Goal: Task Accomplishment & Management: Use online tool/utility

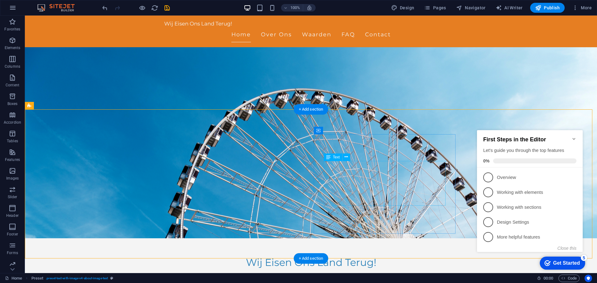
scroll to position [35, 0]
click at [334, 158] on span "Text" at bounding box center [336, 158] width 7 height 4
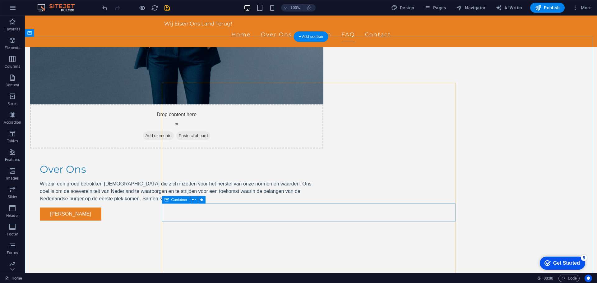
scroll to position [390, 0]
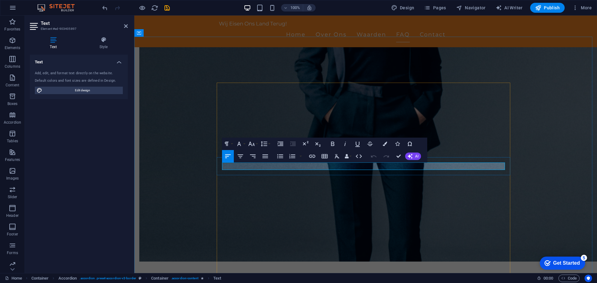
copy p "Hierover volgt later meer informatie..."
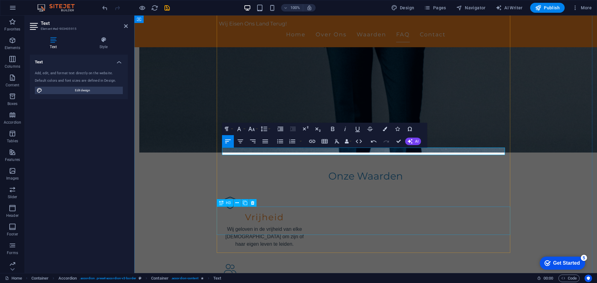
scroll to position [499, 0]
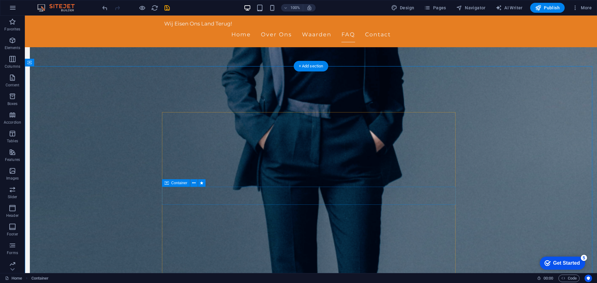
scroll to position [360, 0]
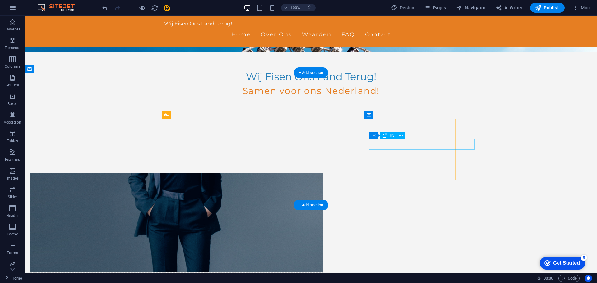
scroll to position [221, 0]
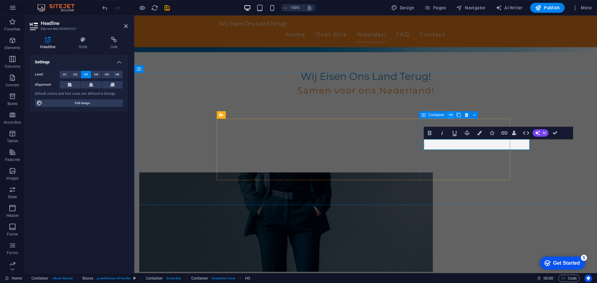
click at [451, 114] on icon at bounding box center [450, 115] width 3 height 7
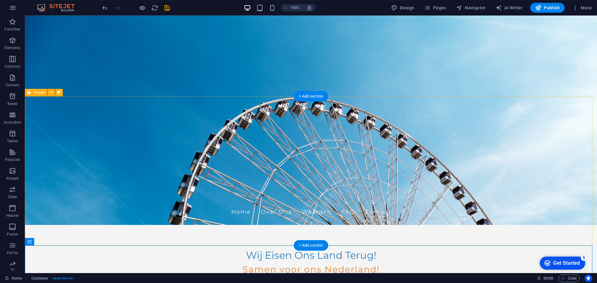
scroll to position [0, 0]
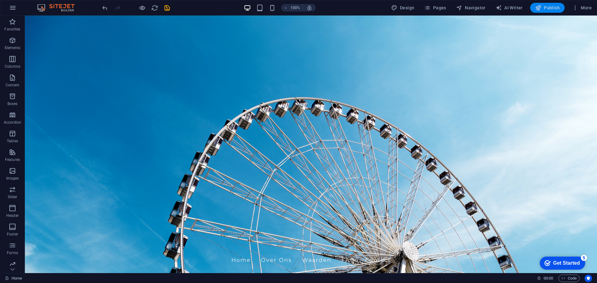
click at [544, 11] on button "Publish" at bounding box center [547, 8] width 35 height 10
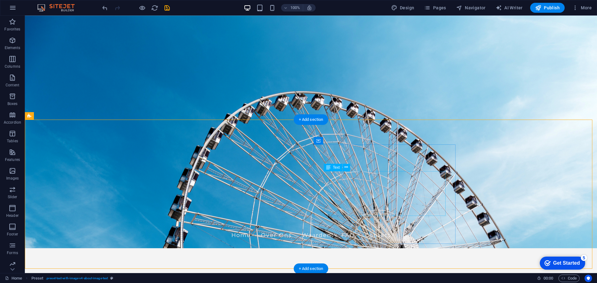
scroll to position [25, 0]
click at [178, 108] on figure at bounding box center [311, 119] width 572 height 258
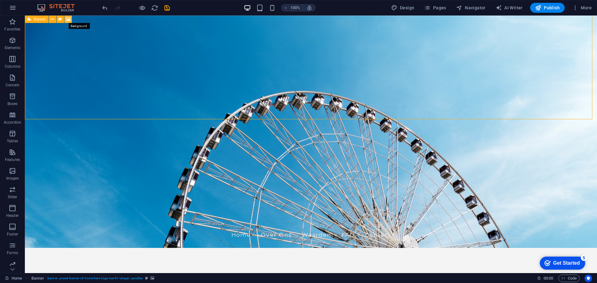
click at [69, 20] on icon at bounding box center [68, 19] width 5 height 7
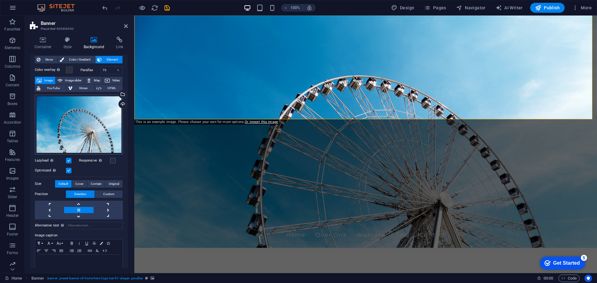
scroll to position [2, 0]
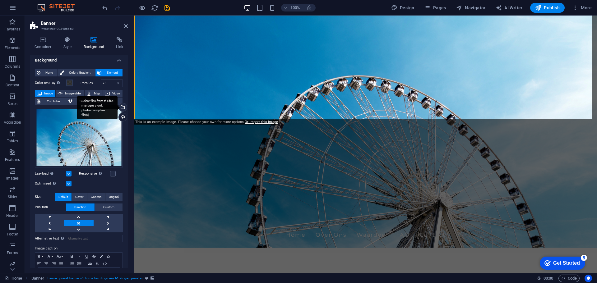
click at [121, 108] on div "Select files from the file manager, stock photos, or upload file(s)" at bounding box center [122, 107] width 9 height 9
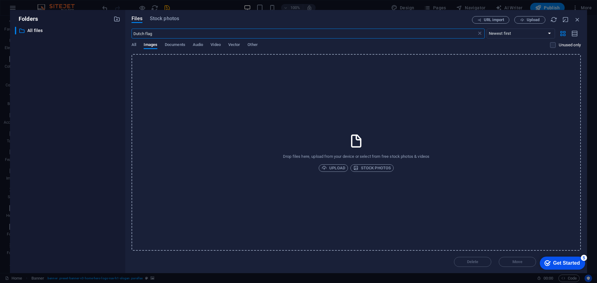
type input "Dutch flag"
click at [373, 171] on span "Stock photos" at bounding box center [372, 168] width 38 height 7
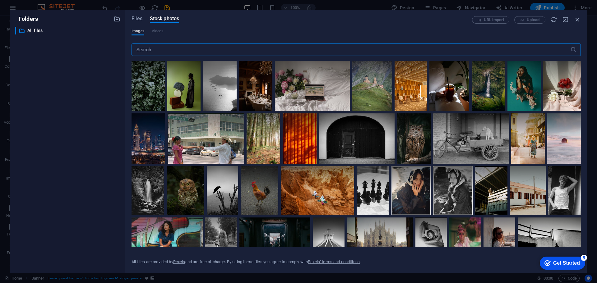
click at [232, 49] on input "text" at bounding box center [351, 50] width 439 height 12
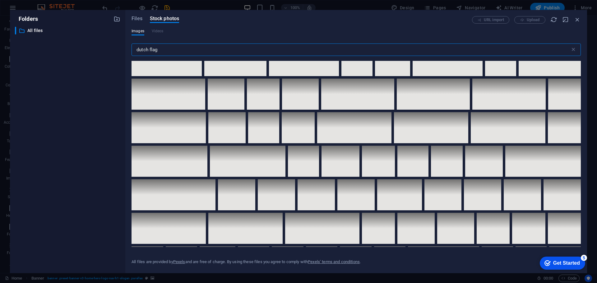
scroll to position [373, 0]
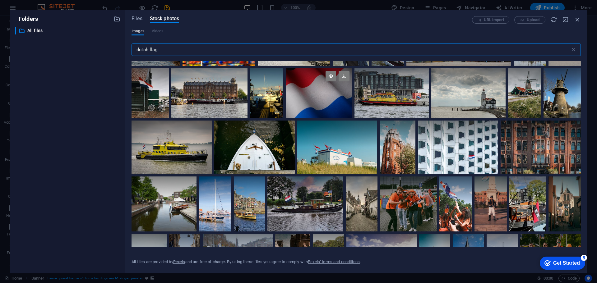
type input "dutch flag"
click at [319, 94] on div at bounding box center [319, 93] width 66 height 50
click at [561, 267] on div "checkmark Get Started 5" at bounding box center [562, 263] width 45 height 13
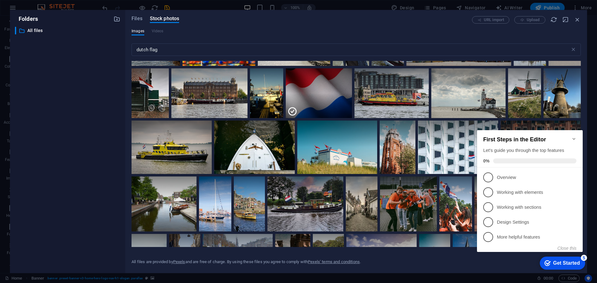
click at [575, 138] on icon "Minimize checklist" at bounding box center [574, 139] width 3 height 2
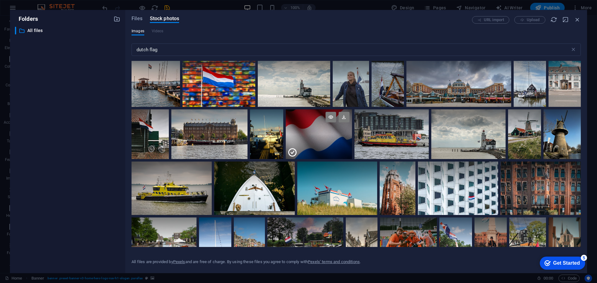
scroll to position [331, 0]
click at [324, 133] on div at bounding box center [319, 122] width 66 height 25
click at [344, 117] on icon at bounding box center [344, 117] width 11 height 11
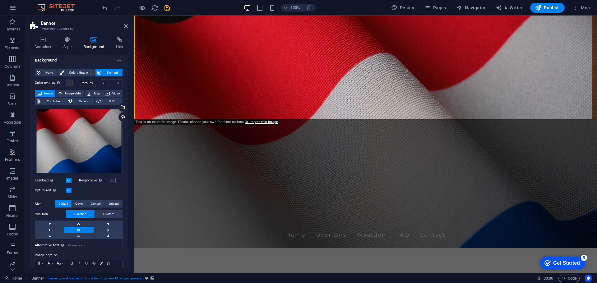
click at [112, 180] on label at bounding box center [113, 181] width 6 height 6
click at [0, 0] on input "Responsive Automatically load retina image and smartphone optimized sizes." at bounding box center [0, 0] width 0 height 0
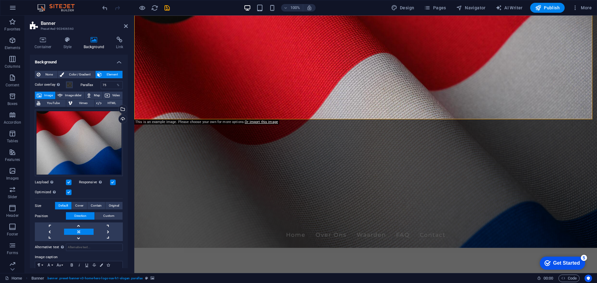
scroll to position [0, 0]
click at [99, 133] on div "Drag files here, click to choose files or select files from Files or our free s…" at bounding box center [79, 143] width 88 height 67
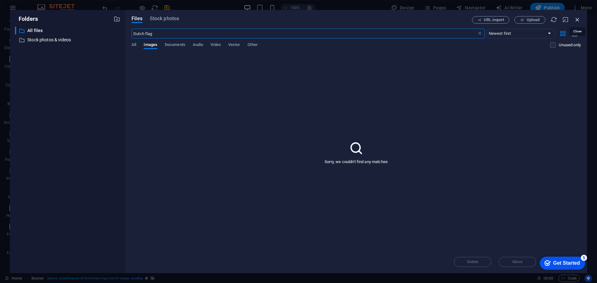
click at [577, 20] on icon "button" at bounding box center [577, 19] width 7 height 7
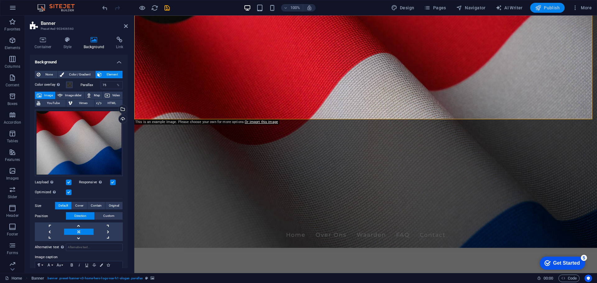
click at [555, 10] on span "Publish" at bounding box center [547, 8] width 25 height 6
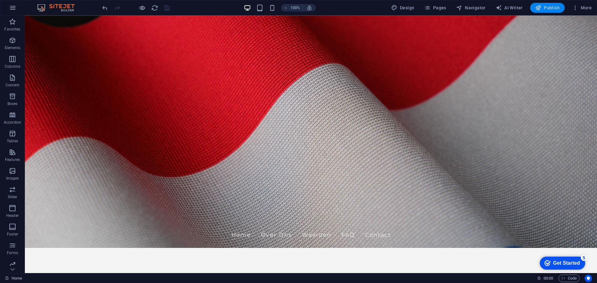
click at [551, 10] on span "Publish" at bounding box center [547, 8] width 25 height 6
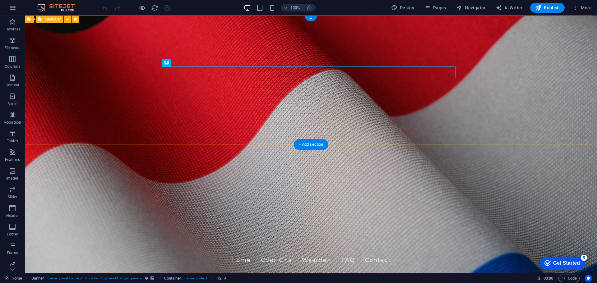
click at [33, 241] on div "Wij Eisen Ons Land Terug! Home Over Ons Waarden FAQ Contact" at bounding box center [311, 257] width 572 height 32
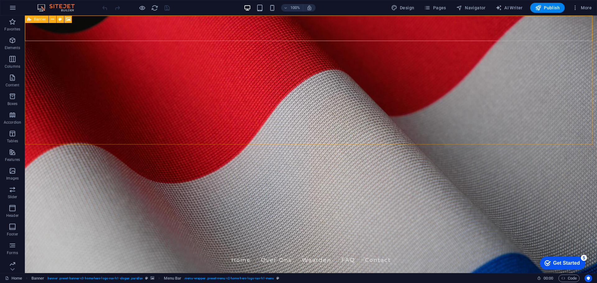
click at [39, 20] on span "Banner" at bounding box center [40, 19] width 12 height 4
click at [51, 19] on icon at bounding box center [52, 19] width 3 height 7
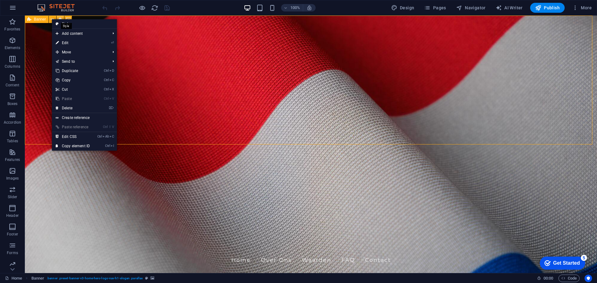
click at [61, 18] on icon at bounding box center [59, 19] width 3 height 7
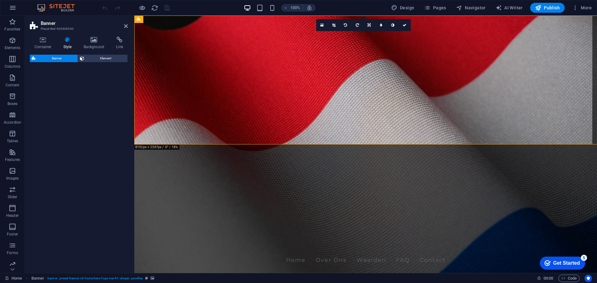
select select "preset-banner-v3-home-hero-logo-nav-h1-slogan"
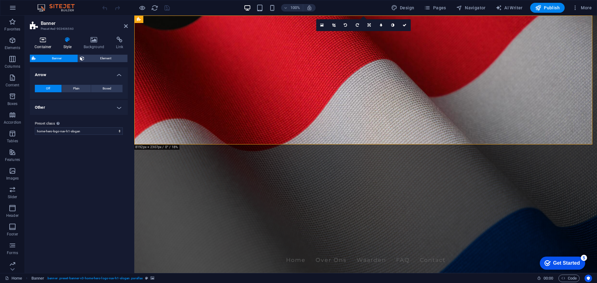
click at [44, 41] on icon at bounding box center [43, 40] width 26 height 6
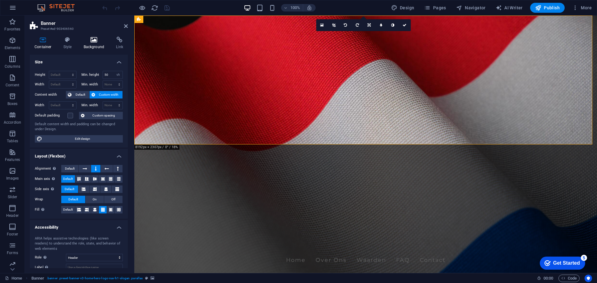
click at [93, 46] on h4 "Background" at bounding box center [95, 43] width 33 height 13
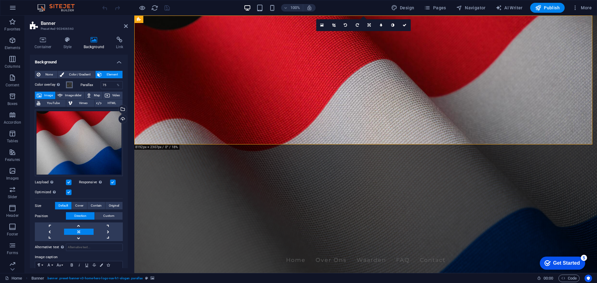
click at [67, 84] on span at bounding box center [69, 84] width 5 height 5
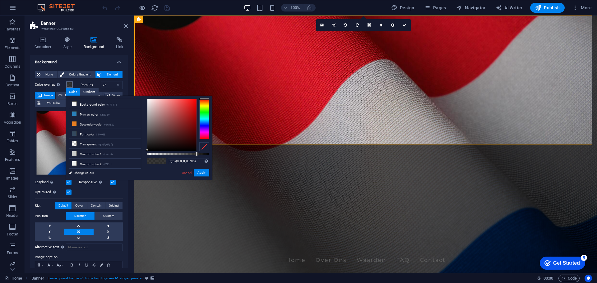
click at [67, 84] on span at bounding box center [69, 84] width 5 height 5
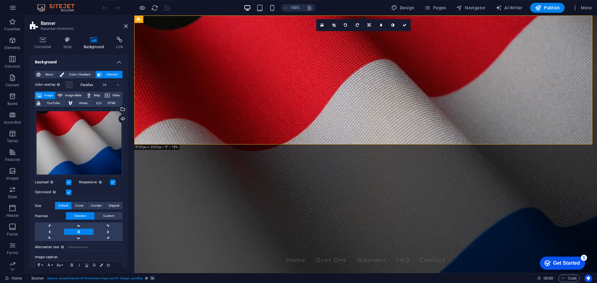
click at [67, 191] on label at bounding box center [69, 193] width 6 height 6
click at [0, 0] on input "Optimized Images are compressed to improve page speed." at bounding box center [0, 0] width 0 height 0
click at [67, 191] on label at bounding box center [69, 193] width 6 height 6
click at [0, 0] on input "Optimized Images are compressed to improve page speed." at bounding box center [0, 0] width 0 height 0
click at [70, 180] on label at bounding box center [69, 183] width 6 height 6
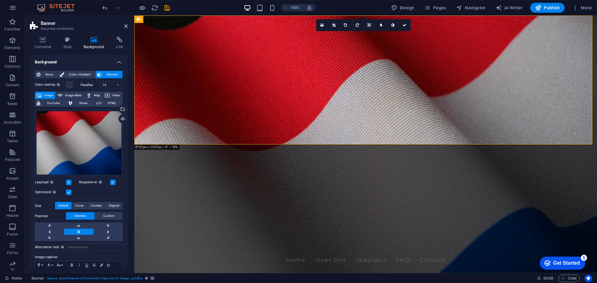
click at [0, 0] on input "Lazyload Loading images after the page loads improves page speed." at bounding box center [0, 0] width 0 height 0
click at [70, 182] on label at bounding box center [69, 183] width 6 height 6
click at [0, 0] on input "Lazyload Loading images after the page loads improves page speed." at bounding box center [0, 0] width 0 height 0
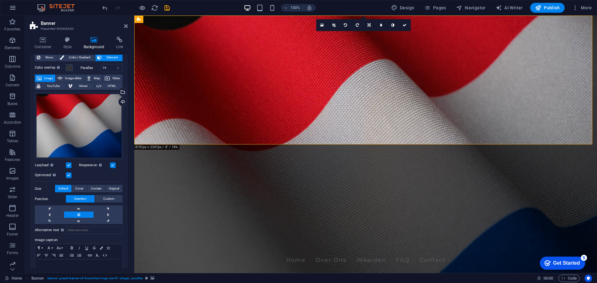
scroll to position [17, 0]
click at [78, 186] on span "Cover" at bounding box center [79, 188] width 8 height 7
click at [97, 188] on span "Contain" at bounding box center [96, 188] width 11 height 7
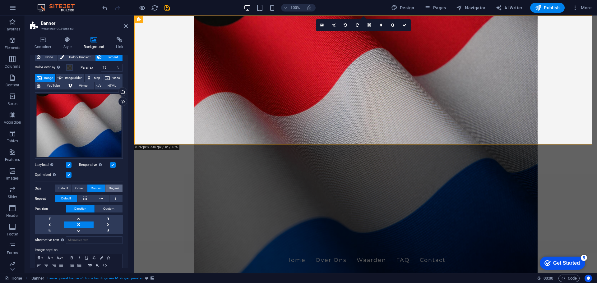
click at [111, 188] on span "Original" at bounding box center [114, 188] width 10 height 7
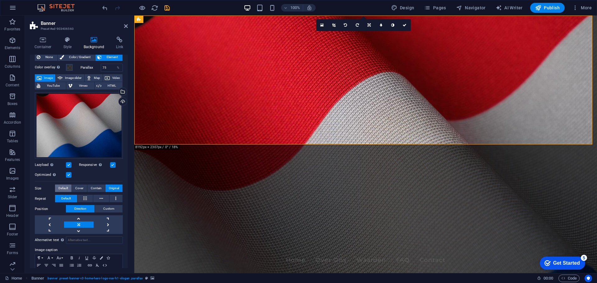
click at [68, 186] on span "Default" at bounding box center [63, 188] width 10 height 7
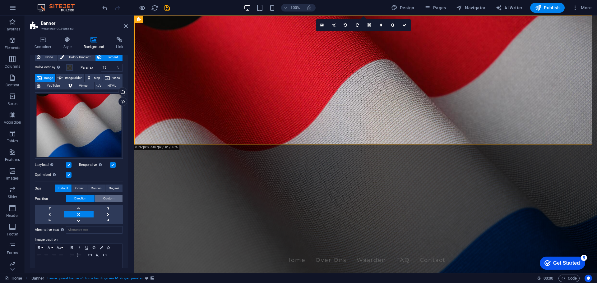
click at [106, 198] on span "Custom" at bounding box center [108, 198] width 11 height 7
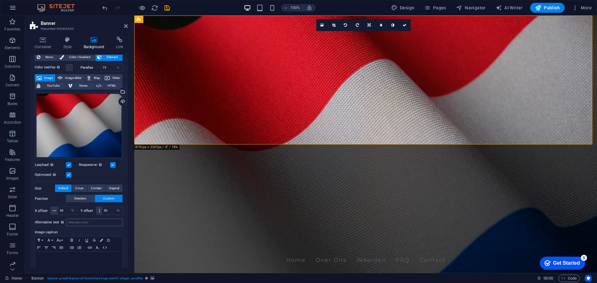
scroll to position [24, 0]
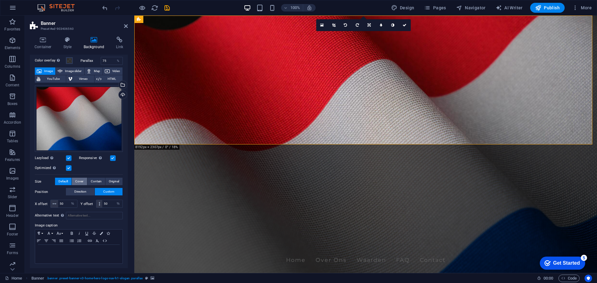
click at [80, 182] on span "Cover" at bounding box center [79, 181] width 8 height 7
click at [95, 181] on span "Contain" at bounding box center [96, 181] width 11 height 7
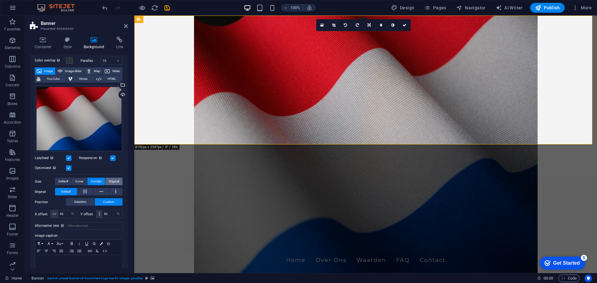
click at [109, 180] on span "Original" at bounding box center [114, 181] width 10 height 7
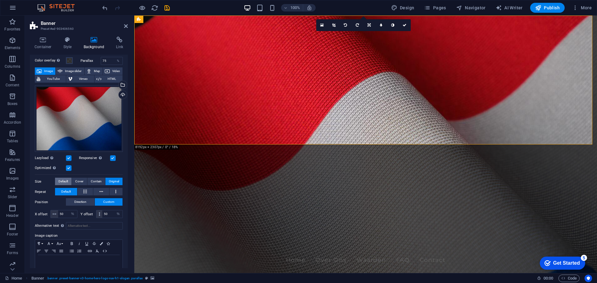
click at [66, 182] on span "Default" at bounding box center [63, 181] width 10 height 7
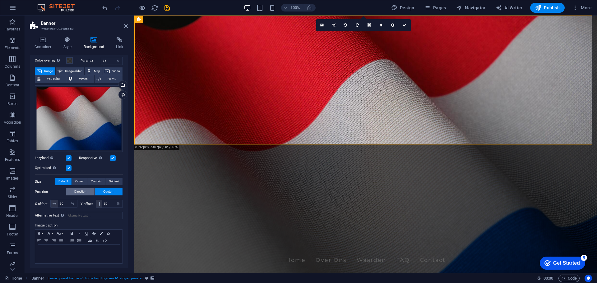
click at [86, 190] on span "Direction" at bounding box center [80, 191] width 12 height 7
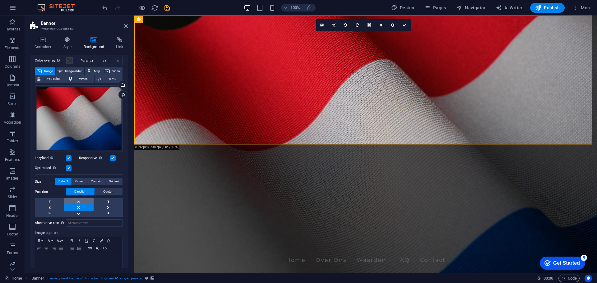
click at [78, 200] on link at bounding box center [78, 201] width 29 height 6
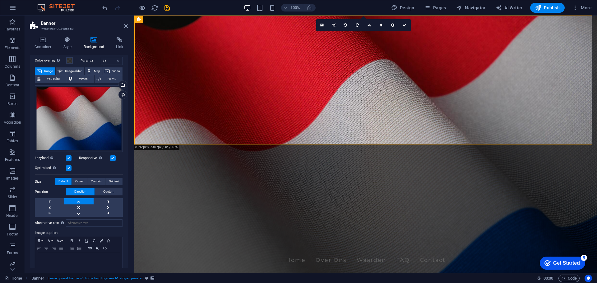
click at [78, 200] on link at bounding box center [78, 201] width 29 height 6
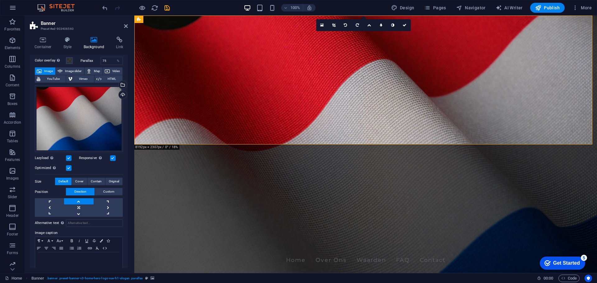
click at [78, 200] on link at bounding box center [78, 201] width 29 height 6
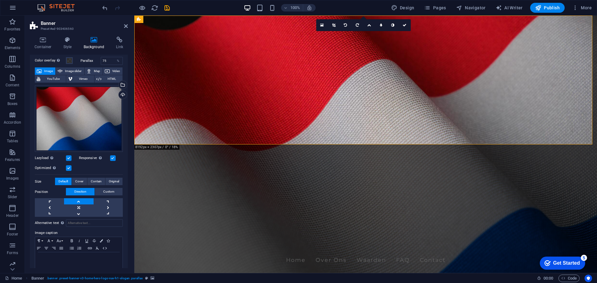
click at [78, 200] on link at bounding box center [78, 201] width 29 height 6
click at [100, 193] on button "Custom" at bounding box center [109, 191] width 28 height 7
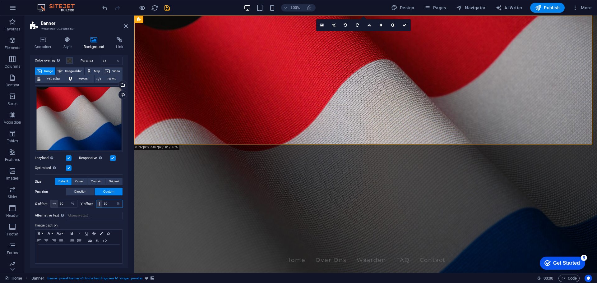
click at [110, 203] on input "50" at bounding box center [112, 203] width 20 height 7
click at [111, 203] on input "25" at bounding box center [112, 203] width 20 height 7
type input "0"
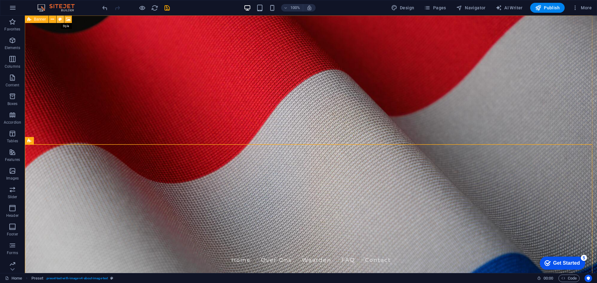
click at [61, 20] on icon at bounding box center [59, 19] width 3 height 7
select select "preset-banner-v3-home-hero-logo-nav-h1-slogan"
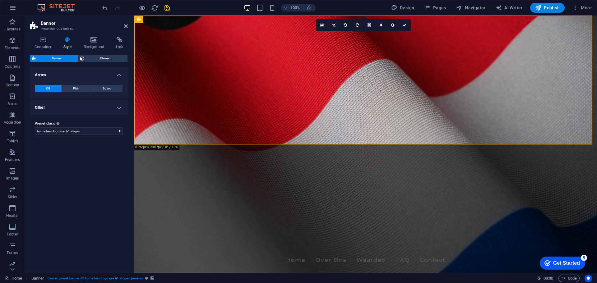
click at [54, 107] on h4 "Other" at bounding box center [79, 107] width 98 height 15
click at [95, 46] on h4 "Background" at bounding box center [95, 43] width 33 height 13
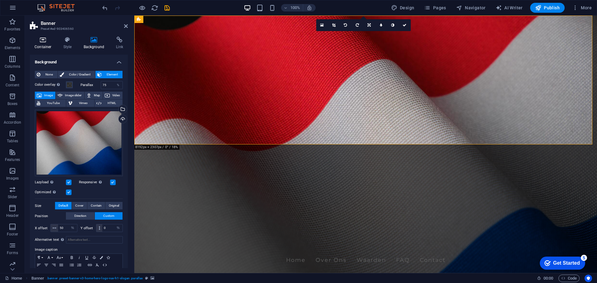
click at [49, 45] on h4 "Container" at bounding box center [44, 43] width 29 height 13
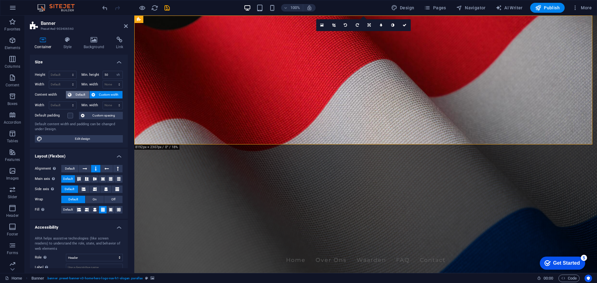
click at [77, 94] on span "Default" at bounding box center [80, 94] width 14 height 7
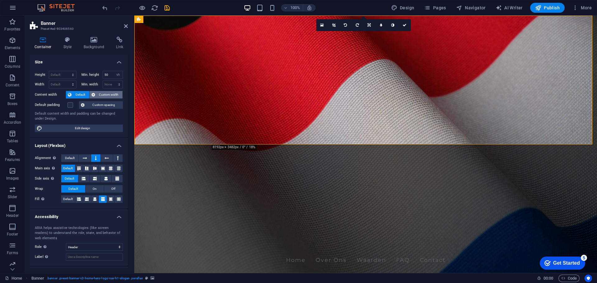
click at [102, 94] on span "Custom width" at bounding box center [109, 94] width 24 height 7
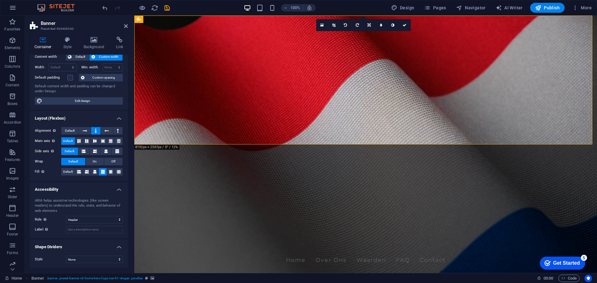
scroll to position [0, 0]
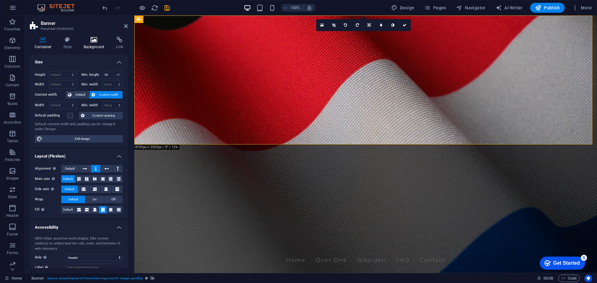
click at [89, 47] on h4 "Background" at bounding box center [95, 43] width 33 height 13
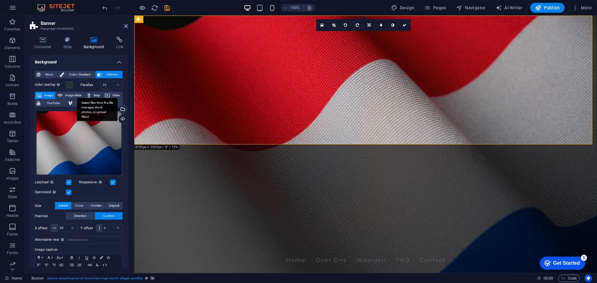
click at [122, 109] on div "Select files from the file manager, stock photos, or upload file(s)" at bounding box center [122, 109] width 9 height 9
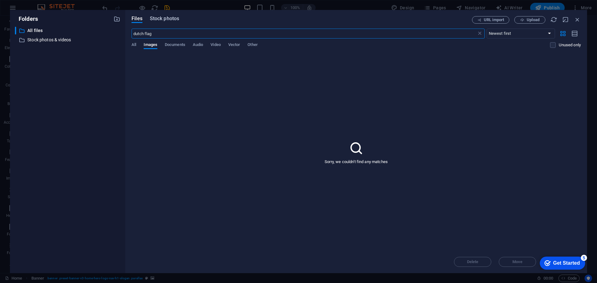
type input "dutch flag"
click at [161, 20] on span "Stock photos" at bounding box center [164, 18] width 29 height 7
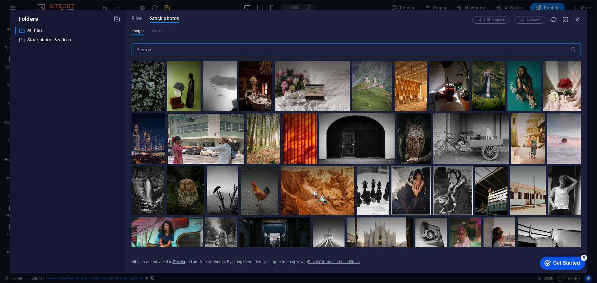
click at [171, 51] on input "text" at bounding box center [351, 50] width 439 height 12
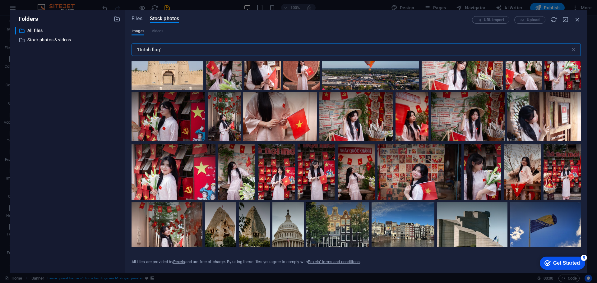
scroll to position [2536, 0]
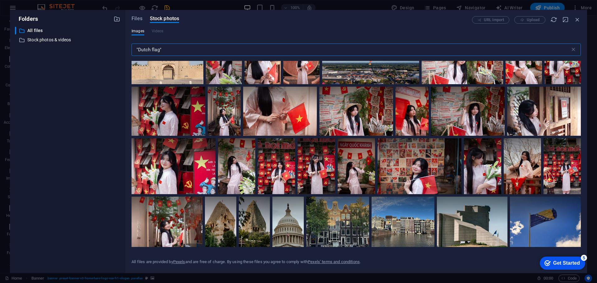
click at [202, 49] on input ""Dutch flag"" at bounding box center [351, 50] width 439 height 12
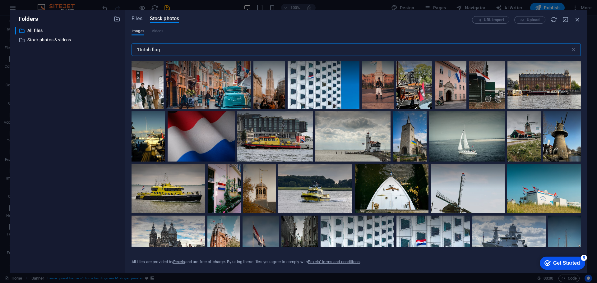
click at [137, 49] on input ""Dutch flag" at bounding box center [351, 50] width 439 height 12
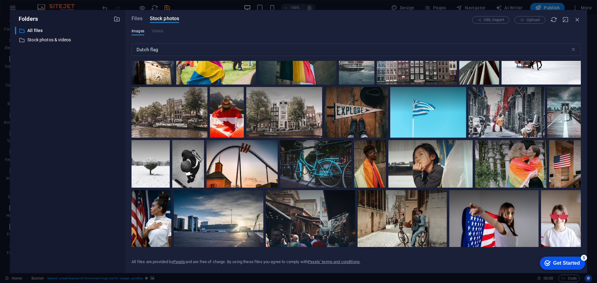
scroll to position [3102, 0]
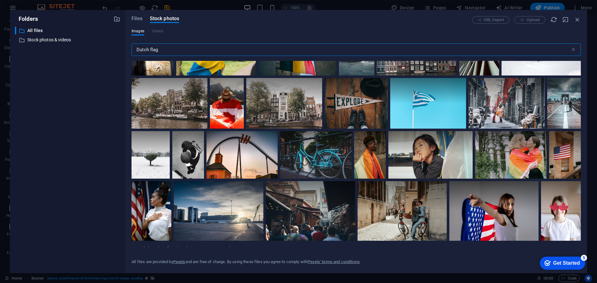
click at [166, 48] on input "Dutch flag" at bounding box center [351, 50] width 439 height 12
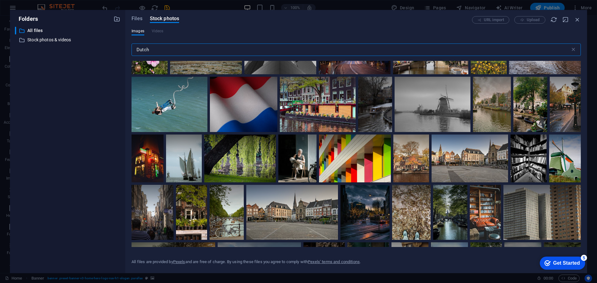
scroll to position [2668, 0]
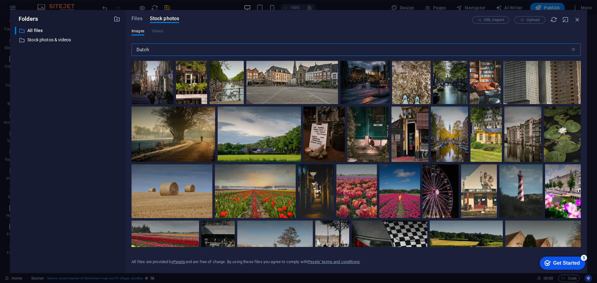
click at [277, 50] on input "Dutch" at bounding box center [351, 50] width 439 height 12
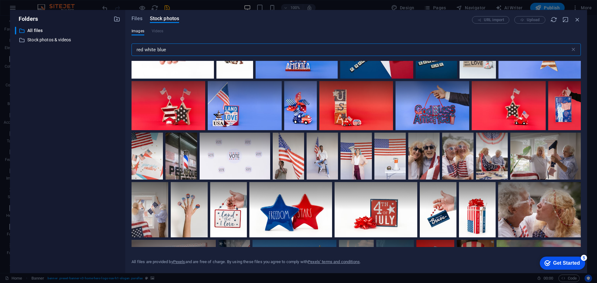
scroll to position [1819, 0]
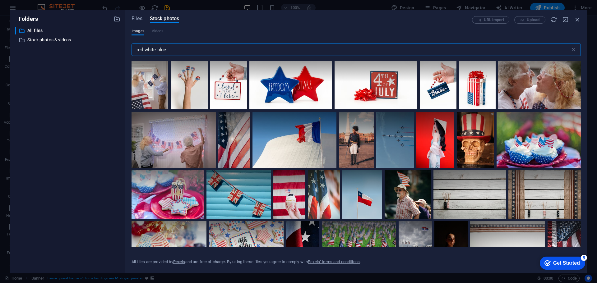
click at [277, 51] on input "red white blue" at bounding box center [351, 50] width 439 height 12
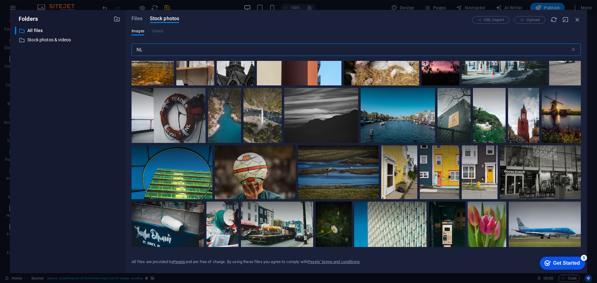
scroll to position [362, 0]
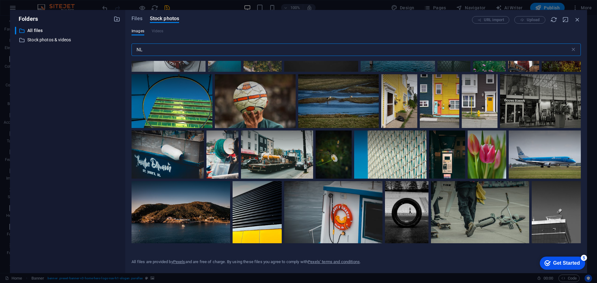
type input "NL"
click at [138, 21] on span "Files" at bounding box center [137, 18] width 11 height 7
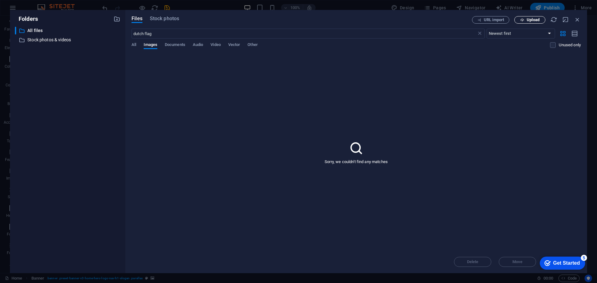
click at [528, 19] on span "Upload" at bounding box center [533, 20] width 13 height 4
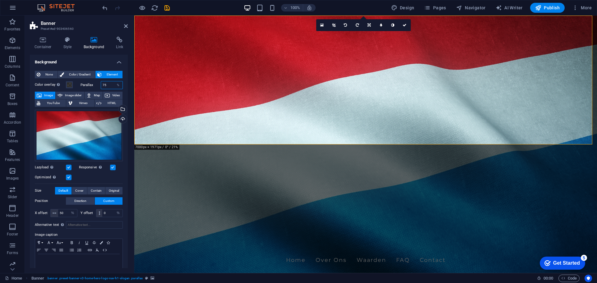
click at [107, 86] on input "75" at bounding box center [112, 84] width 22 height 7
type input "90"
click at [108, 86] on input "90" at bounding box center [112, 84] width 22 height 7
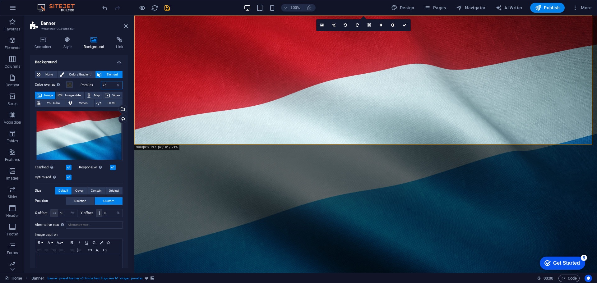
type input "75"
click at [110, 190] on span "Original" at bounding box center [114, 190] width 10 height 7
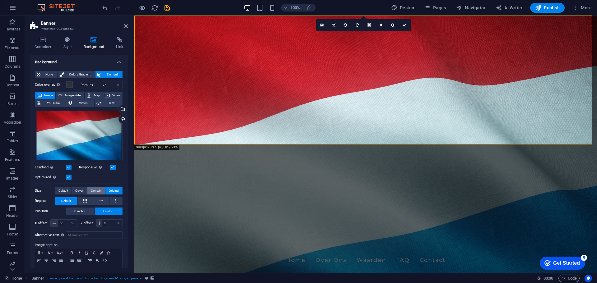
click at [98, 189] on span "Contain" at bounding box center [96, 190] width 11 height 7
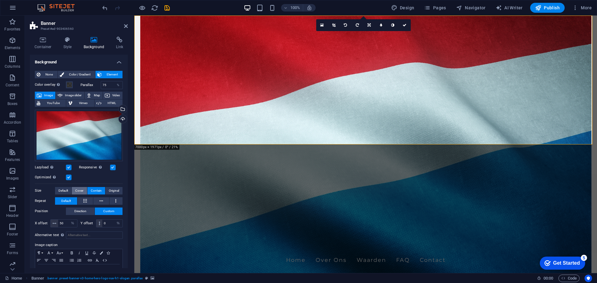
click at [79, 189] on span "Cover" at bounding box center [79, 190] width 8 height 7
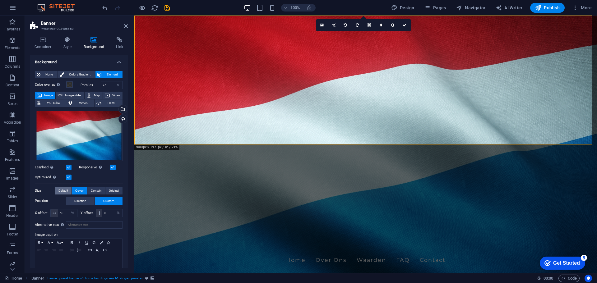
click at [65, 188] on span "Default" at bounding box center [63, 190] width 10 height 7
click at [83, 200] on span "Direction" at bounding box center [80, 201] width 12 height 7
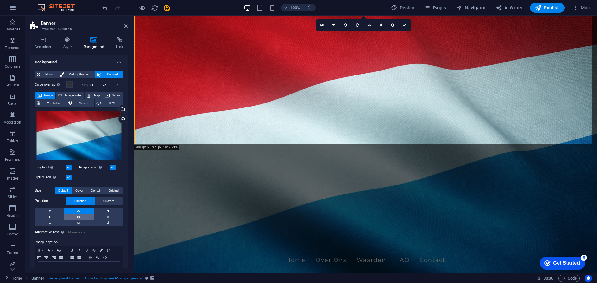
click at [77, 217] on link at bounding box center [78, 217] width 29 height 6
click at [81, 217] on link at bounding box center [78, 217] width 29 height 6
click at [78, 211] on link at bounding box center [78, 211] width 29 height 6
click at [335, 26] on icon at bounding box center [333, 25] width 3 height 4
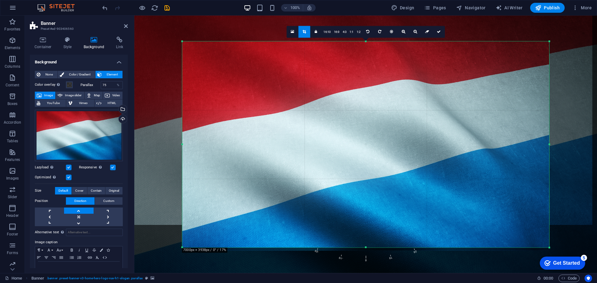
drag, startPoint x: 184, startPoint y: 41, endPoint x: 179, endPoint y: 39, distance: 6.3
click at [182, 41] on div "180 170 160 150 140 130 120 110 100 90 80 70 60 50 40 30 20 10 0 -10 -20 -30 -4…" at bounding box center [365, 144] width 367 height 206
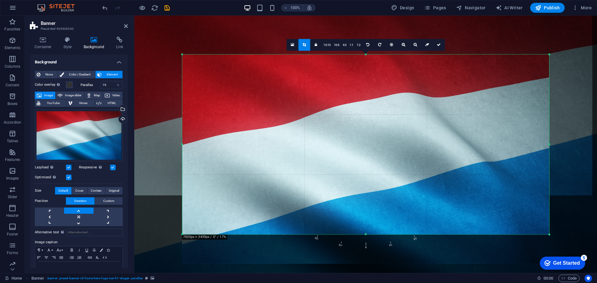
drag, startPoint x: 366, startPoint y: 248, endPoint x: 365, endPoint y: 222, distance: 25.8
click at [365, 222] on div "180 170 160 150 140 130 120 110 100 90 80 70 60 50 40 30 20 10 0 -10 -20 -30 -4…" at bounding box center [365, 144] width 367 height 180
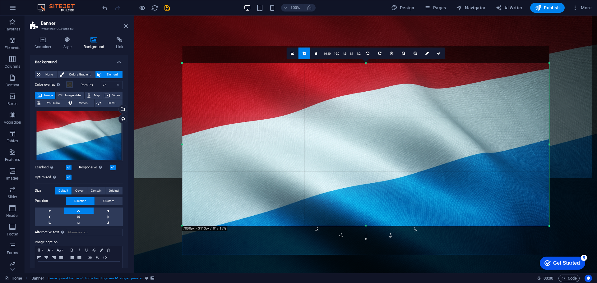
drag, startPoint x: 366, startPoint y: 55, endPoint x: 366, endPoint y: 72, distance: 17.4
click at [366, 72] on div "180 170 160 150 140 130 120 110 100 90 80 70 60 50 40 30 20 10 0 -10 -20 -30 -4…" at bounding box center [365, 144] width 367 height 163
click at [439, 54] on icon at bounding box center [439, 53] width 4 height 4
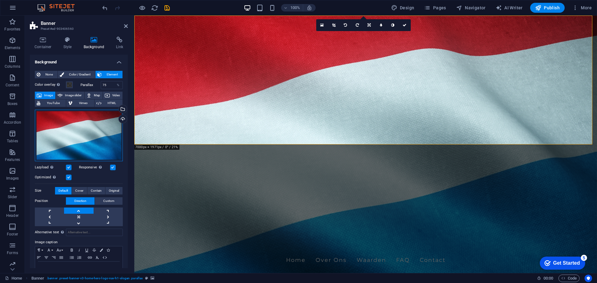
click at [77, 134] on div "Drag files here, click to choose files or select files from Files or our free s…" at bounding box center [79, 136] width 88 height 52
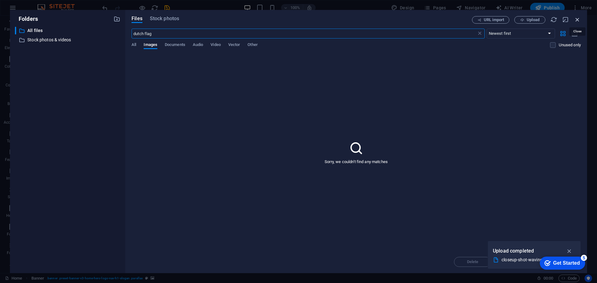
click at [577, 20] on icon "button" at bounding box center [577, 19] width 7 height 7
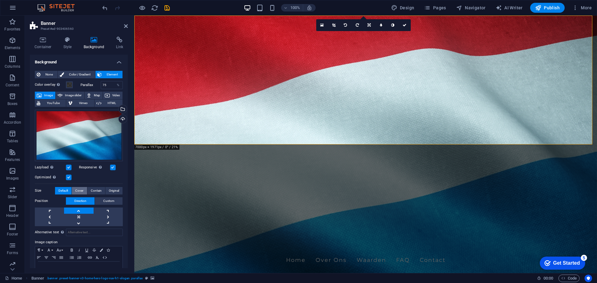
click at [76, 189] on span "Cover" at bounding box center [79, 190] width 8 height 7
click at [94, 188] on span "Contain" at bounding box center [96, 190] width 11 height 7
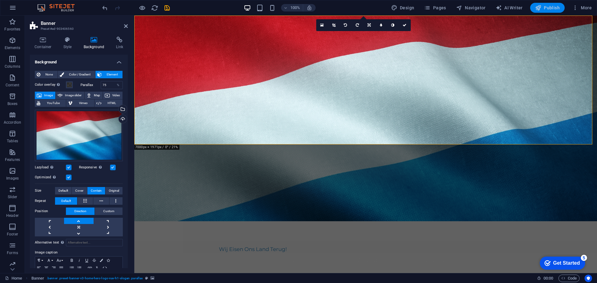
click at [554, 9] on span "Publish" at bounding box center [547, 8] width 25 height 6
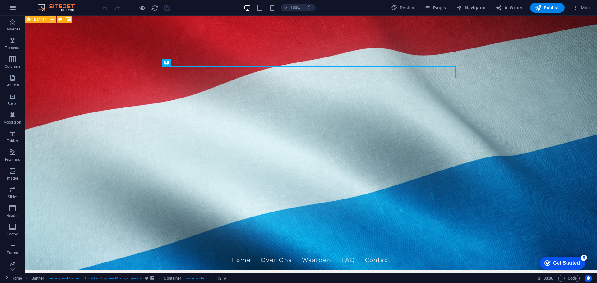
click at [54, 21] on icon at bounding box center [52, 19] width 3 height 7
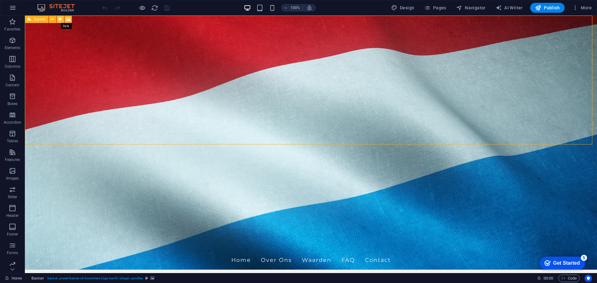
click at [61, 18] on icon at bounding box center [59, 19] width 3 height 7
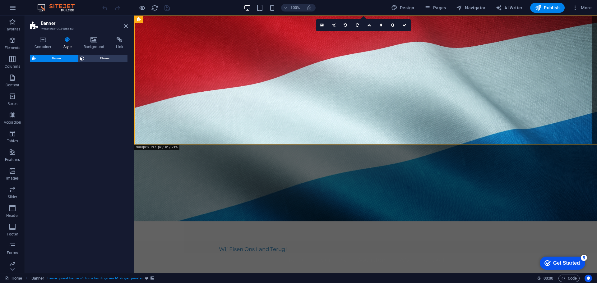
select select "preset-banner-v3-home-hero-logo-nav-h1-slogan"
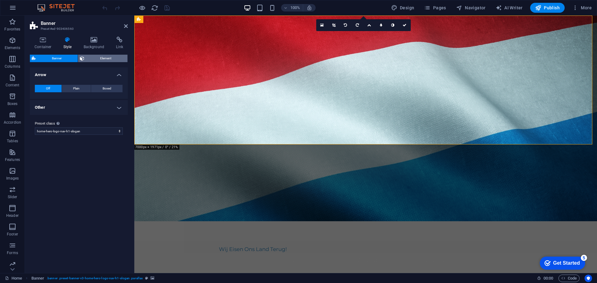
click at [92, 57] on span "Element" at bounding box center [106, 58] width 40 height 7
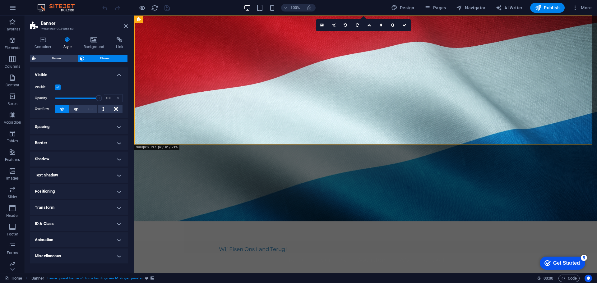
click at [116, 128] on h4 "Spacing" at bounding box center [79, 126] width 98 height 15
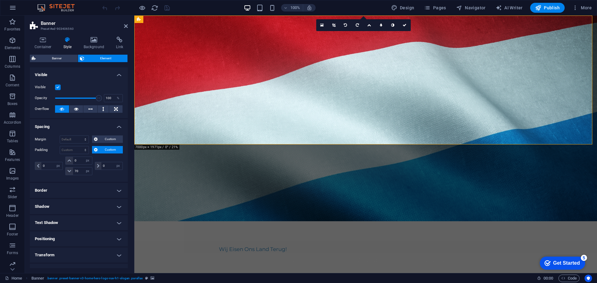
click at [116, 128] on h4 "Spacing" at bounding box center [79, 124] width 98 height 11
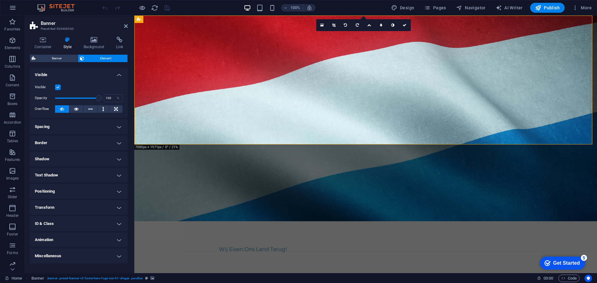
click at [116, 190] on h4 "Positioning" at bounding box center [79, 191] width 98 height 15
click at [57, 206] on span "Static" at bounding box center [56, 203] width 7 height 7
click at [44, 205] on span "Default" at bounding box center [42, 203] width 10 height 7
click at [90, 42] on icon at bounding box center [94, 40] width 30 height 6
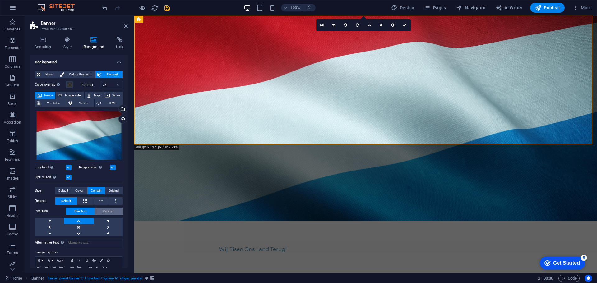
click at [106, 208] on span "Custom" at bounding box center [108, 211] width 11 height 7
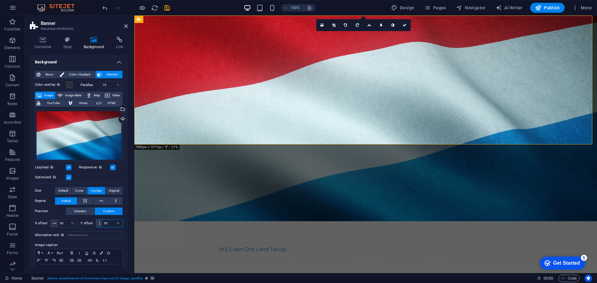
click at [107, 223] on input "50" at bounding box center [112, 223] width 20 height 7
type input "40"
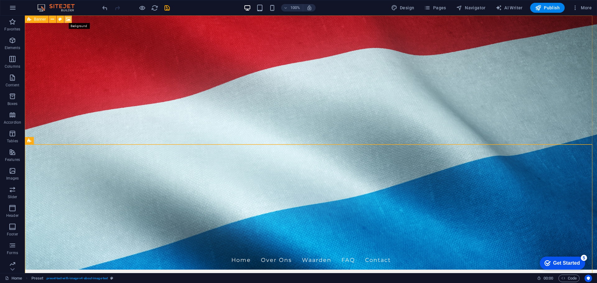
click at [69, 20] on icon at bounding box center [68, 19] width 5 height 7
select select "%"
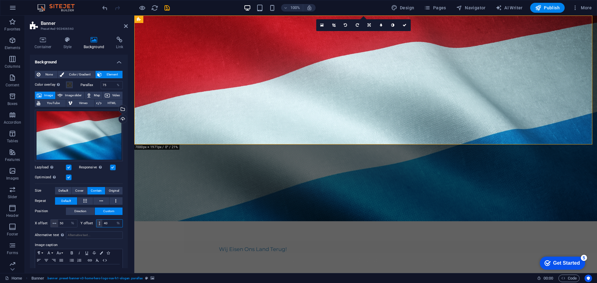
click at [109, 224] on input "40" at bounding box center [112, 223] width 20 height 7
type input "60"
click at [555, 8] on span "Publish" at bounding box center [547, 8] width 25 height 6
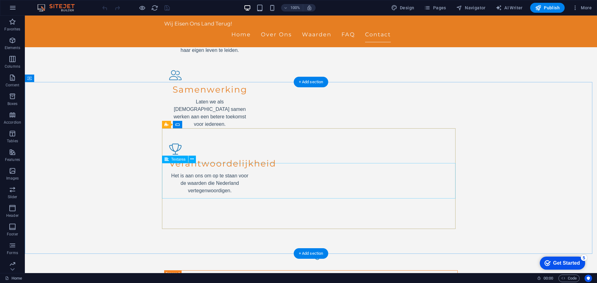
scroll to position [693, 0]
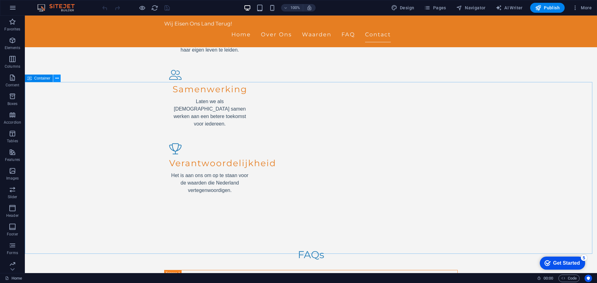
click at [58, 79] on icon at bounding box center [56, 78] width 3 height 7
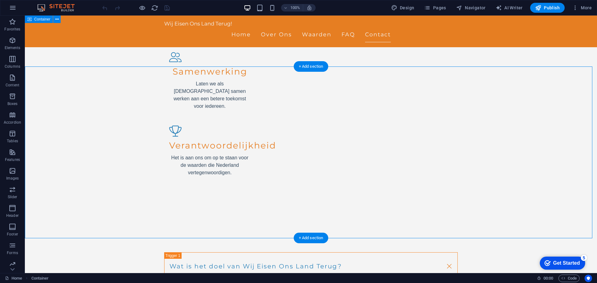
scroll to position [707, 0]
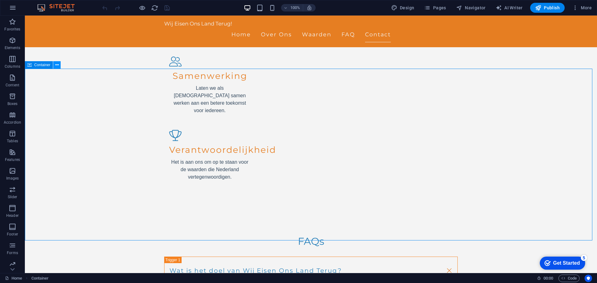
click at [59, 67] on button at bounding box center [56, 64] width 7 height 7
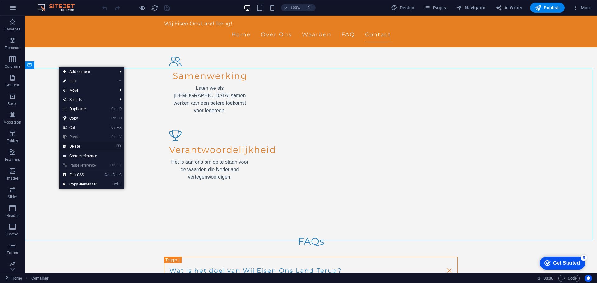
click at [78, 144] on link "⌦ Delete" at bounding box center [80, 146] width 42 height 9
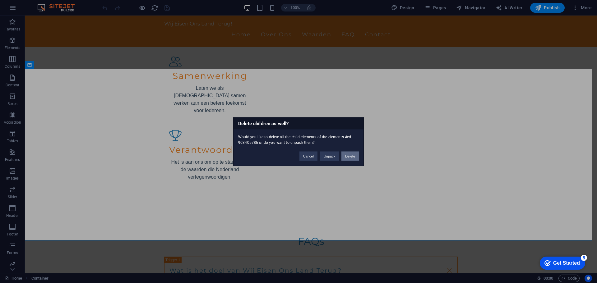
click at [350, 157] on button "Delete" at bounding box center [350, 155] width 17 height 9
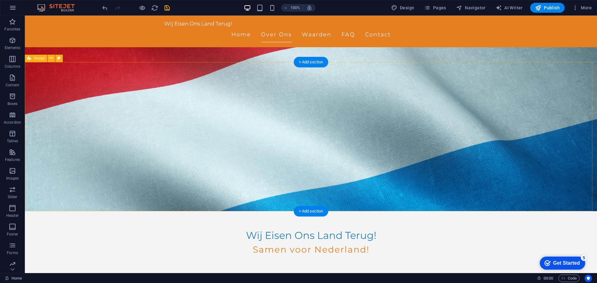
scroll to position [0, 0]
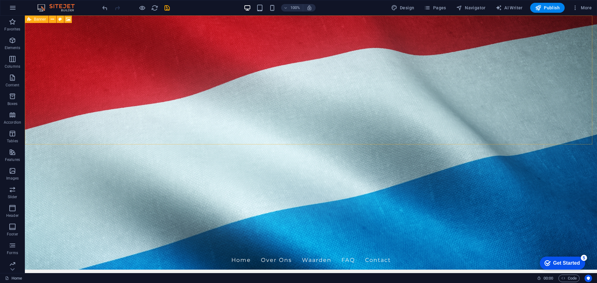
click at [45, 20] on span "Banner" at bounding box center [40, 19] width 12 height 4
drag, startPoint x: 56, startPoint y: 35, endPoint x: 67, endPoint y: 50, distance: 18.0
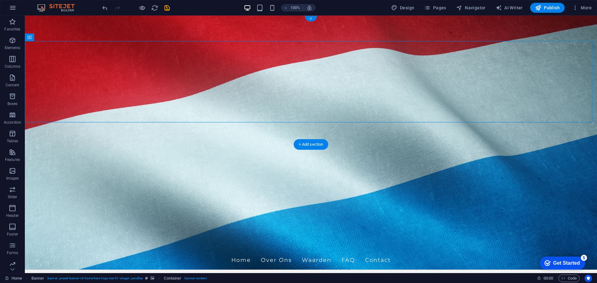
drag, startPoint x: 84, startPoint y: 66, endPoint x: 63, endPoint y: 47, distance: 27.7
click at [58, 241] on div "Wij Eisen Ons Land Terug! Home Over Ons Waarden FAQ Contact" at bounding box center [311, 257] width 572 height 32
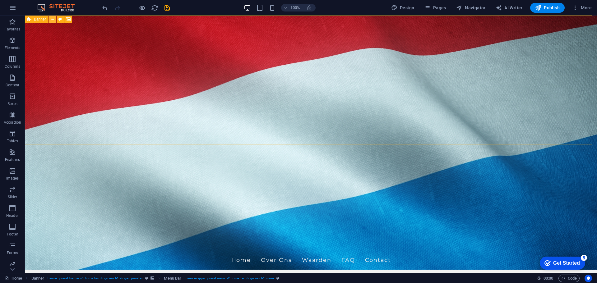
click at [53, 18] on icon at bounding box center [52, 19] width 3 height 7
click at [67, 19] on icon at bounding box center [68, 19] width 5 height 7
select select "%"
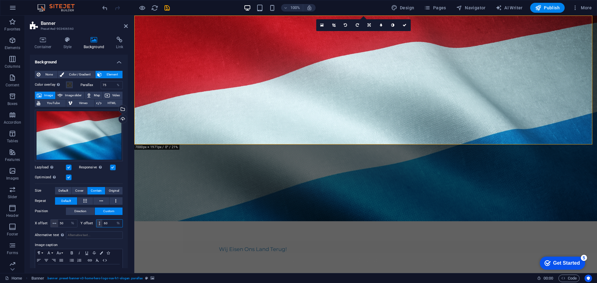
click at [108, 224] on input "60" at bounding box center [112, 223] width 20 height 7
type input "80"
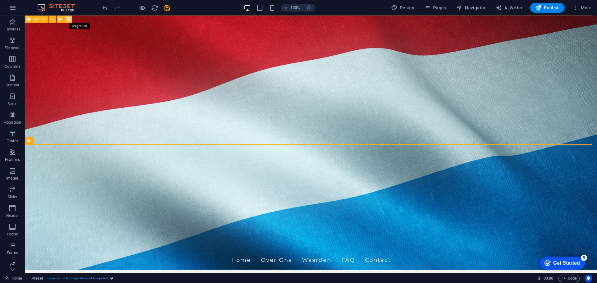
click at [66, 19] on icon at bounding box center [68, 19] width 5 height 7
select select "%"
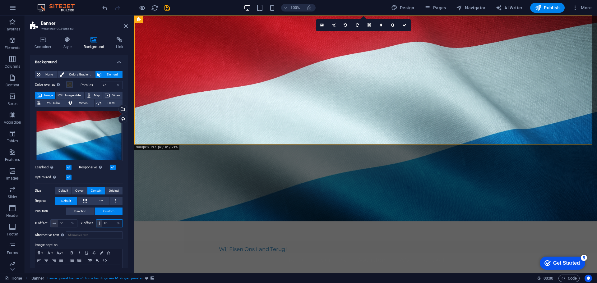
click at [110, 224] on input "80" at bounding box center [112, 223] width 20 height 7
type input "50"
click at [80, 211] on span "Direction" at bounding box center [80, 211] width 12 height 7
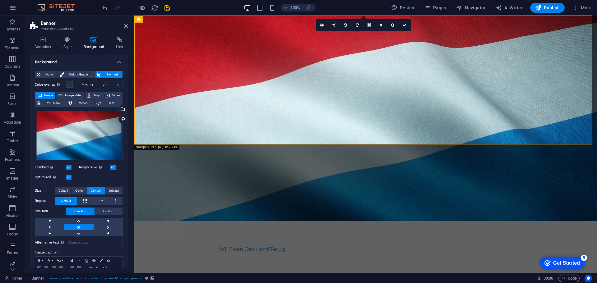
click at [81, 227] on link at bounding box center [78, 227] width 29 height 6
click at [78, 221] on link at bounding box center [78, 221] width 29 height 6
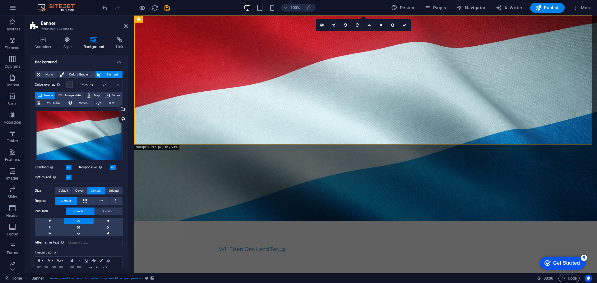
click at [78, 221] on link at bounding box center [78, 221] width 29 height 6
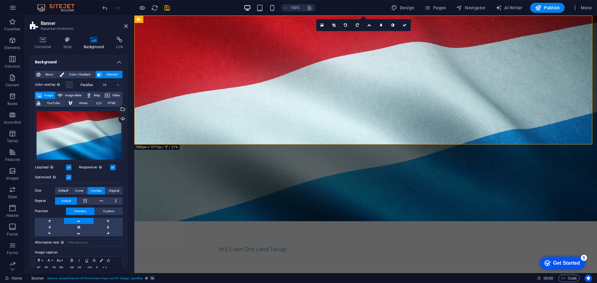
click at [78, 221] on link at bounding box center [78, 221] width 29 height 6
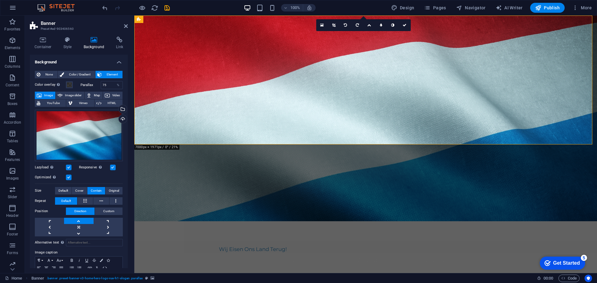
click at [78, 221] on link at bounding box center [78, 221] width 29 height 6
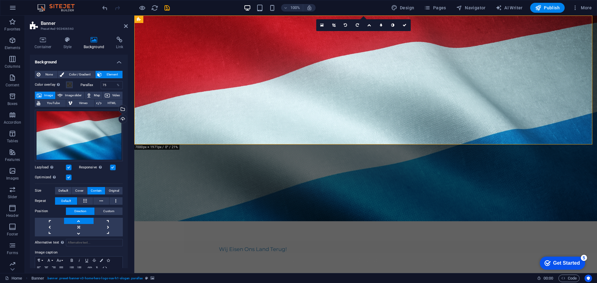
click at [78, 221] on link at bounding box center [78, 221] width 29 height 6
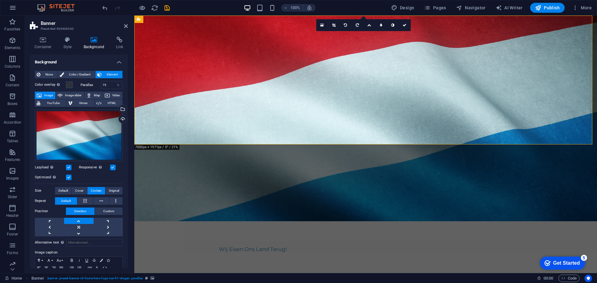
click at [78, 221] on link at bounding box center [78, 221] width 29 height 6
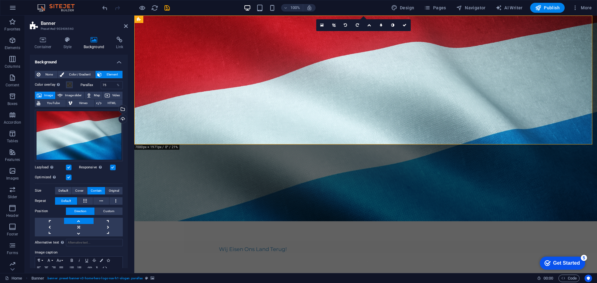
click at [78, 221] on link at bounding box center [78, 221] width 29 height 6
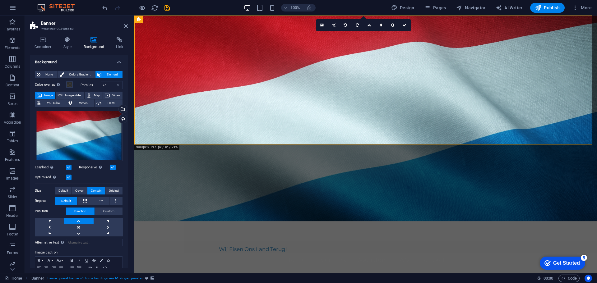
click at [78, 221] on link at bounding box center [78, 221] width 29 height 6
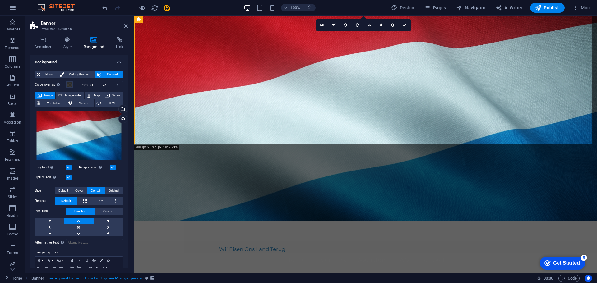
click at [78, 221] on link at bounding box center [78, 221] width 29 height 6
click at [161, 141] on icon at bounding box center [160, 140] width 3 height 7
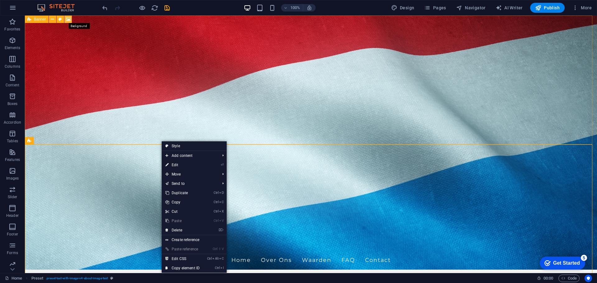
click at [66, 18] on icon at bounding box center [68, 19] width 5 height 7
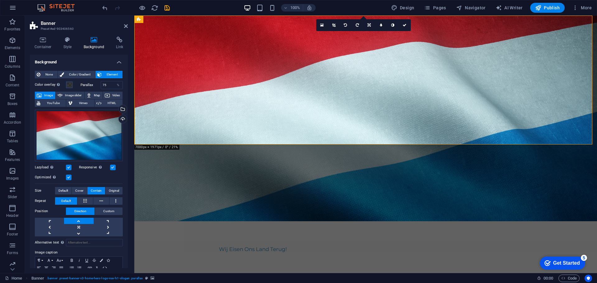
scroll to position [27, 0]
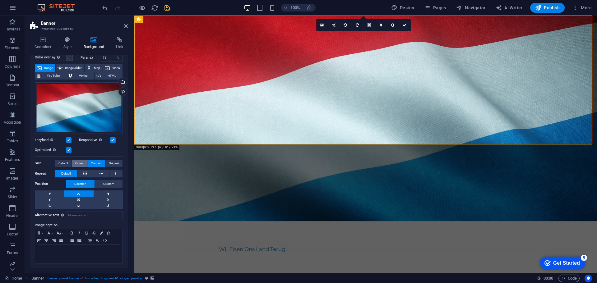
click at [78, 164] on span "Cover" at bounding box center [79, 163] width 8 height 7
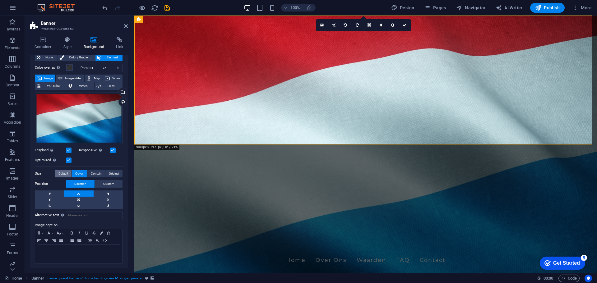
click at [67, 173] on span "Default" at bounding box center [63, 173] width 10 height 7
click at [98, 173] on span "Contain" at bounding box center [96, 173] width 11 height 7
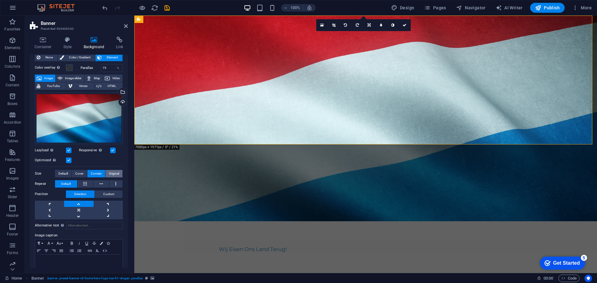
click at [114, 171] on span "Original" at bounding box center [114, 173] width 10 height 7
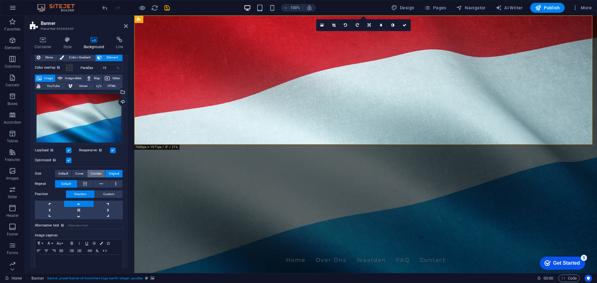
click at [89, 173] on button "Contain" at bounding box center [96, 173] width 18 height 7
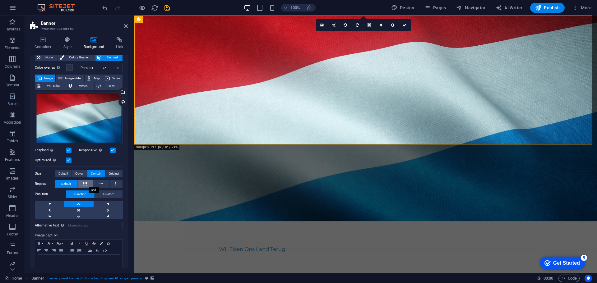
click at [85, 183] on icon at bounding box center [84, 183] width 3 height 7
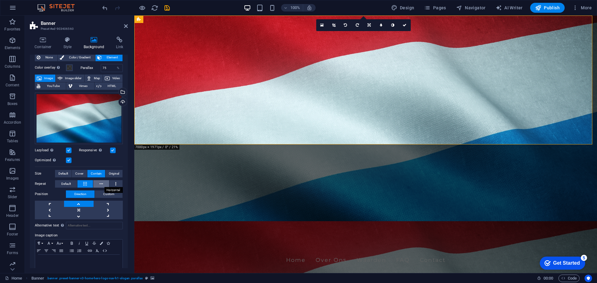
click at [103, 183] on button at bounding box center [101, 183] width 16 height 7
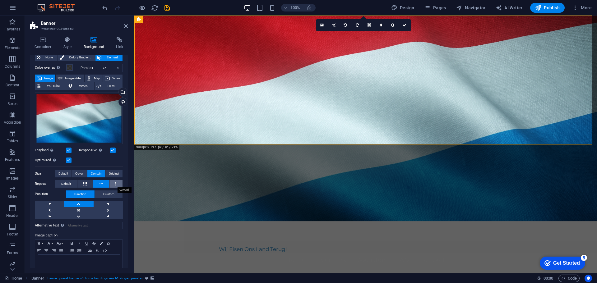
click at [115, 183] on icon at bounding box center [115, 183] width 1 height 7
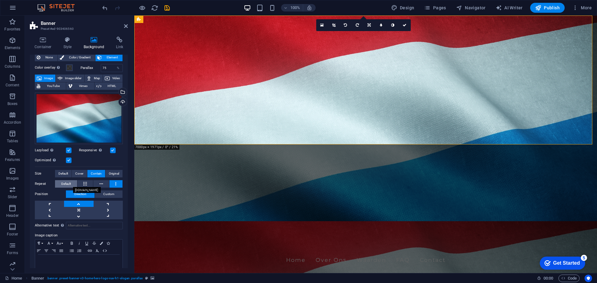
click at [62, 184] on span "Default" at bounding box center [66, 183] width 10 height 7
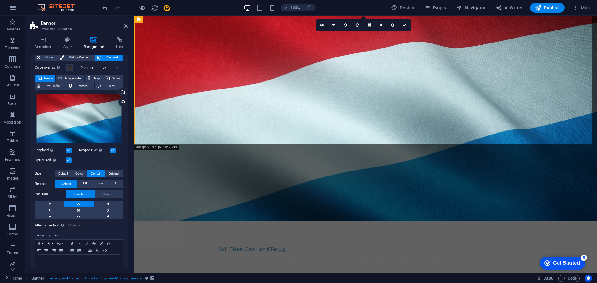
scroll to position [27, 0]
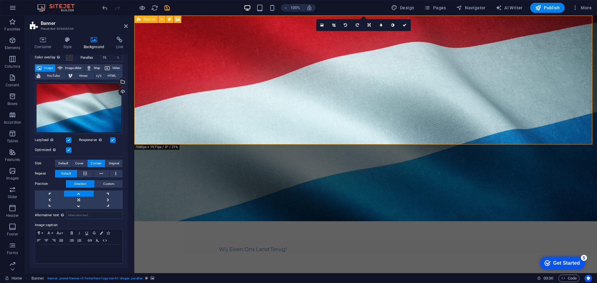
click at [138, 19] on icon at bounding box center [139, 19] width 4 height 7
click at [163, 19] on icon at bounding box center [161, 19] width 3 height 7
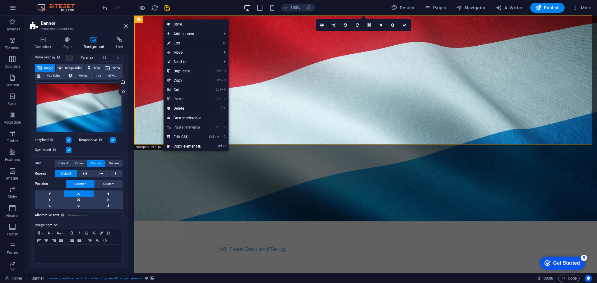
click at [180, 45] on link "⏎ Edit" at bounding box center [185, 43] width 42 height 9
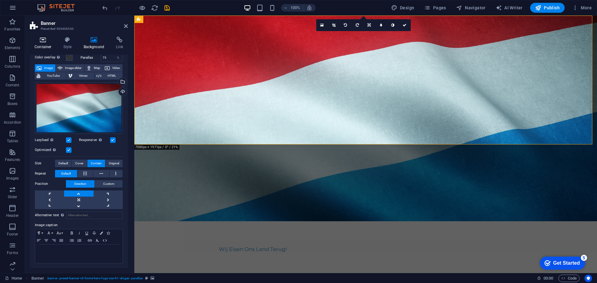
click at [45, 44] on h4 "Container" at bounding box center [44, 43] width 29 height 13
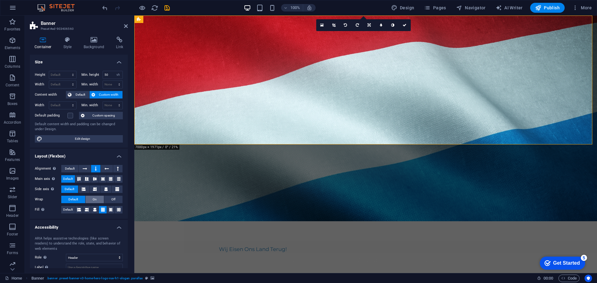
click at [93, 200] on span "On" at bounding box center [95, 199] width 4 height 7
click at [117, 198] on button "Off" at bounding box center [113, 199] width 18 height 7
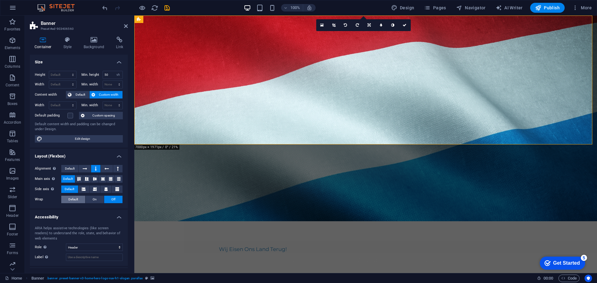
click at [67, 201] on button "Default" at bounding box center [73, 199] width 24 height 7
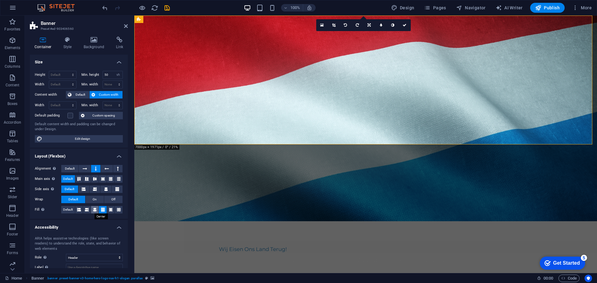
click at [93, 208] on icon at bounding box center [95, 209] width 4 height 7
click at [102, 211] on icon at bounding box center [103, 209] width 4 height 7
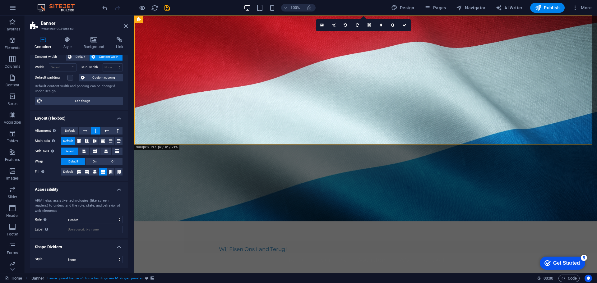
scroll to position [0, 0]
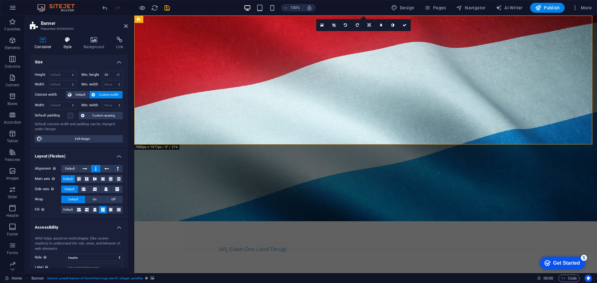
click at [69, 41] on icon at bounding box center [68, 40] width 18 height 6
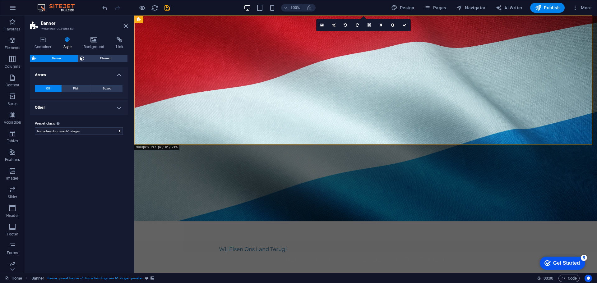
click at [75, 109] on h4 "Other" at bounding box center [79, 107] width 98 height 15
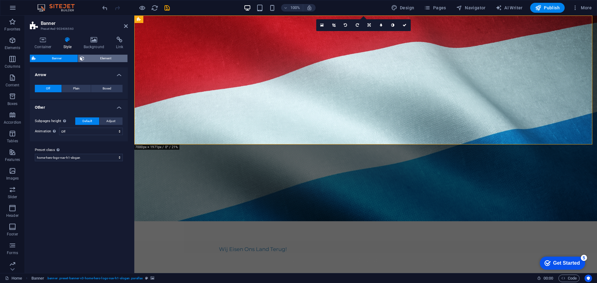
click at [83, 59] on icon at bounding box center [82, 58] width 4 height 7
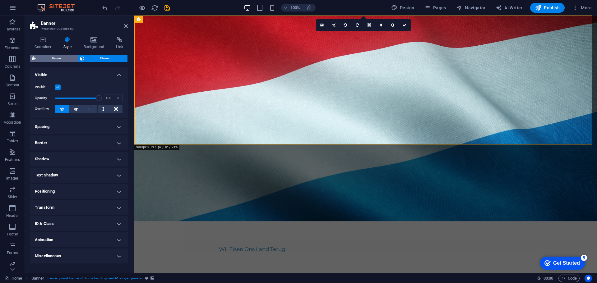
click at [55, 57] on span "Banner" at bounding box center [57, 58] width 38 height 7
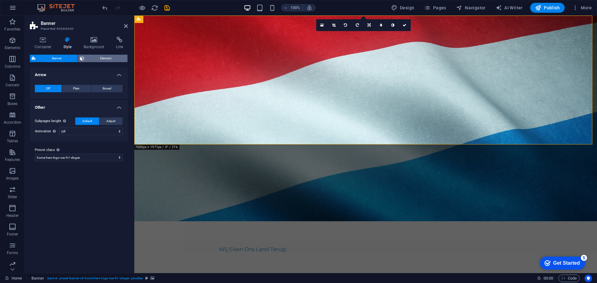
click at [86, 56] on button "Element" at bounding box center [103, 58] width 50 height 7
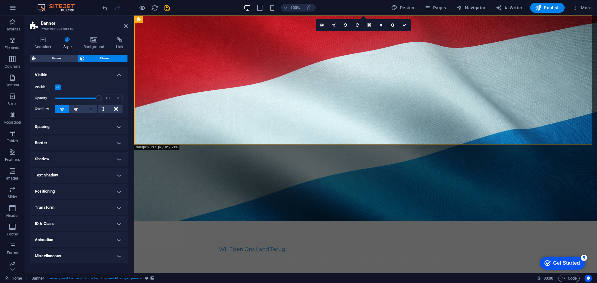
click at [90, 127] on h4 "Spacing" at bounding box center [79, 126] width 98 height 15
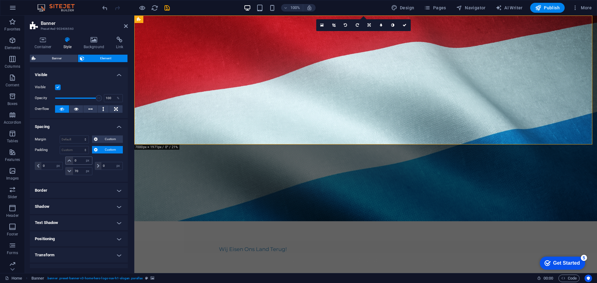
click at [69, 160] on icon at bounding box center [69, 161] width 4 height 4
click at [69, 171] on icon at bounding box center [69, 172] width 4 height 4
click at [84, 190] on h4 "Border" at bounding box center [79, 190] width 98 height 15
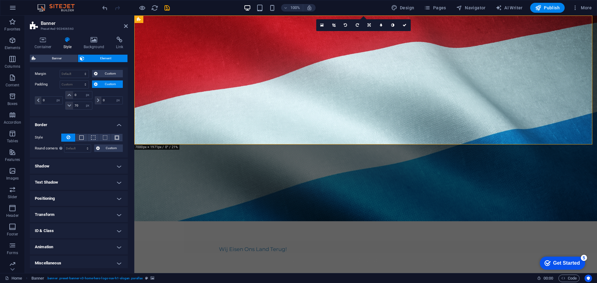
scroll to position [68, 0]
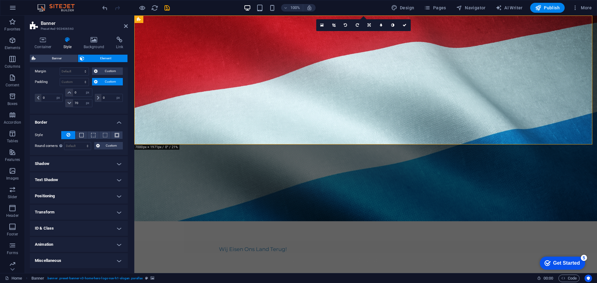
click at [81, 193] on h4 "Positioning" at bounding box center [79, 196] width 98 height 15
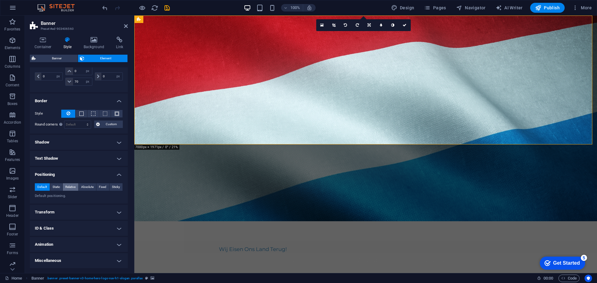
click at [72, 188] on span "Relative" at bounding box center [70, 187] width 10 height 7
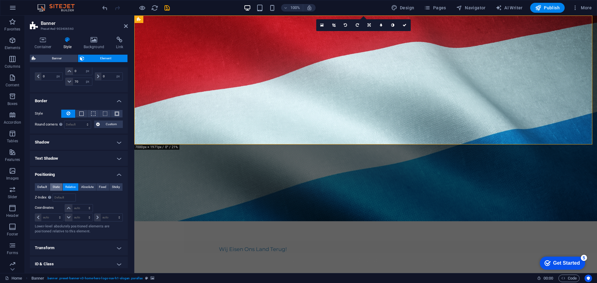
click at [55, 185] on span "Static" at bounding box center [56, 187] width 7 height 7
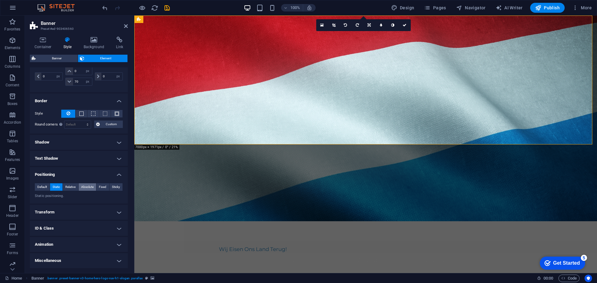
click at [82, 187] on span "Absolute" at bounding box center [87, 187] width 12 height 7
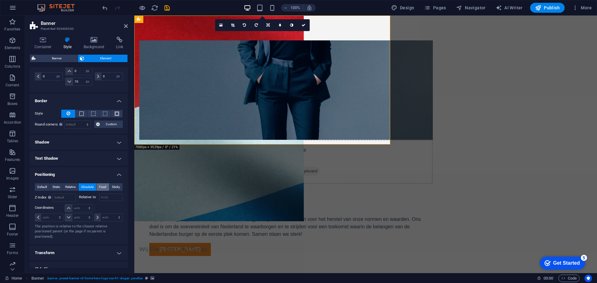
click at [101, 187] on span "Fixed" at bounding box center [102, 187] width 7 height 7
click at [114, 186] on span "Sticky" at bounding box center [116, 187] width 8 height 7
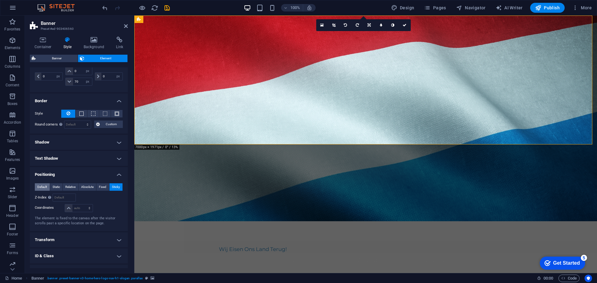
click at [44, 187] on span "Default" at bounding box center [42, 187] width 10 height 7
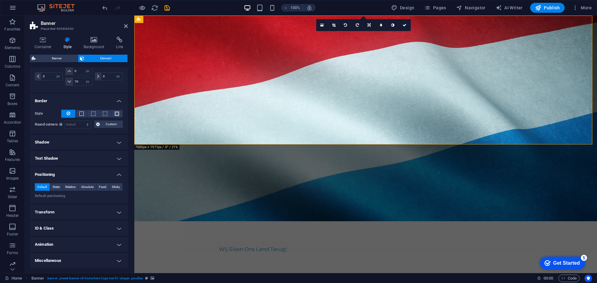
click at [86, 208] on h4 "Transform" at bounding box center [79, 212] width 98 height 15
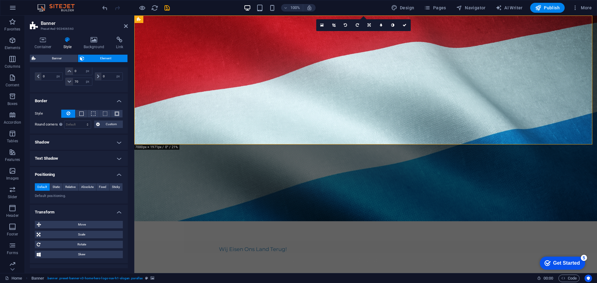
scroll to position [133, 0]
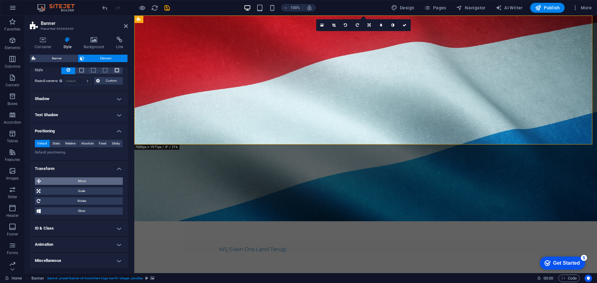
click at [72, 180] on span "Move" at bounding box center [82, 181] width 78 height 7
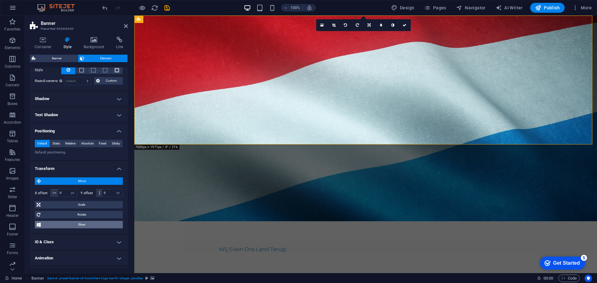
click at [90, 224] on span "Skew" at bounding box center [82, 224] width 78 height 7
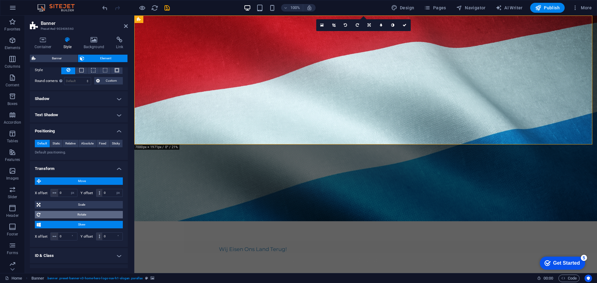
click at [84, 215] on span "Rotate" at bounding box center [81, 214] width 79 height 7
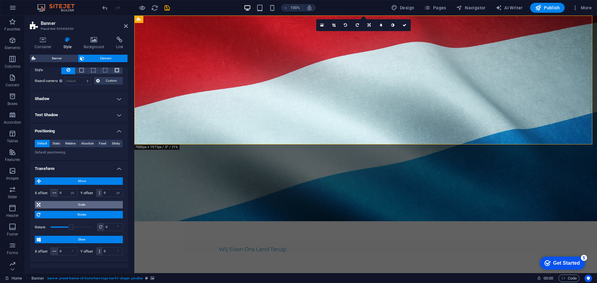
click at [81, 208] on span "Scale" at bounding box center [81, 204] width 79 height 7
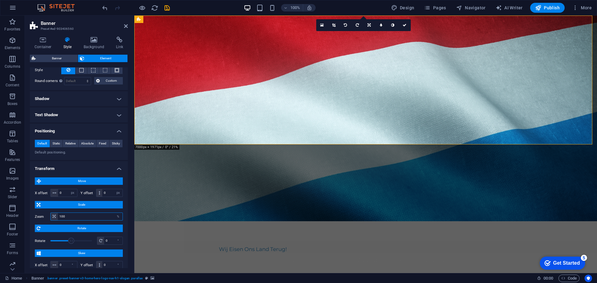
click at [86, 218] on input "100" at bounding box center [90, 216] width 65 height 7
type input "90"
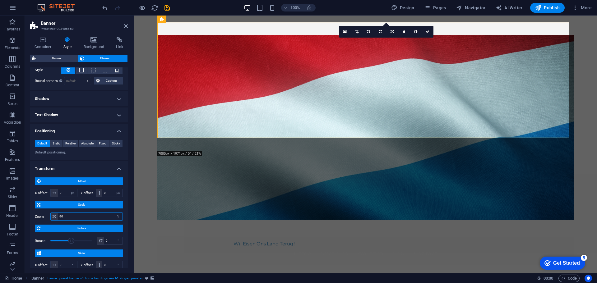
click at [68, 218] on input "90" at bounding box center [90, 216] width 65 height 7
click at [70, 220] on input "90" at bounding box center [90, 216] width 65 height 7
type input "9"
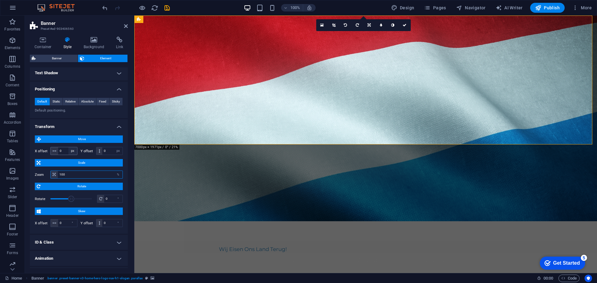
scroll to position [175, 0]
type input "100"
click at [93, 140] on span "Move" at bounding box center [82, 139] width 78 height 7
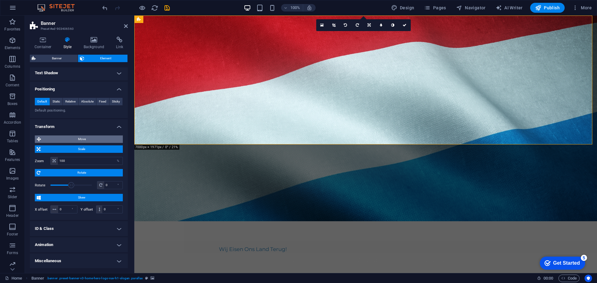
click at [98, 139] on span "Move" at bounding box center [82, 139] width 78 height 7
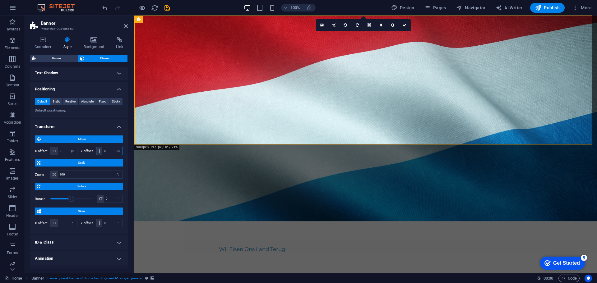
click at [110, 153] on input "0" at bounding box center [112, 150] width 20 height 7
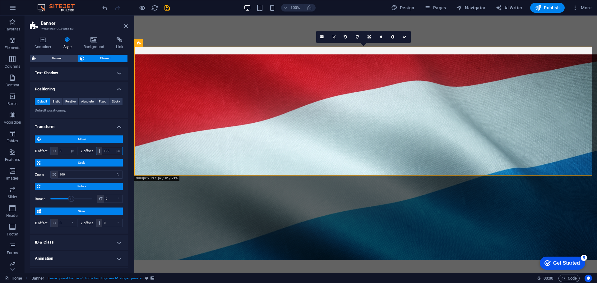
click at [112, 148] on input "100" at bounding box center [112, 150] width 20 height 7
type input "0"
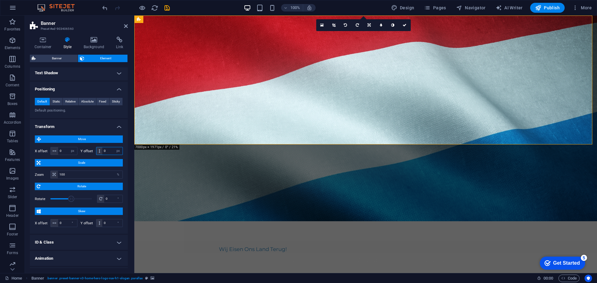
scroll to position [189, 0]
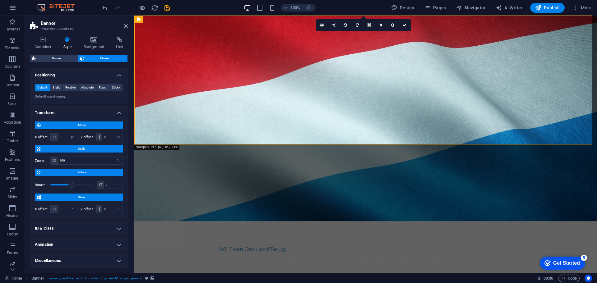
click at [67, 244] on h4 "Animation" at bounding box center [79, 244] width 98 height 15
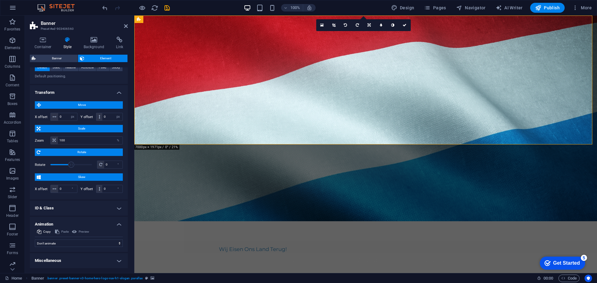
scroll to position [209, 0]
click at [68, 261] on h4 "Miscellaneous" at bounding box center [79, 260] width 98 height 15
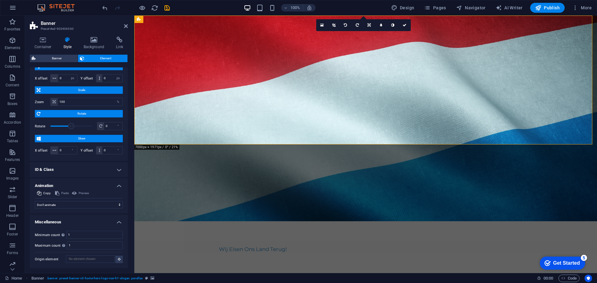
scroll to position [0, 0]
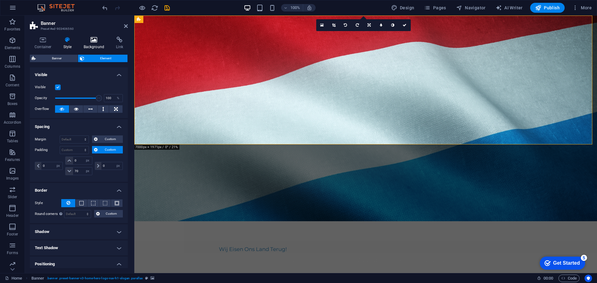
click at [92, 46] on h4 "Background" at bounding box center [95, 43] width 33 height 13
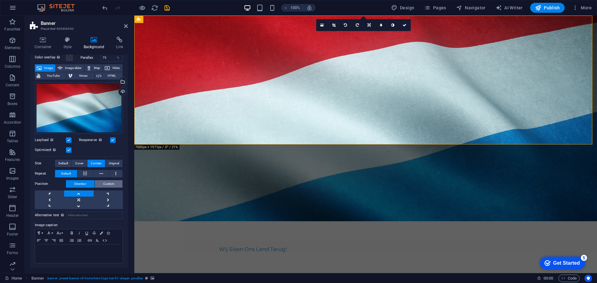
click at [108, 185] on span "Custom" at bounding box center [108, 183] width 11 height 7
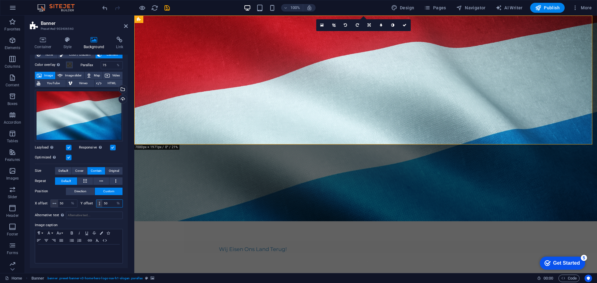
click at [108, 203] on input "50" at bounding box center [112, 203] width 20 height 7
type input "80"
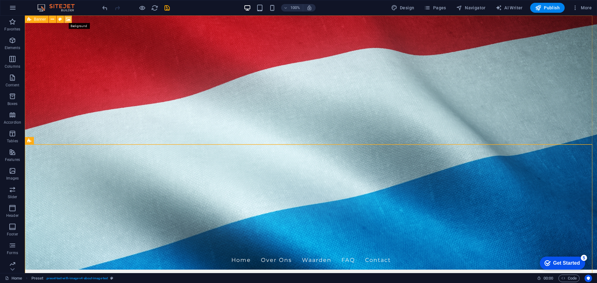
click at [67, 20] on icon at bounding box center [68, 19] width 5 height 7
select select "%"
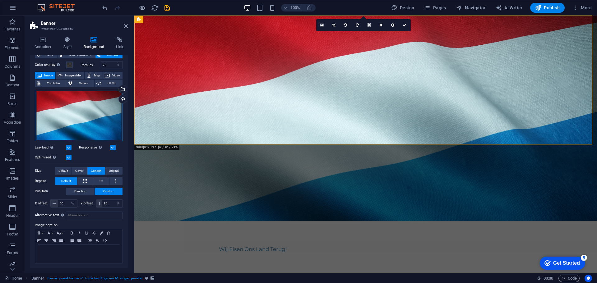
drag, startPoint x: 91, startPoint y: 111, endPoint x: 82, endPoint y: 122, distance: 14.1
click at [82, 122] on div "Drag files here, click to choose files or select files from Files or our free s…" at bounding box center [79, 116] width 88 height 52
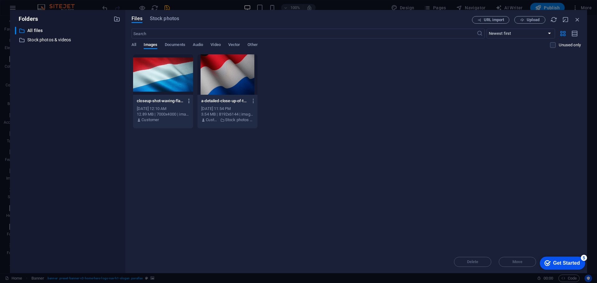
click at [190, 103] on icon "button" at bounding box center [189, 101] width 6 height 6
click at [284, 171] on div at bounding box center [298, 141] width 597 height 283
click at [577, 19] on icon "button" at bounding box center [577, 19] width 7 height 7
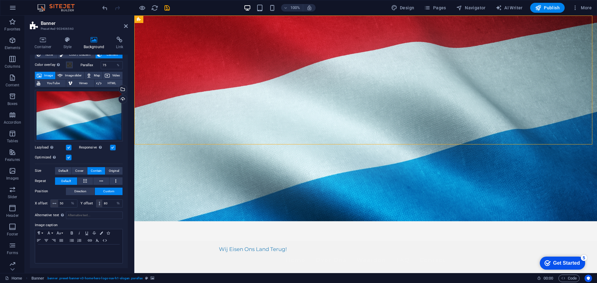
drag, startPoint x: 273, startPoint y: 34, endPoint x: 152, endPoint y: 42, distance: 121.2
click at [162, 20] on icon at bounding box center [161, 19] width 3 height 7
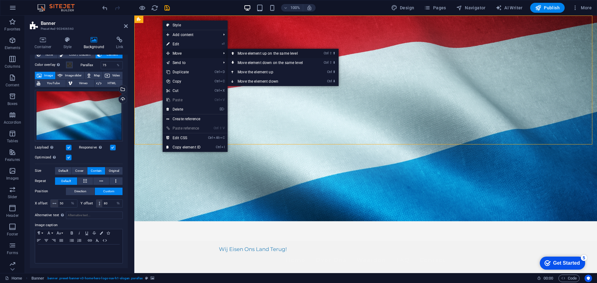
click at [253, 57] on link "Ctrl ⇧ ⬆ Move element up on the same level" at bounding box center [272, 53] width 88 height 9
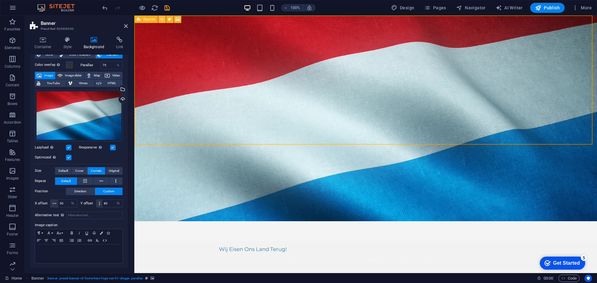
click at [162, 21] on icon at bounding box center [161, 19] width 3 height 7
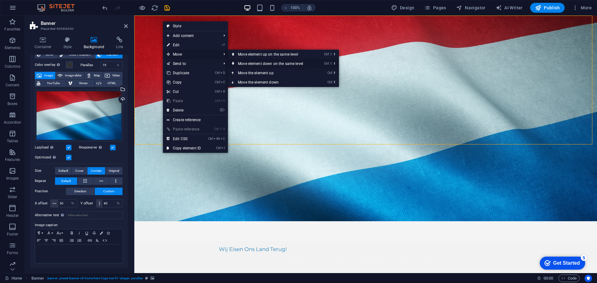
click at [255, 60] on link "Ctrl ⇧ ⬇ Move element down on the same level" at bounding box center [272, 63] width 88 height 9
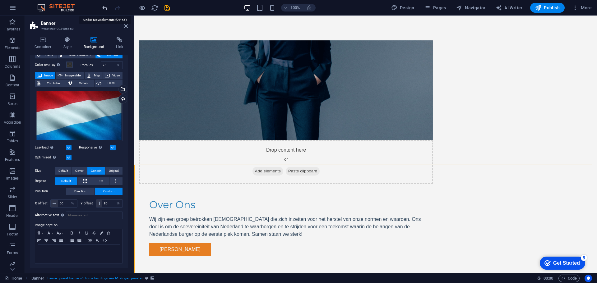
click at [106, 8] on icon "undo" at bounding box center [104, 7] width 7 height 7
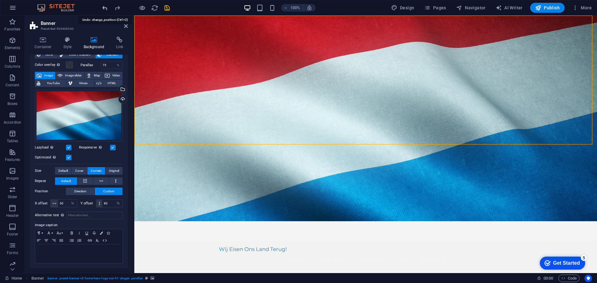
click at [106, 8] on icon "undo" at bounding box center [104, 7] width 7 height 7
type input "50"
click at [168, 20] on icon at bounding box center [169, 19] width 3 height 7
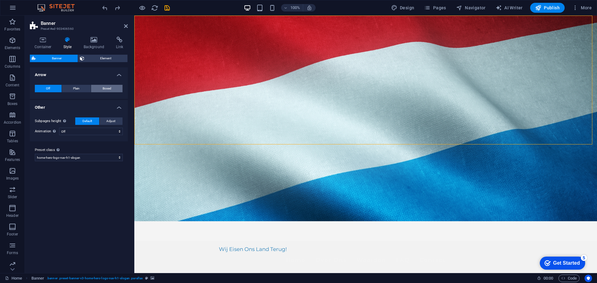
click at [107, 87] on span "Boxed" at bounding box center [107, 88] width 9 height 7
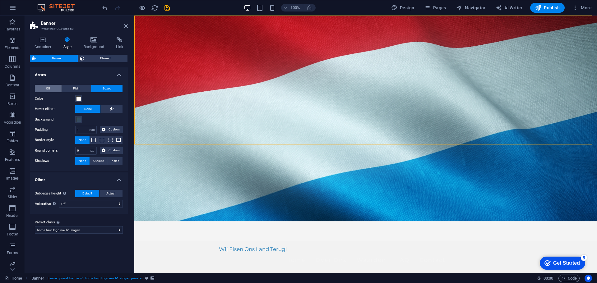
click at [40, 87] on button "Off" at bounding box center [48, 88] width 27 height 7
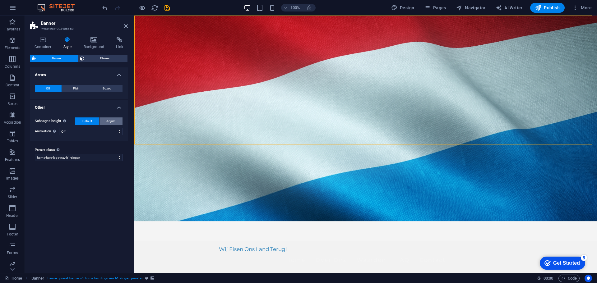
click at [108, 121] on span "Adjust" at bounding box center [110, 121] width 9 height 7
click at [88, 118] on span "Default" at bounding box center [87, 121] width 10 height 7
click at [101, 60] on span "Element" at bounding box center [106, 58] width 40 height 7
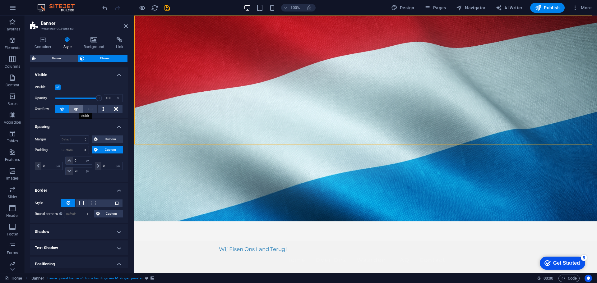
click at [74, 110] on icon at bounding box center [76, 108] width 4 height 7
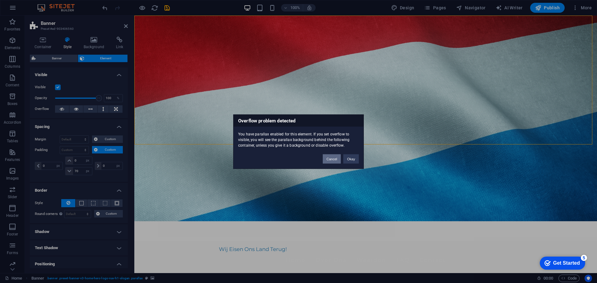
click at [329, 158] on button "Cancel" at bounding box center [332, 158] width 18 height 9
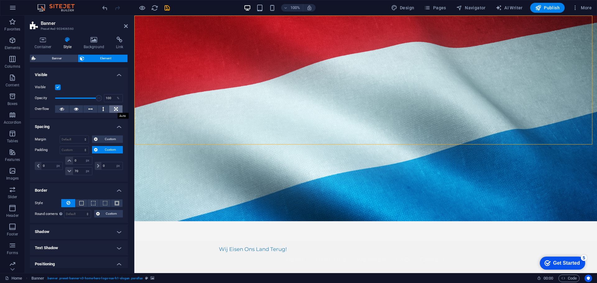
click at [114, 110] on icon at bounding box center [116, 108] width 4 height 7
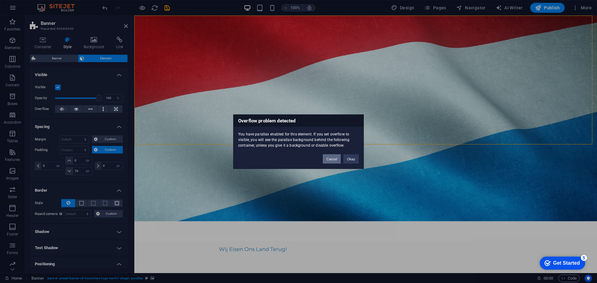
click at [328, 159] on button "Cancel" at bounding box center [332, 158] width 18 height 9
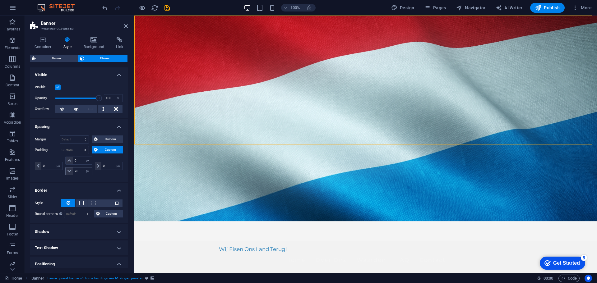
click at [69, 171] on icon at bounding box center [69, 172] width 4 height 4
click at [81, 171] on input "70" at bounding box center [82, 171] width 19 height 7
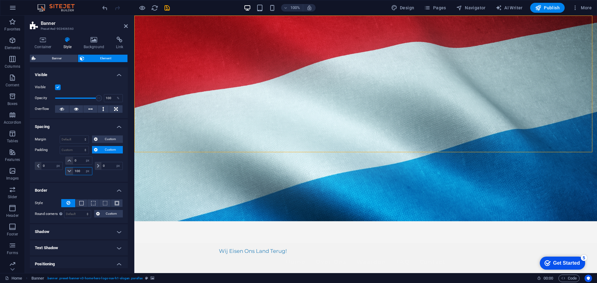
click at [80, 172] on input "100" at bounding box center [82, 171] width 19 height 7
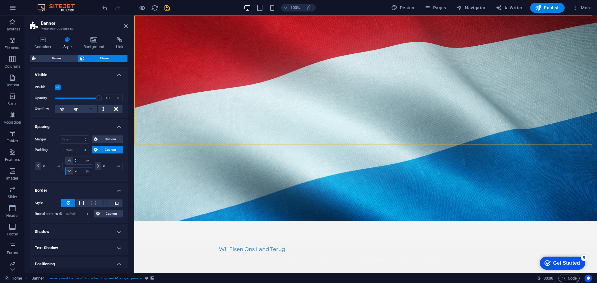
type input "7"
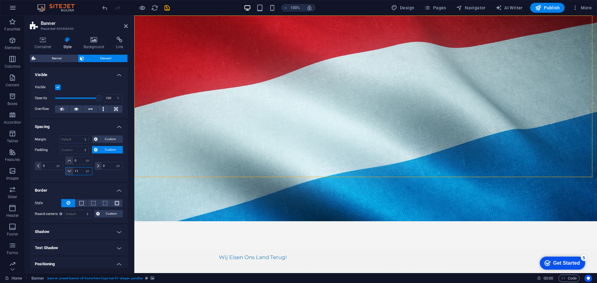
type input "1"
click at [79, 172] on input "200" at bounding box center [82, 171] width 19 height 7
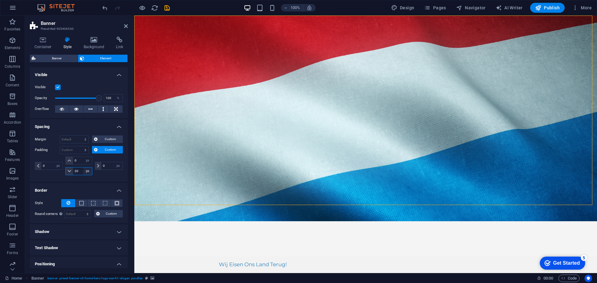
type input "0"
select select "px"
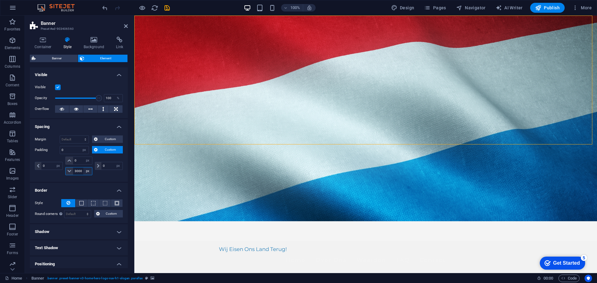
type input "300"
select select "DISABLED_OPTION_VALUE"
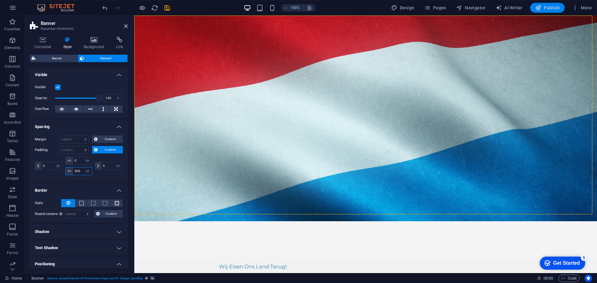
type input "300"
click at [545, 8] on span "Publish" at bounding box center [547, 8] width 25 height 6
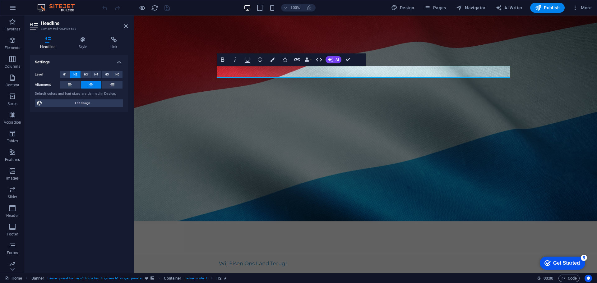
click at [349, 149] on figure at bounding box center [365, 145] width 463 height 258
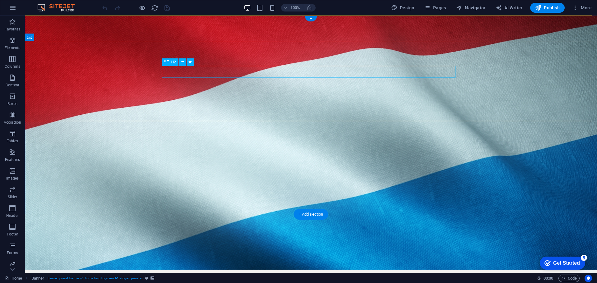
click at [181, 63] on icon at bounding box center [182, 62] width 3 height 7
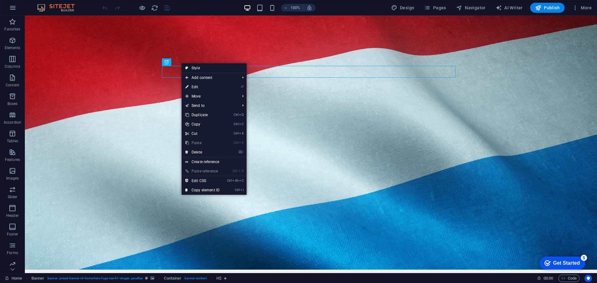
click at [192, 67] on link "Style" at bounding box center [214, 67] width 65 height 9
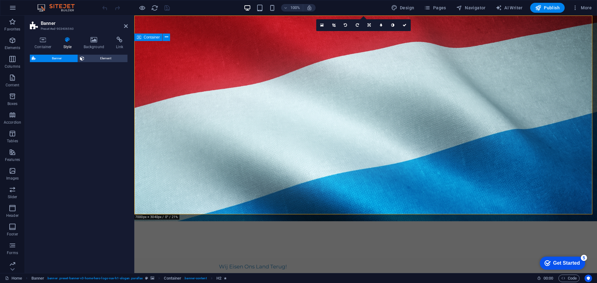
select select "preset-banner-v3-home-hero-logo-nav-h1-slogan"
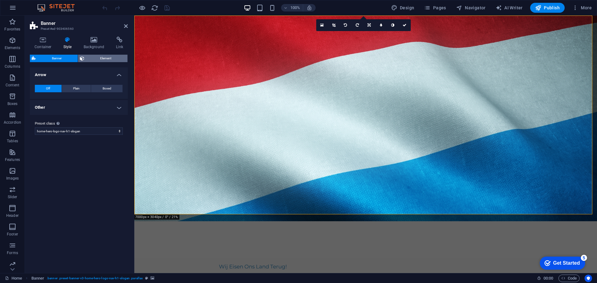
click at [91, 59] on span "Element" at bounding box center [106, 58] width 40 height 7
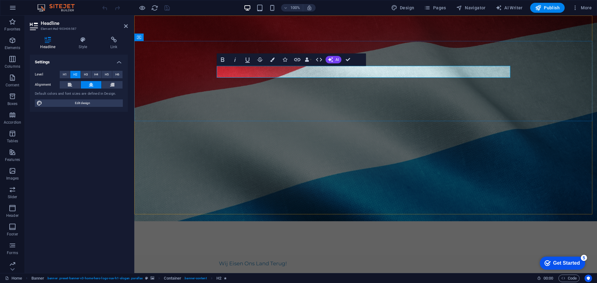
click at [65, 73] on span "H1" at bounding box center [65, 74] width 4 height 7
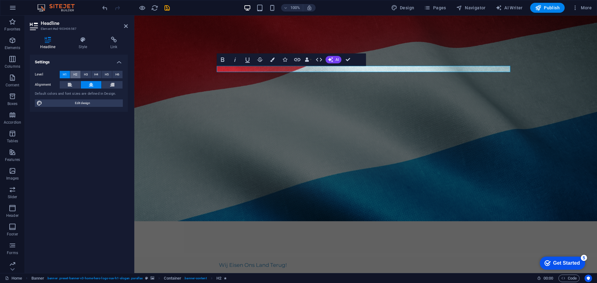
click at [74, 74] on span "H2" at bounding box center [75, 74] width 4 height 7
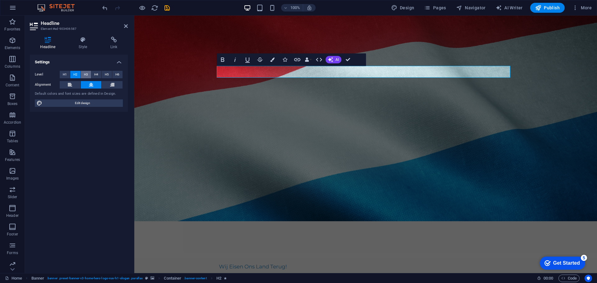
click at [85, 75] on span "H3" at bounding box center [86, 74] width 4 height 7
click at [94, 75] on button "H4" at bounding box center [96, 74] width 10 height 7
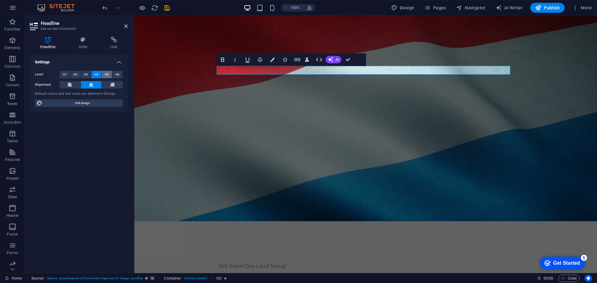
click at [105, 73] on span "H5" at bounding box center [107, 74] width 4 height 7
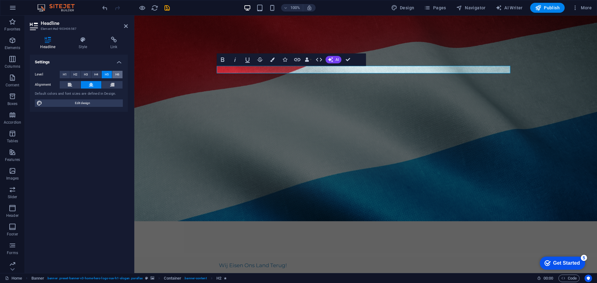
click at [117, 73] on span "H6" at bounding box center [117, 74] width 4 height 7
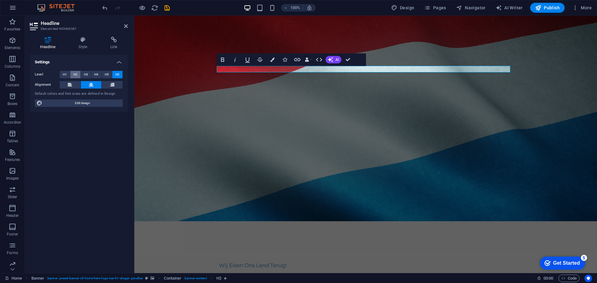
click at [74, 75] on span "H2" at bounding box center [75, 74] width 4 height 7
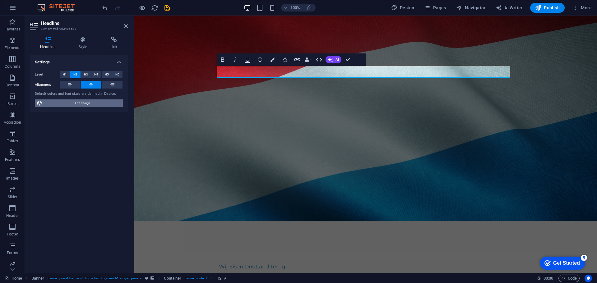
click at [86, 104] on span "Edit design" at bounding box center [82, 103] width 77 height 7
select select "px"
select select "200"
select select "px"
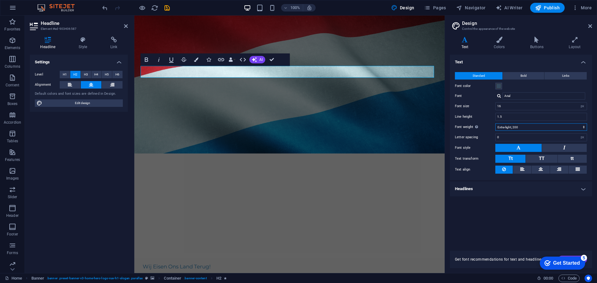
click at [544, 128] on select "Thin, 100 Extra-light, 200 Light, 300 Regular, 400 Medium, 500 Semi-bold, 600 B…" at bounding box center [541, 126] width 92 height 7
click at [495, 123] on select "Thin, 100 Extra-light, 200 Light, 300 Regular, 400 Medium, 500 Semi-bold, 600 B…" at bounding box center [541, 126] width 92 height 7
click at [542, 128] on select "Thin, 100 Extra-light, 200 Light, 300 Regular, 400 Medium, 500 Semi-bold, 600 B…" at bounding box center [541, 126] width 92 height 7
click at [495, 123] on select "Thin, 100 Extra-light, 200 Light, 300 Regular, 400 Medium, 500 Semi-bold, 600 B…" at bounding box center [541, 126] width 92 height 7
click at [533, 127] on select "Thin, 100 Extra-light, 200 Light, 300 Regular, 400 Medium, 500 Semi-bold, 600 B…" at bounding box center [541, 126] width 92 height 7
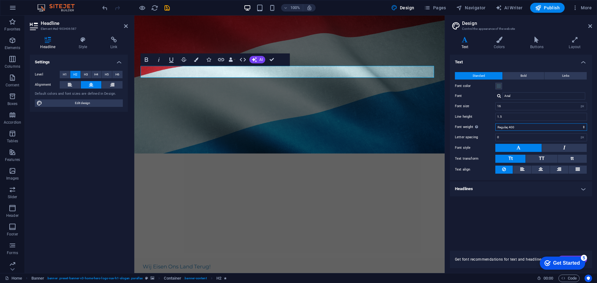
select select "600"
click at [495, 123] on select "Thin, 100 Extra-light, 200 Light, 300 Regular, 400 Medium, 500 Semi-bold, 600 B…" at bounding box center [541, 126] width 92 height 7
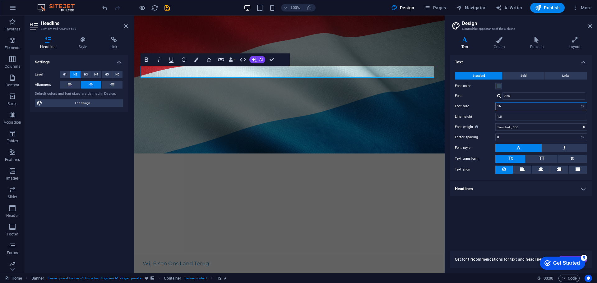
click at [522, 108] on input "16" at bounding box center [541, 106] width 91 height 7
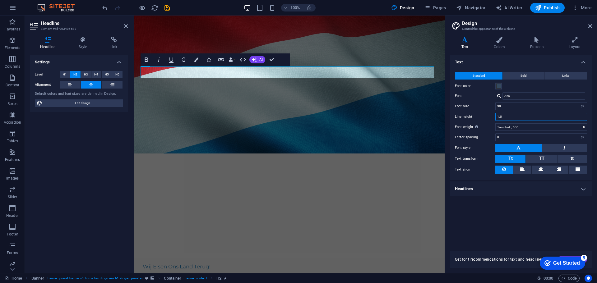
click at [525, 117] on input "1.5" at bounding box center [541, 116] width 91 height 7
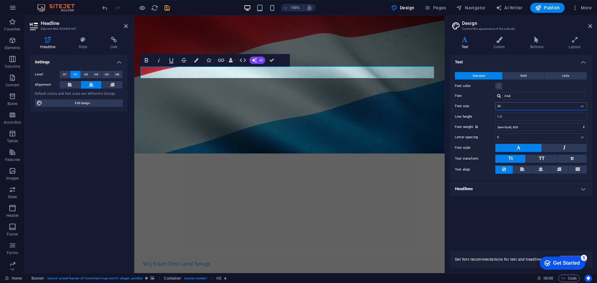
click at [542, 106] on input "30" at bounding box center [541, 106] width 91 height 7
type input "60"
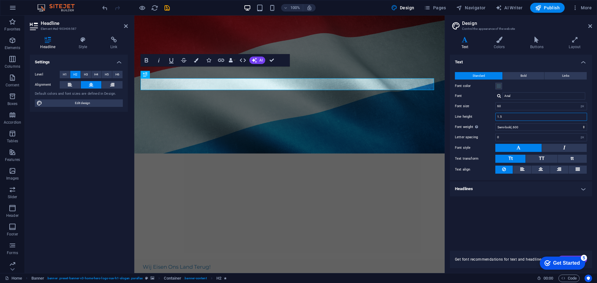
click at [517, 116] on input "1.5" at bounding box center [541, 116] width 91 height 7
click at [521, 76] on span "Bold" at bounding box center [524, 75] width 6 height 7
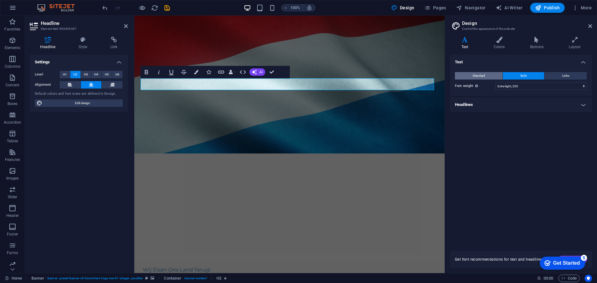
click at [479, 75] on span "Standard" at bounding box center [479, 75] width 12 height 7
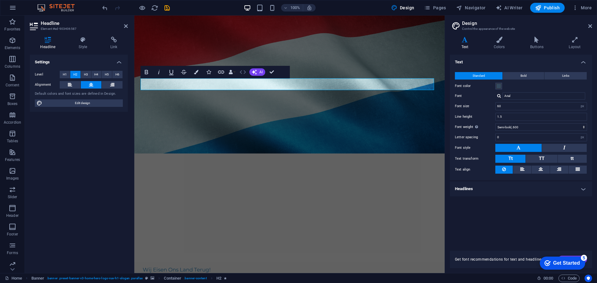
click at [241, 73] on icon "button" at bounding box center [243, 72] width 6 height 4
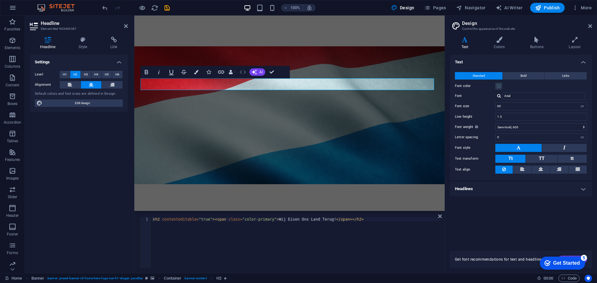
click at [241, 73] on icon "button" at bounding box center [243, 72] width 6 height 4
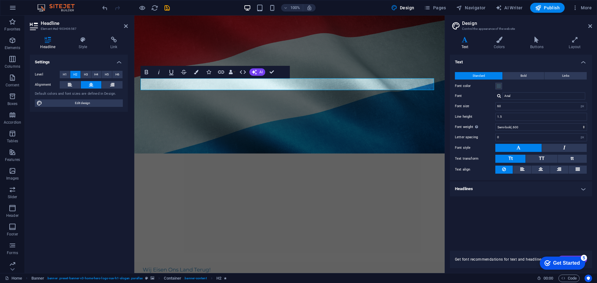
click at [515, 188] on h4 "Headlines" at bounding box center [521, 189] width 142 height 15
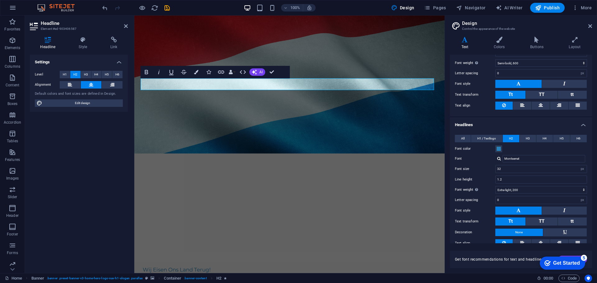
scroll to position [65, 0]
click at [519, 167] on input "32" at bounding box center [541, 168] width 91 height 7
type input "60"
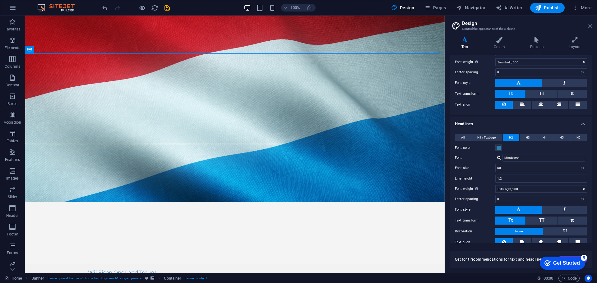
click at [590, 25] on icon at bounding box center [590, 26] width 4 height 5
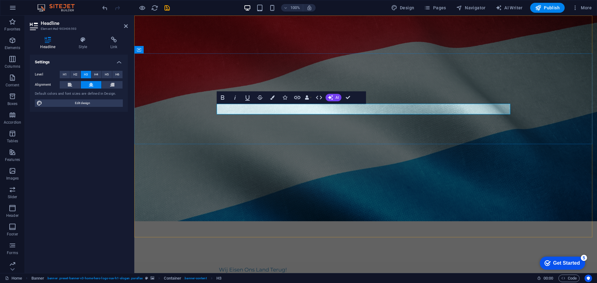
click at [96, 102] on span "Edit design" at bounding box center [82, 103] width 77 height 7
select select "px"
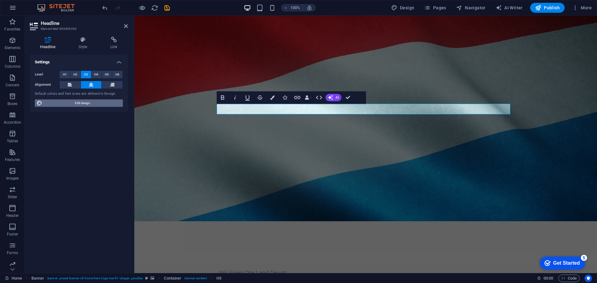
select select "600"
select select "px"
select select "200"
select select "px"
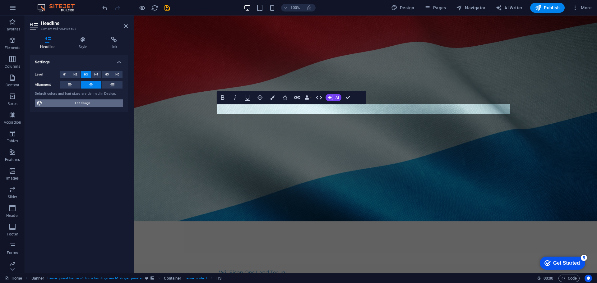
select select "rem"
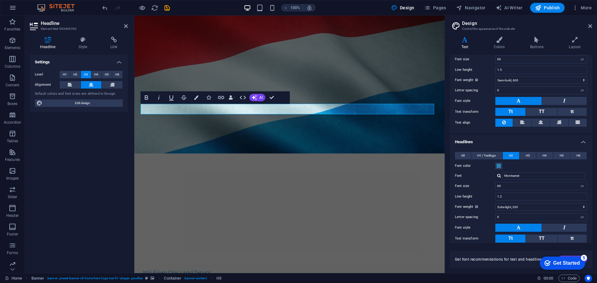
scroll to position [47, 0]
click at [490, 156] on span "H1 / Textlogo" at bounding box center [486, 155] width 19 height 7
click at [456, 156] on button "All" at bounding box center [463, 155] width 16 height 7
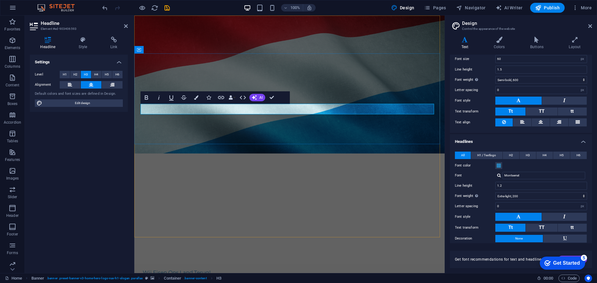
click at [517, 157] on button "H2" at bounding box center [511, 155] width 16 height 7
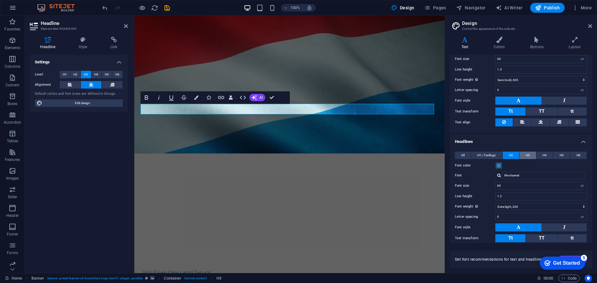
click at [526, 155] on span "H3" at bounding box center [528, 155] width 4 height 7
click at [507, 188] on input "28" at bounding box center [541, 185] width 91 height 7
type input "40"
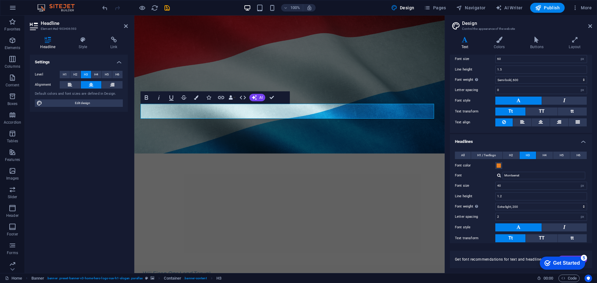
click at [320, 188] on figure at bounding box center [289, 145] width 310 height 258
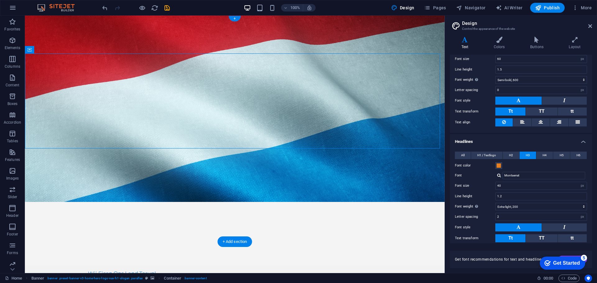
drag, startPoint x: 67, startPoint y: 64, endPoint x: 43, endPoint y: 66, distance: 24.3
click at [56, 51] on icon at bounding box center [56, 50] width 3 height 7
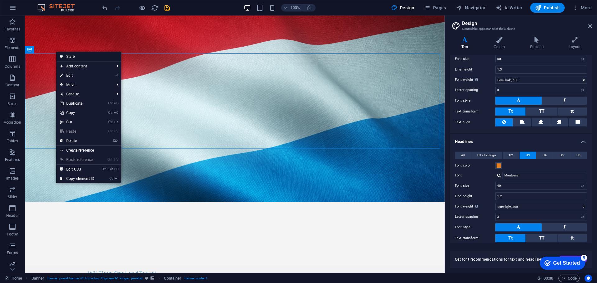
click at [79, 56] on link "Style" at bounding box center [88, 56] width 65 height 9
select select "preset-banner-v3-home-hero-logo-nav-h1-slogan"
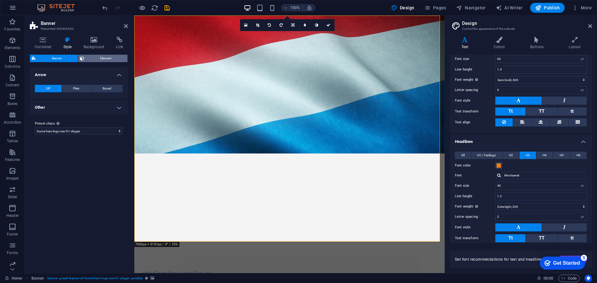
click at [103, 55] on span "Element" at bounding box center [106, 58] width 40 height 7
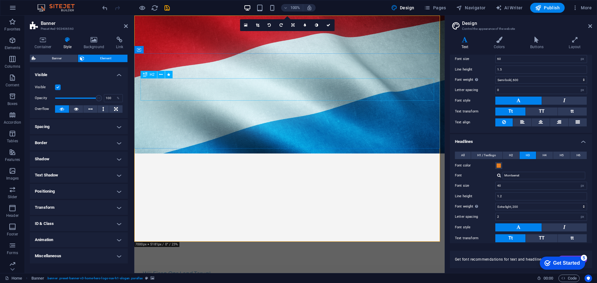
click at [160, 75] on icon at bounding box center [160, 75] width 3 height 7
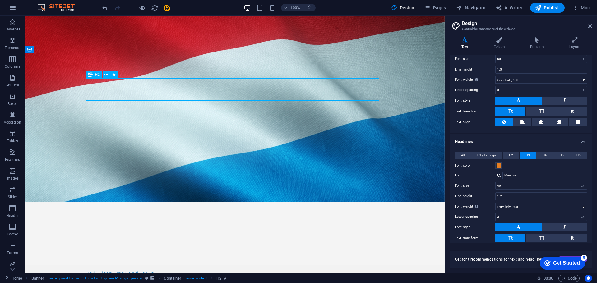
drag, startPoint x: 256, startPoint y: 95, endPoint x: 365, endPoint y: 97, distance: 109.5
click at [57, 52] on icon at bounding box center [56, 50] width 3 height 7
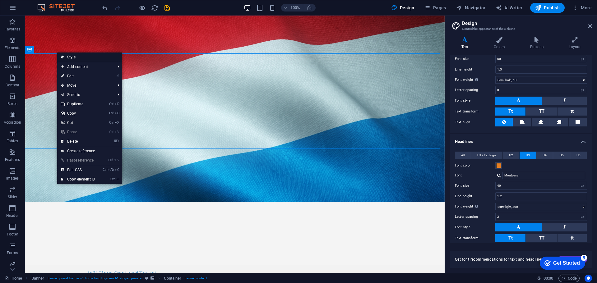
click at [69, 58] on link "Style" at bounding box center [89, 57] width 65 height 9
select select "vh"
select select "header"
select select "preset-banner-v3-home-hero-logo-nav-h1-slogan"
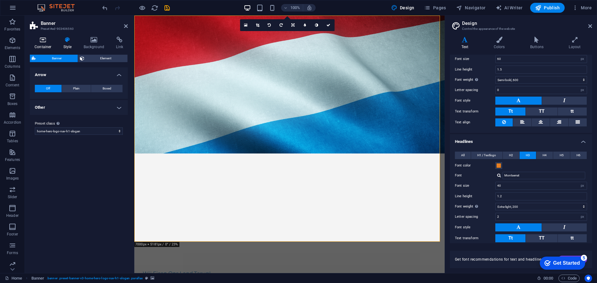
click at [43, 38] on icon at bounding box center [43, 40] width 26 height 6
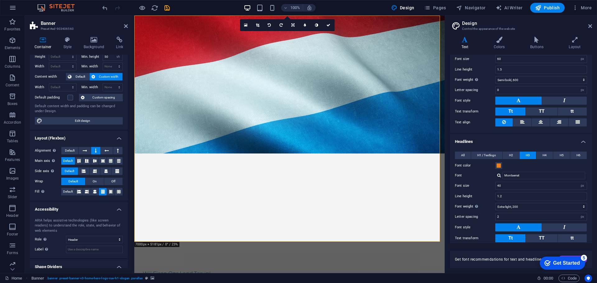
scroll to position [18, 0]
click at [120, 150] on button at bounding box center [117, 150] width 9 height 7
click at [96, 151] on button at bounding box center [95, 150] width 9 height 7
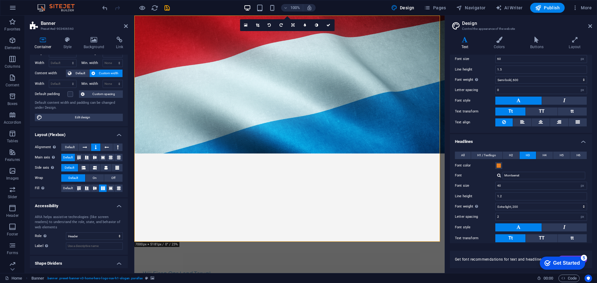
scroll to position [0, 0]
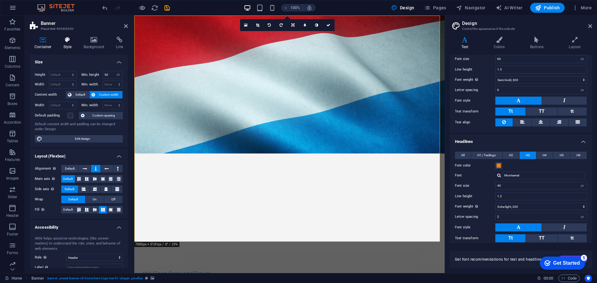
click at [69, 43] on h4 "Style" at bounding box center [69, 43] width 20 height 13
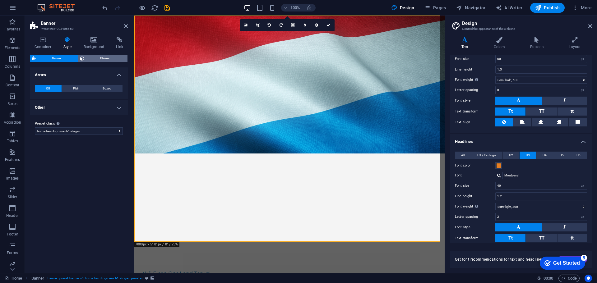
click at [95, 58] on span "Element" at bounding box center [106, 58] width 40 height 7
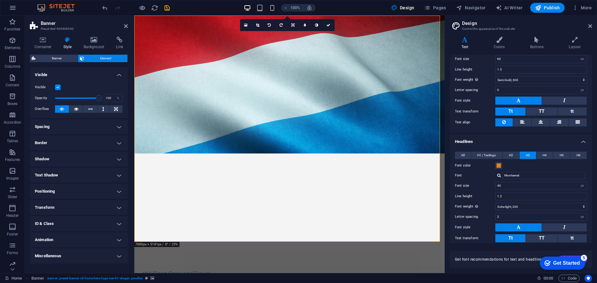
click at [80, 192] on h4 "Positioning" at bounding box center [79, 191] width 98 height 15
click at [55, 204] on span "Static" at bounding box center [56, 203] width 7 height 7
click at [45, 203] on span "Default" at bounding box center [42, 203] width 10 height 7
click at [539, 6] on icon "button" at bounding box center [538, 8] width 6 height 6
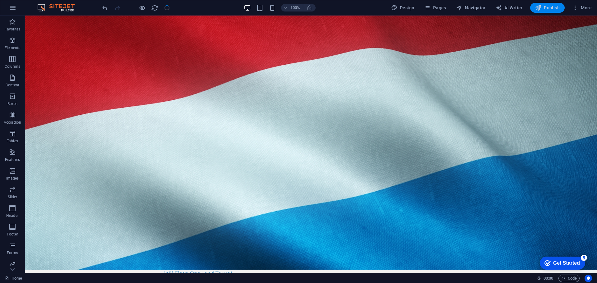
click at [539, 6] on icon "button" at bounding box center [538, 8] width 6 height 6
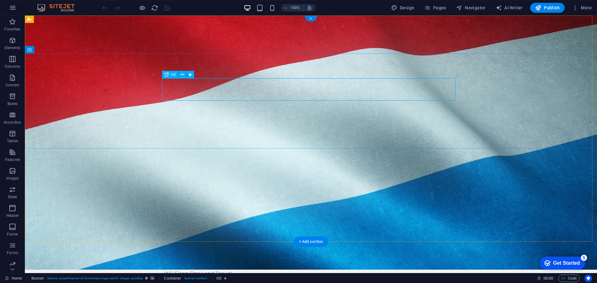
click at [182, 76] on icon at bounding box center [182, 75] width 3 height 7
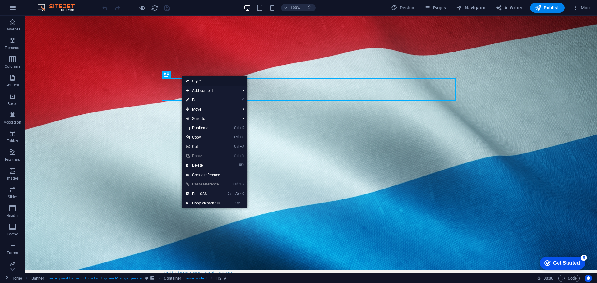
click at [197, 83] on link "Style" at bounding box center [214, 81] width 65 height 9
select select "preset-banner-v3-home-hero-logo-nav-h1-slogan"
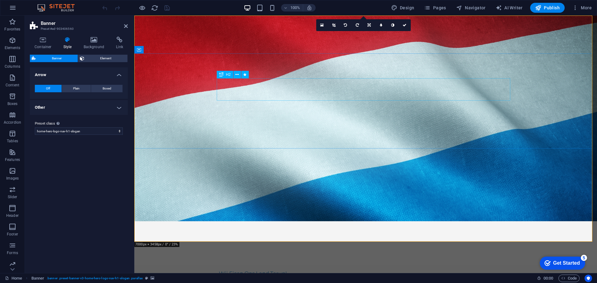
click at [239, 75] on button at bounding box center [237, 74] width 7 height 7
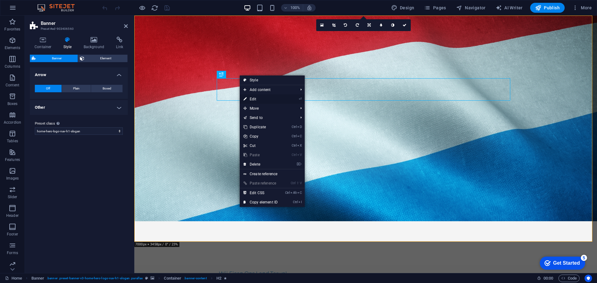
click at [258, 100] on link "⏎ Edit" at bounding box center [261, 99] width 42 height 9
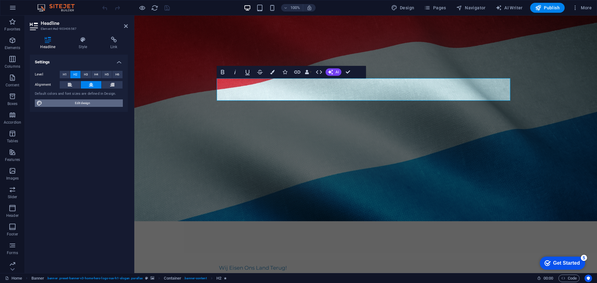
click at [77, 103] on span "Edit design" at bounding box center [82, 103] width 77 height 7
select select "px"
select select "600"
select select "px"
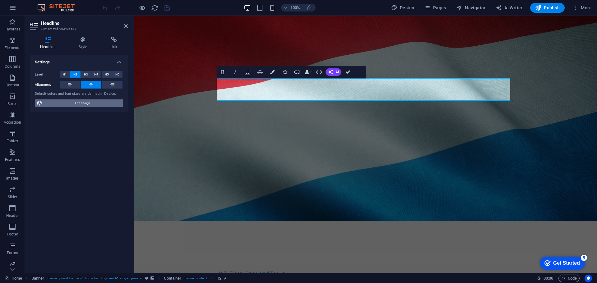
select select "200"
select select "px"
select select "rem"
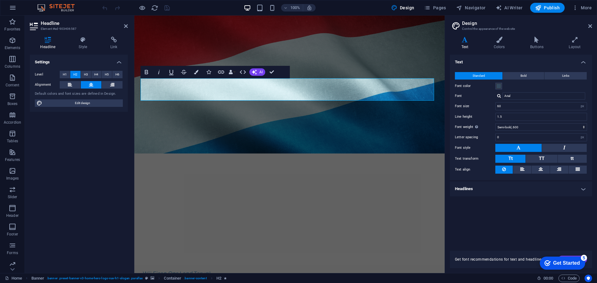
click at [478, 190] on h4 "Headlines" at bounding box center [521, 189] width 142 height 15
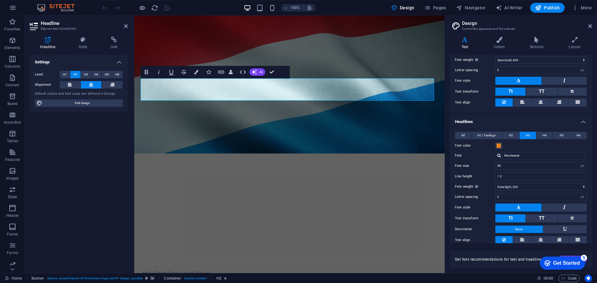
scroll to position [67, 0]
click at [511, 166] on input "40" at bounding box center [541, 165] width 91 height 7
type input "28"
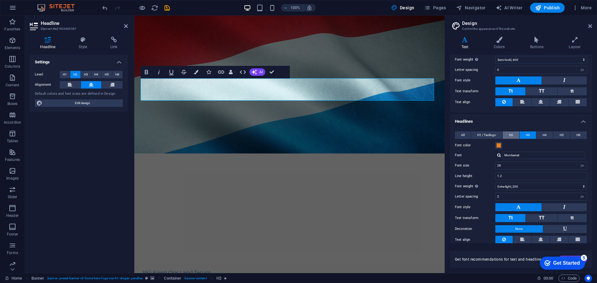
click at [511, 134] on span "H2" at bounding box center [511, 135] width 4 height 7
click at [512, 167] on input "60" at bounding box center [541, 165] width 91 height 7
type input "34"
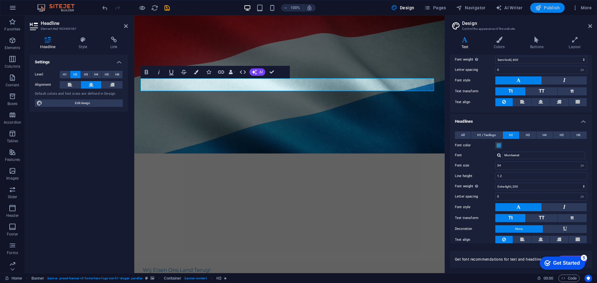
click at [546, 6] on span "Publish" at bounding box center [547, 8] width 25 height 6
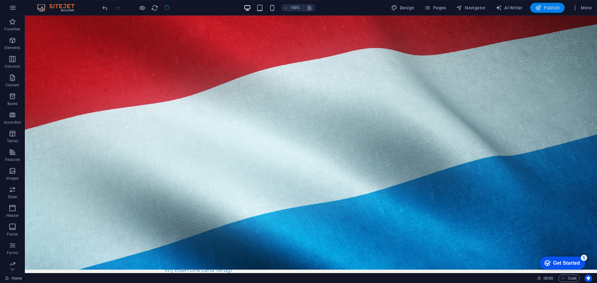
click at [546, 9] on span "Publish" at bounding box center [547, 8] width 25 height 6
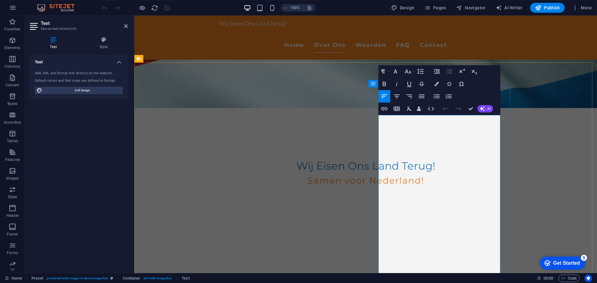
click at [411, 71] on icon "button" at bounding box center [407, 71] width 7 height 7
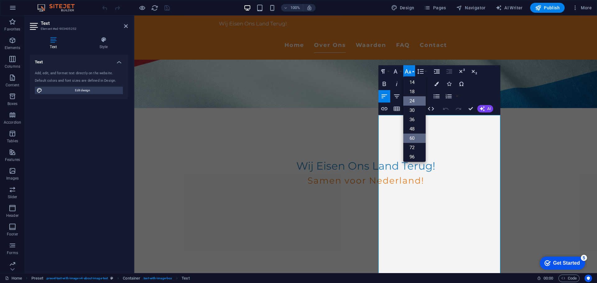
scroll to position [48, 0]
click at [414, 103] on link "24" at bounding box center [414, 101] width 22 height 9
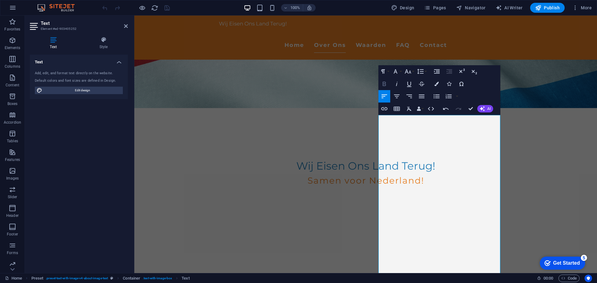
click at [385, 83] on icon "button" at bounding box center [384, 83] width 7 height 7
click at [421, 72] on icon "button" at bounding box center [420, 71] width 7 height 5
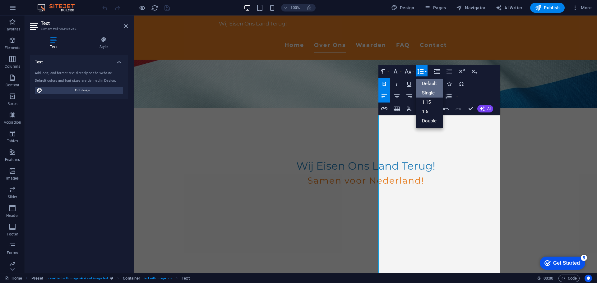
click at [424, 91] on link "Single" at bounding box center [430, 92] width 28 height 9
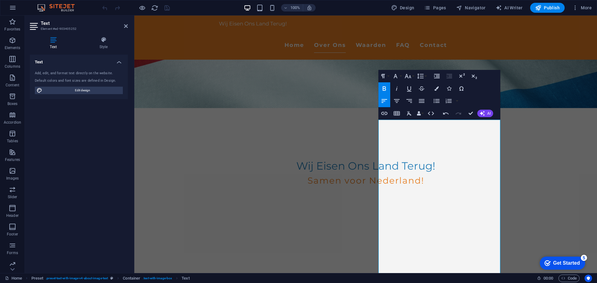
scroll to position [160, 0]
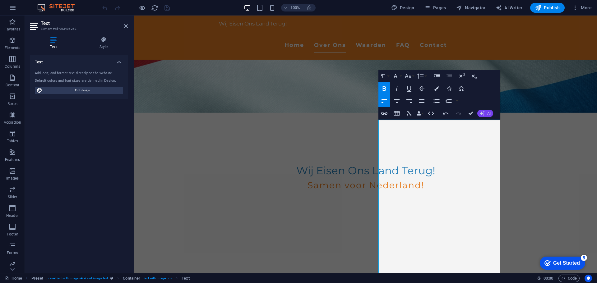
click at [482, 113] on icon "button" at bounding box center [482, 113] width 5 height 5
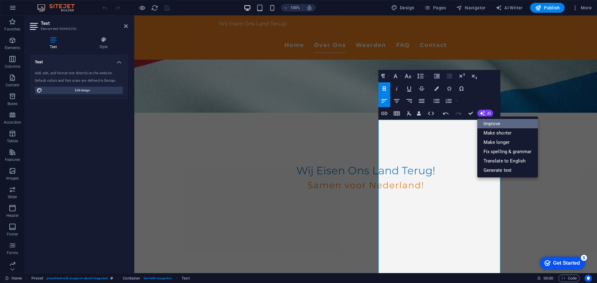
click at [491, 122] on link "Improve" at bounding box center [507, 123] width 61 height 9
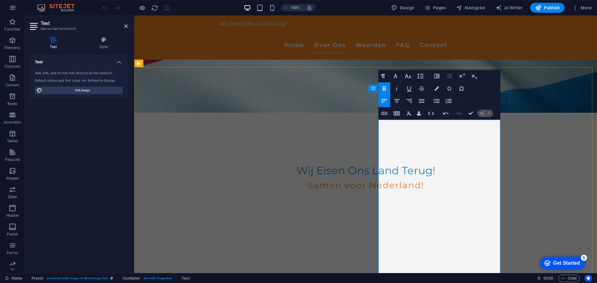
scroll to position [215, 0]
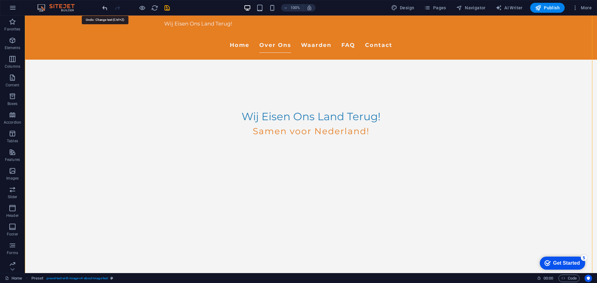
click at [105, 7] on icon "undo" at bounding box center [104, 7] width 7 height 7
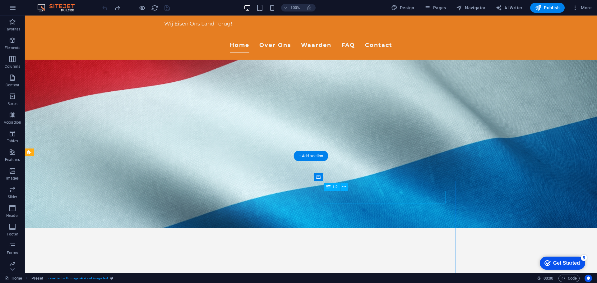
scroll to position [137, 0]
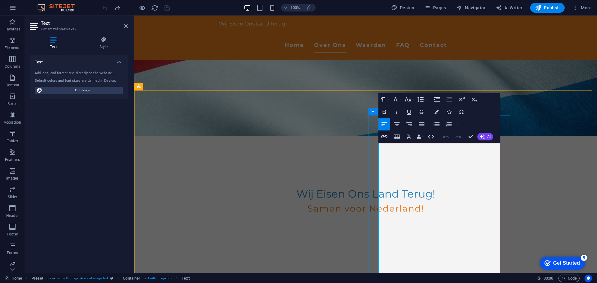
click at [382, 97] on icon "button" at bounding box center [382, 99] width 7 height 7
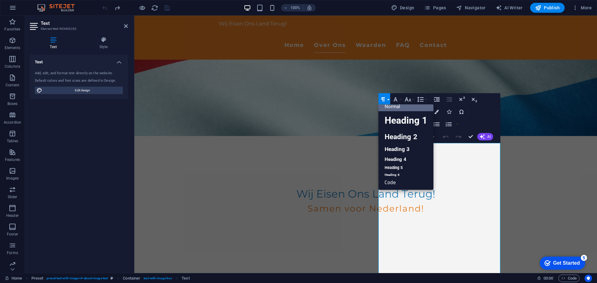
scroll to position [5, 0]
click at [393, 174] on link "Heading 6" at bounding box center [406, 175] width 55 height 6
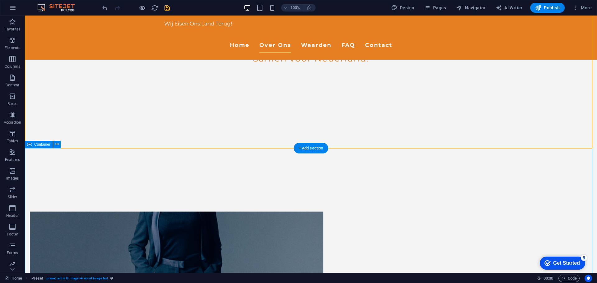
scroll to position [288, 0]
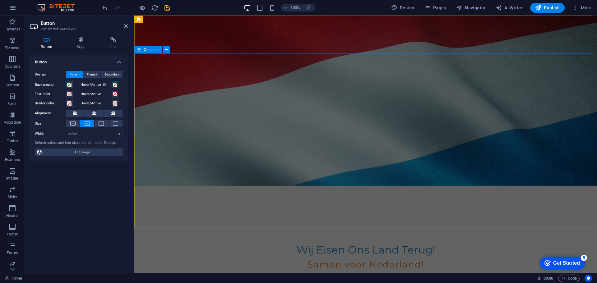
scroll to position [0, 0]
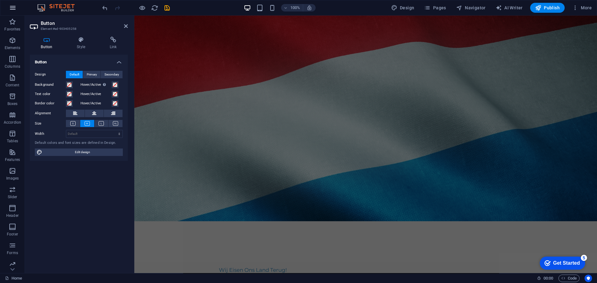
click at [15, 9] on icon "button" at bounding box center [12, 7] width 7 height 7
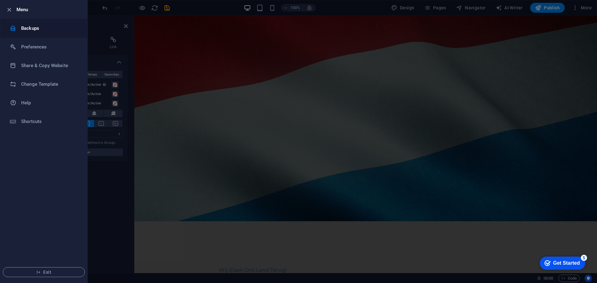
click at [29, 31] on h6 "Backups" at bounding box center [50, 28] width 58 height 7
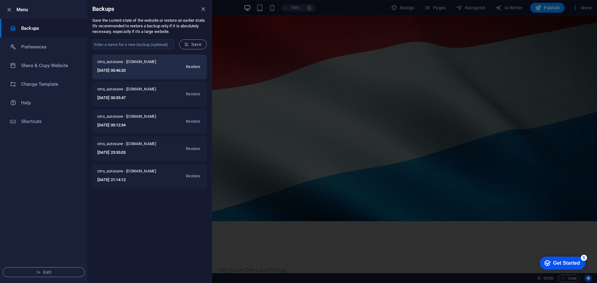
click at [193, 69] on span "Restore" at bounding box center [193, 66] width 14 height 7
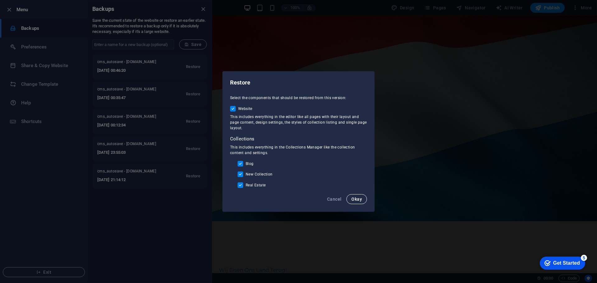
click at [357, 201] on span "Okay" at bounding box center [356, 199] width 11 height 5
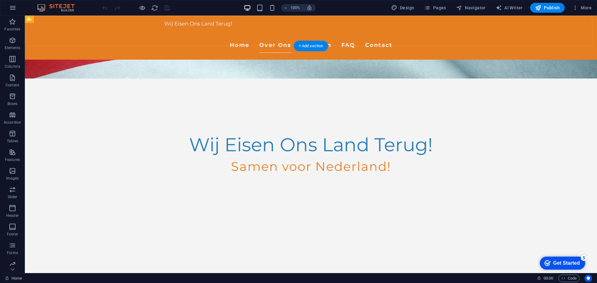
scroll to position [197, 0]
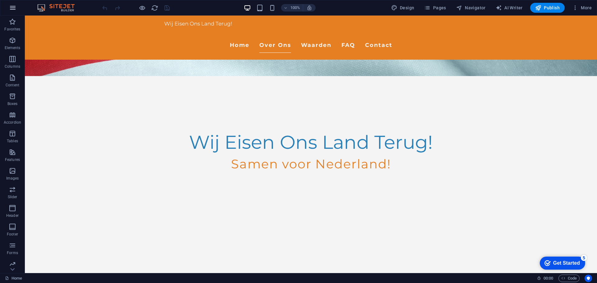
click at [13, 10] on icon "button" at bounding box center [12, 7] width 7 height 7
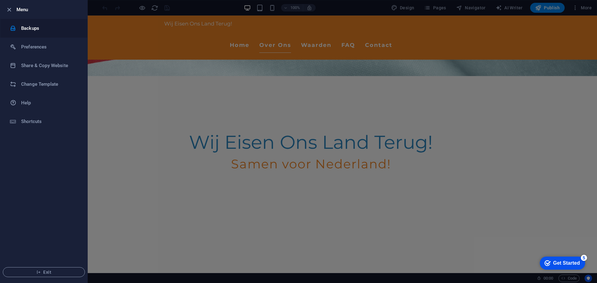
click at [36, 31] on h6 "Backups" at bounding box center [50, 28] width 58 height 7
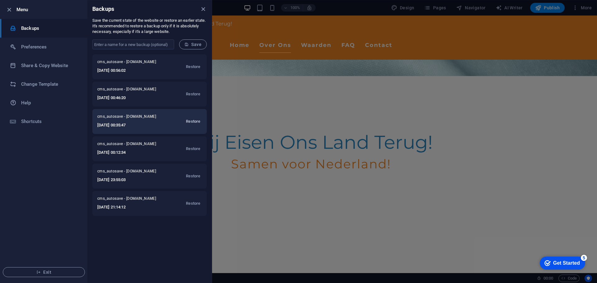
click at [197, 122] on span "Restore" at bounding box center [193, 121] width 14 height 7
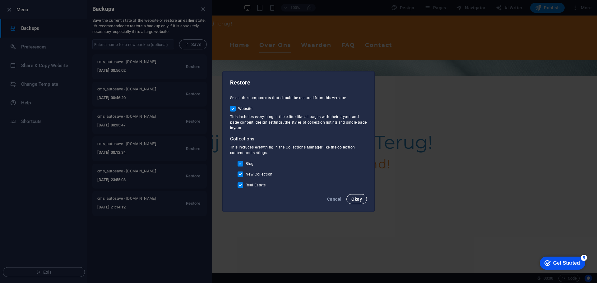
click at [355, 198] on span "Okay" at bounding box center [356, 199] width 11 height 5
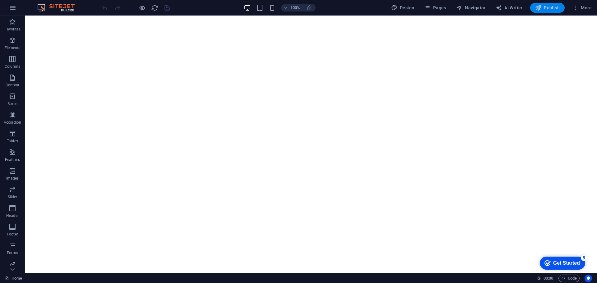
click at [548, 8] on span "Publish" at bounding box center [547, 8] width 25 height 6
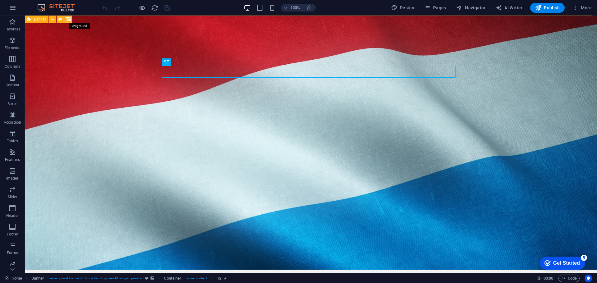
click at [67, 18] on icon at bounding box center [68, 19] width 5 height 7
select select "%"
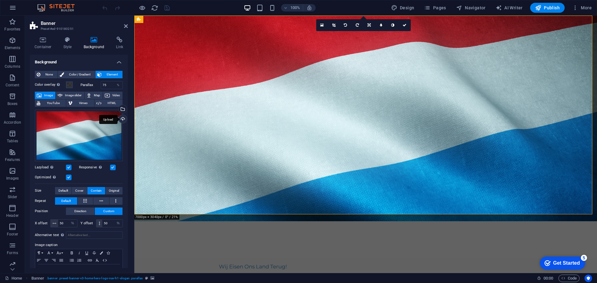
click at [125, 119] on div "Upload" at bounding box center [122, 119] width 9 height 9
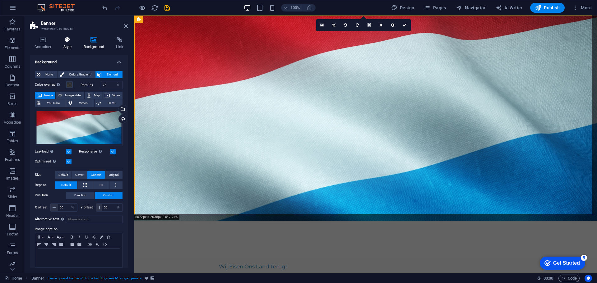
click at [59, 48] on h4 "Style" at bounding box center [69, 43] width 20 height 13
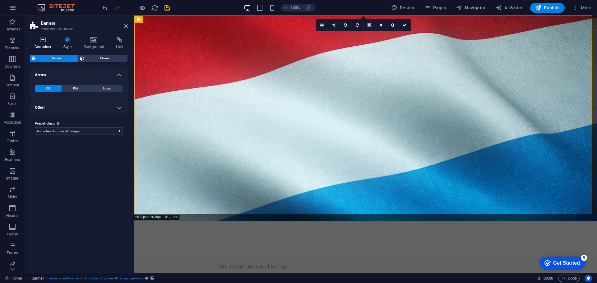
click at [45, 42] on icon at bounding box center [43, 40] width 26 height 6
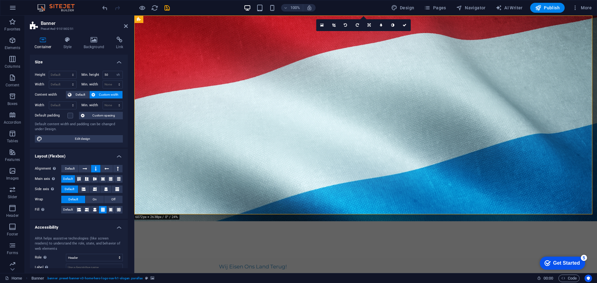
click at [68, 36] on div "Container Style Background Link Size Height Default px rem % vh vw Min. height …" at bounding box center [79, 153] width 108 height 242
click at [67, 39] on icon at bounding box center [68, 40] width 18 height 6
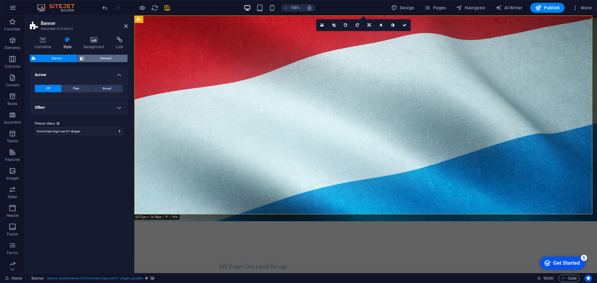
click at [108, 59] on span "Element" at bounding box center [106, 58] width 40 height 7
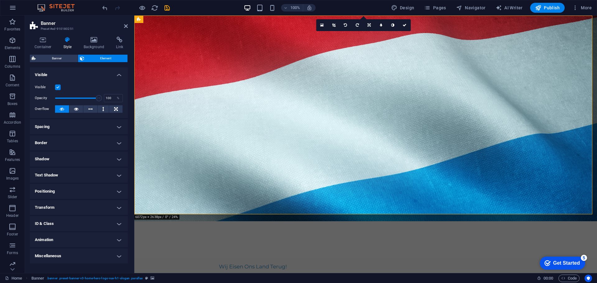
click at [77, 192] on h4 "Positioning" at bounding box center [79, 191] width 98 height 15
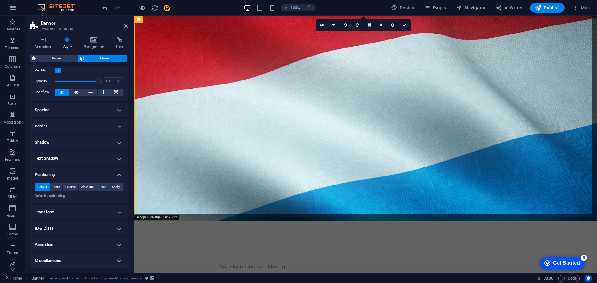
click at [77, 213] on h4 "Transform" at bounding box center [79, 212] width 98 height 15
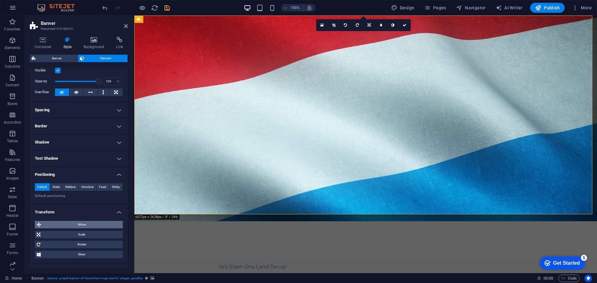
click at [81, 224] on span "Move" at bounding box center [82, 224] width 78 height 7
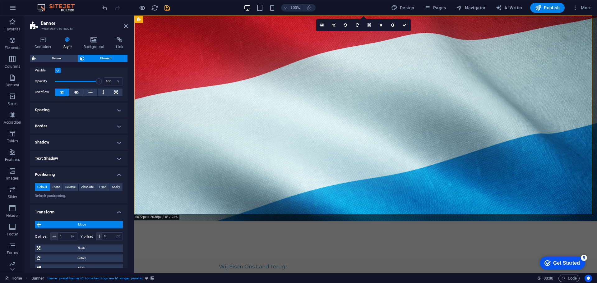
scroll to position [74, 0]
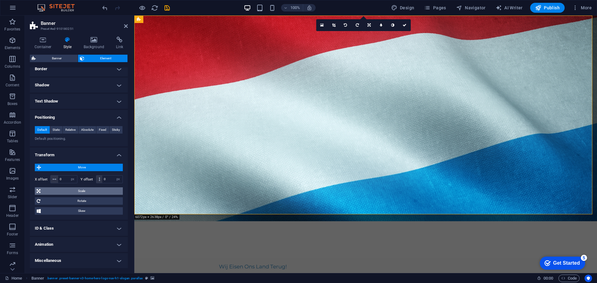
click at [81, 192] on span "Scale" at bounding box center [81, 191] width 79 height 7
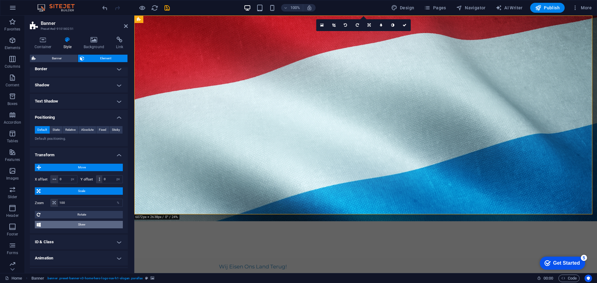
click at [97, 225] on span "Skew" at bounding box center [82, 224] width 78 height 7
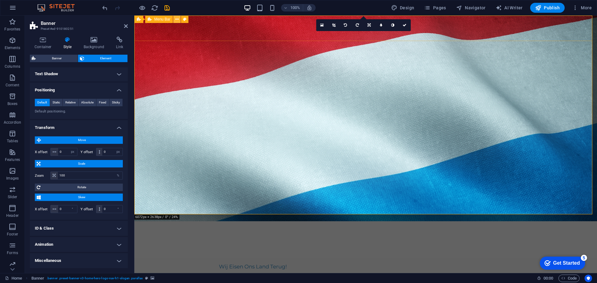
click at [175, 19] on button at bounding box center [176, 19] width 7 height 7
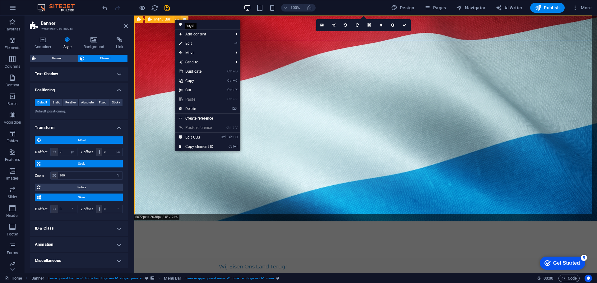
click at [184, 17] on icon at bounding box center [184, 19] width 3 height 7
select select "rem"
select select "preset-menu-v2-home-hero-logo-nav-h1-menu"
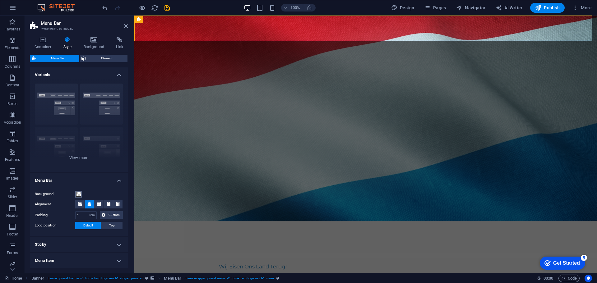
click at [78, 195] on span at bounding box center [78, 194] width 5 height 5
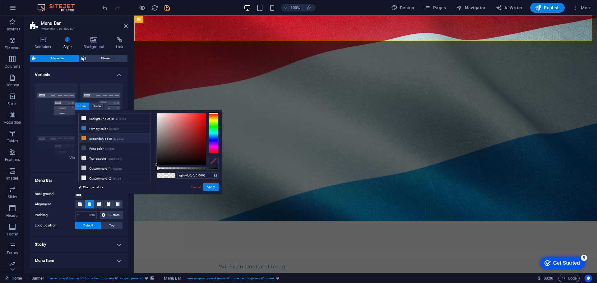
click at [122, 137] on small "#E67E22" at bounding box center [119, 139] width 10 height 4
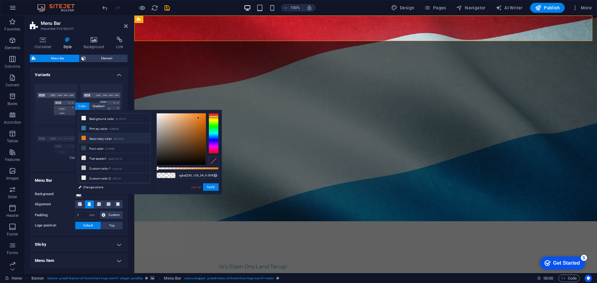
click at [122, 137] on small "#E67E22" at bounding box center [119, 139] width 10 height 4
click at [119, 138] on small "#E67E22" at bounding box center [119, 139] width 10 height 4
click at [189, 177] on input "rgba(230, 126, 34, 0.009)" at bounding box center [197, 176] width 41 height 6
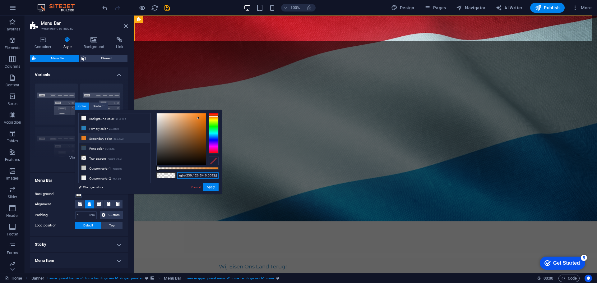
click at [189, 177] on input "rgba(230, 126, 34, 0.009)" at bounding box center [197, 176] width 41 height 6
paste input "[URL][DOMAIN_NAME]"
type input "[URL][DOMAIN_NAME]"
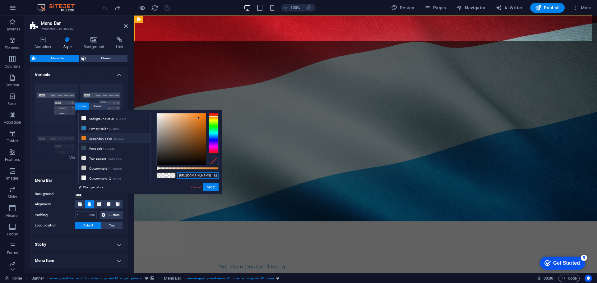
click at [189, 177] on input "[URL][DOMAIN_NAME]" at bounding box center [197, 176] width 41 height 6
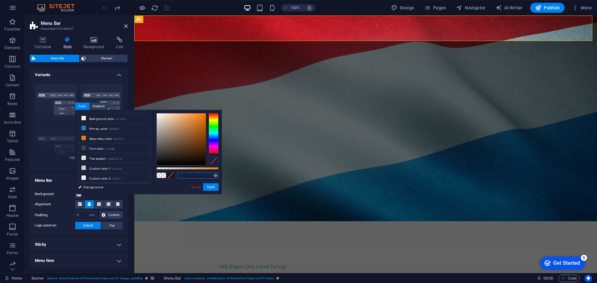
paste input "#AE1C28"
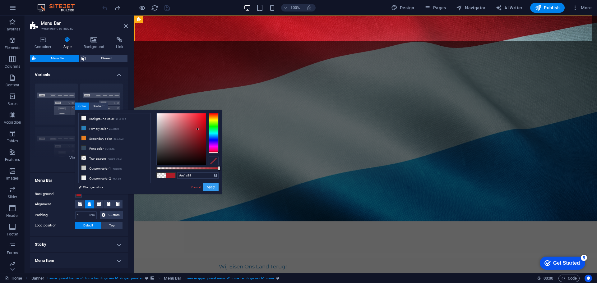
click at [216, 186] on button "Apply" at bounding box center [211, 187] width 16 height 7
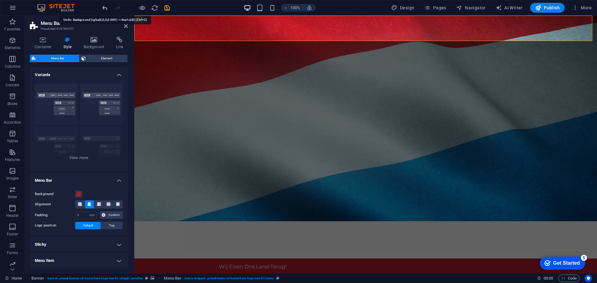
click at [105, 8] on icon "undo" at bounding box center [104, 7] width 7 height 7
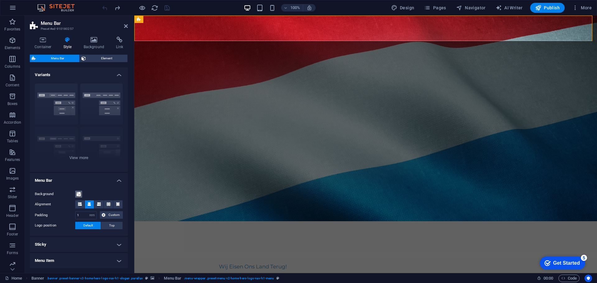
click at [80, 194] on span at bounding box center [78, 194] width 5 height 5
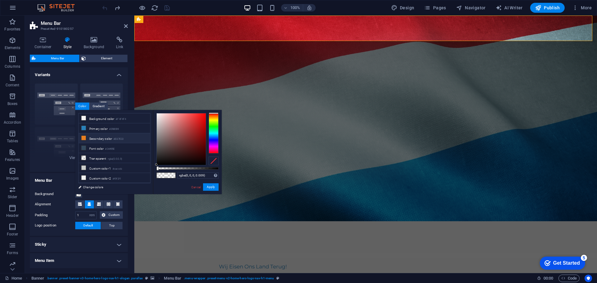
click at [122, 137] on small "#E67E22" at bounding box center [119, 139] width 10 height 4
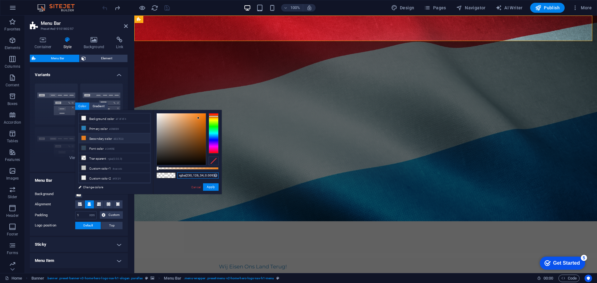
click at [187, 176] on input "rgba(230, 126, 34, 0.009)" at bounding box center [197, 176] width 41 height 6
paste input "#AE1C28"
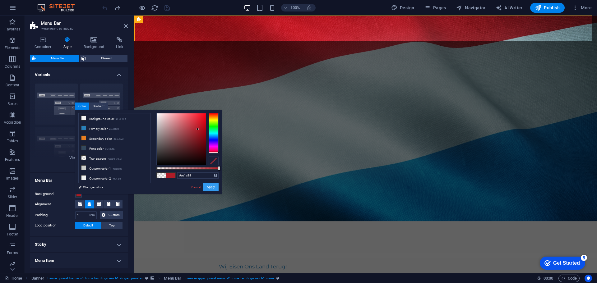
click at [208, 185] on button "Apply" at bounding box center [211, 187] width 16 height 7
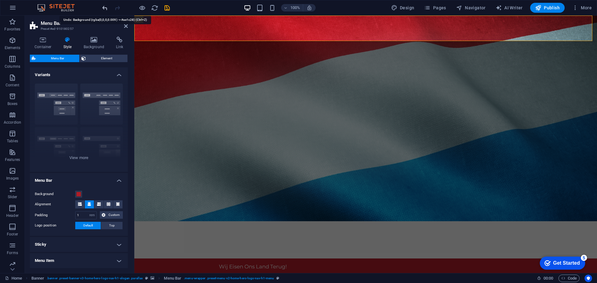
click at [103, 8] on icon "undo" at bounding box center [104, 7] width 7 height 7
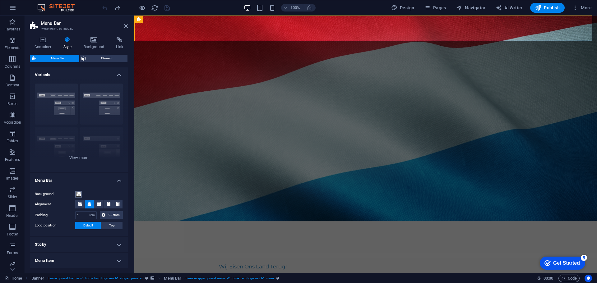
click at [79, 195] on span at bounding box center [78, 194] width 5 height 5
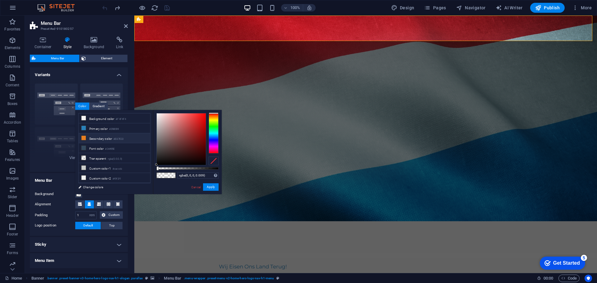
click at [131, 140] on li "Secondary color #E67E22" at bounding box center [115, 138] width 72 height 10
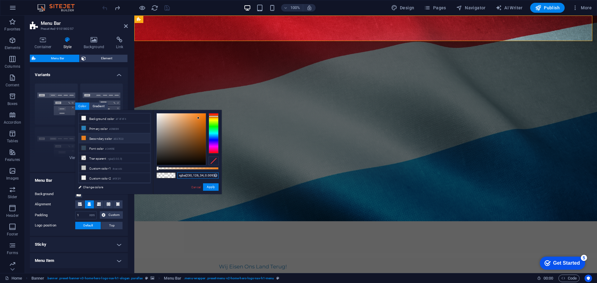
click at [194, 177] on input "rgba(230, 126, 34, 0.009)" at bounding box center [197, 176] width 41 height 6
click at [183, 176] on input "rgba(230, 126, 34, 0.009)" at bounding box center [197, 176] width 41 height 6
click at [187, 175] on input "rgba(230, 126, 34, 0.009)" at bounding box center [197, 176] width 41 height 6
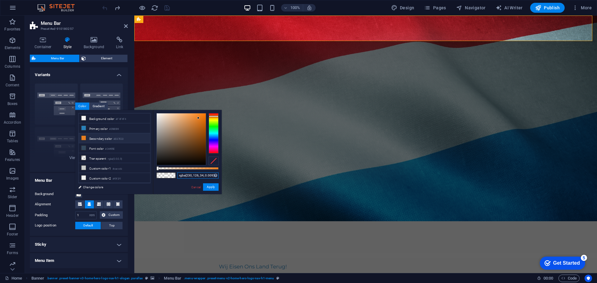
paste input "74,28,40"
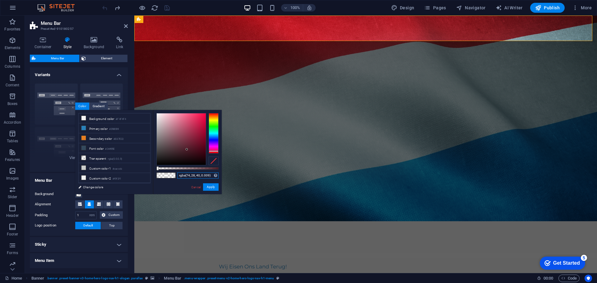
click at [187, 175] on input "rgba(74, 28, 40, 0.009)" at bounding box center [197, 176] width 41 height 6
type input "rgba(174, 28, 40, 0.009)"
click at [212, 187] on button "Apply" at bounding box center [211, 187] width 16 height 7
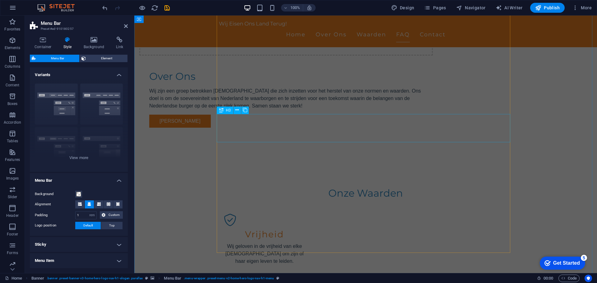
scroll to position [690, 0]
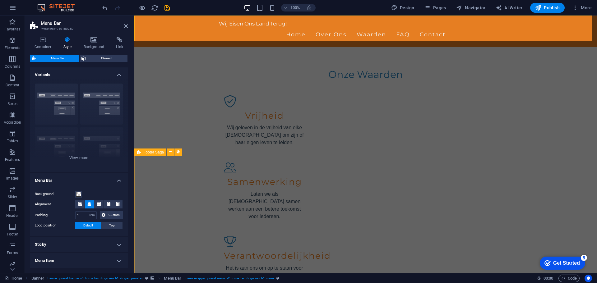
click at [148, 152] on span "Footer Saga" at bounding box center [153, 153] width 21 height 4
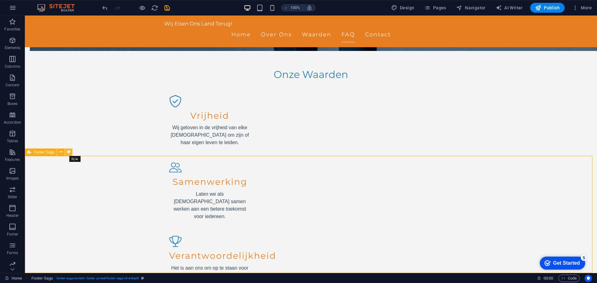
click at [72, 150] on button at bounding box center [68, 152] width 7 height 7
select select "rem"
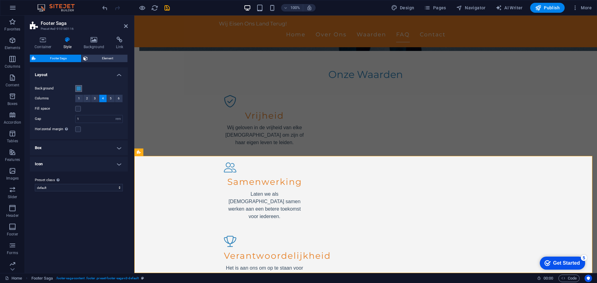
click at [78, 88] on span at bounding box center [78, 88] width 5 height 5
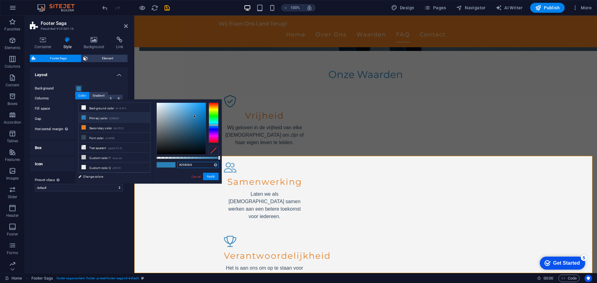
click at [194, 165] on input "#2980b9" at bounding box center [197, 165] width 41 height 6
paste input "1468B"
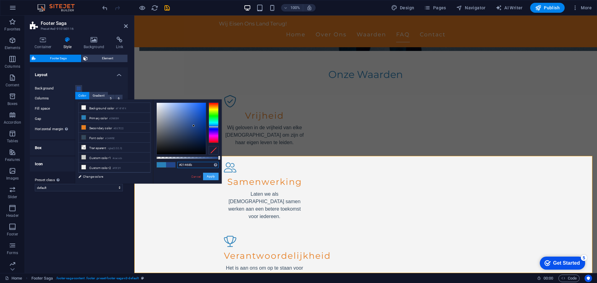
type input "#21468b"
click at [211, 180] on button "Apply" at bounding box center [211, 176] width 16 height 7
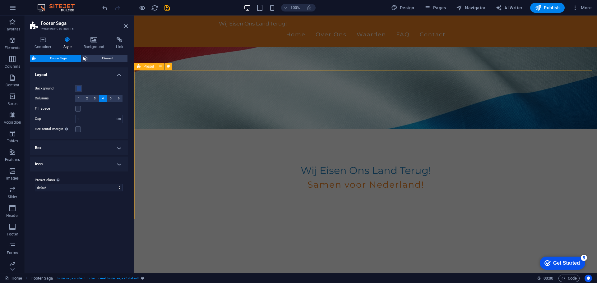
scroll to position [0, 0]
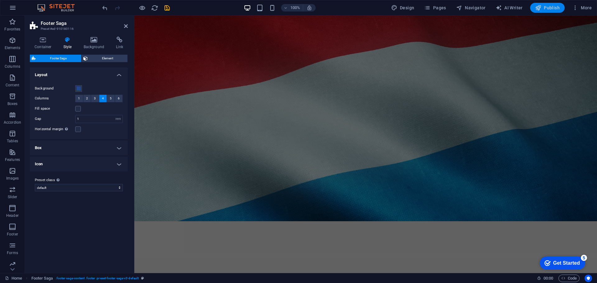
click at [546, 7] on span "Publish" at bounding box center [547, 8] width 25 height 6
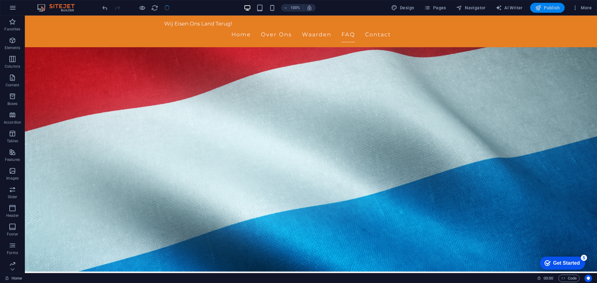
scroll to position [690, 0]
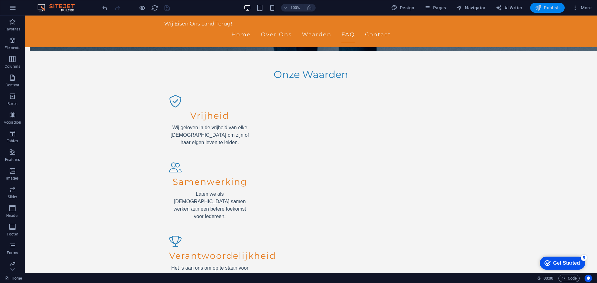
click at [546, 7] on span "Publish" at bounding box center [547, 8] width 25 height 6
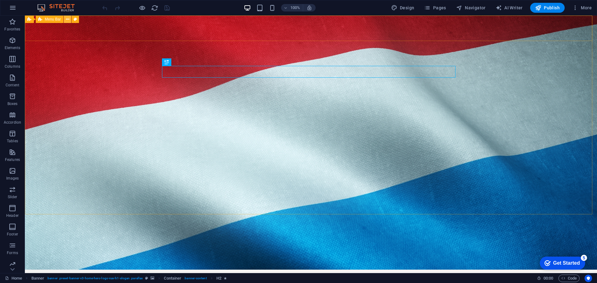
click at [68, 20] on icon at bounding box center [67, 19] width 3 height 7
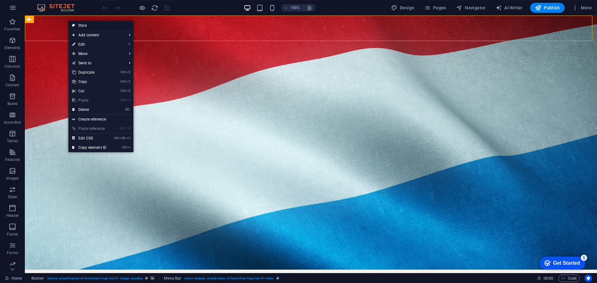
click at [80, 22] on link "Style" at bounding box center [100, 25] width 65 height 9
select select "rem"
select select "preset-menu-v2-home-hero-logo-nav-h1-menu"
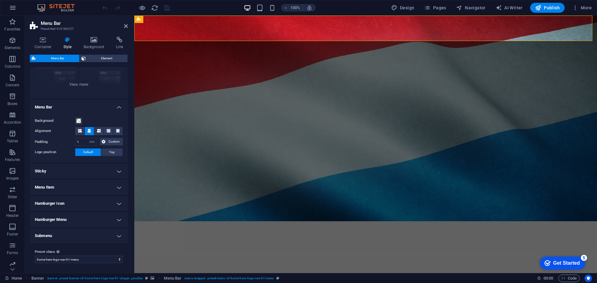
scroll to position [15, 0]
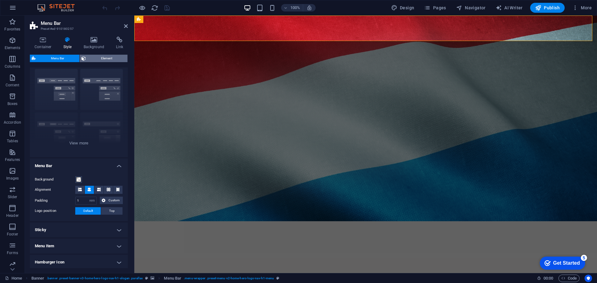
click at [101, 59] on span "Element" at bounding box center [107, 58] width 38 height 7
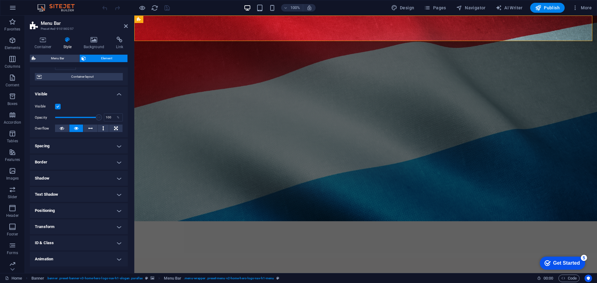
scroll to position [62, 0]
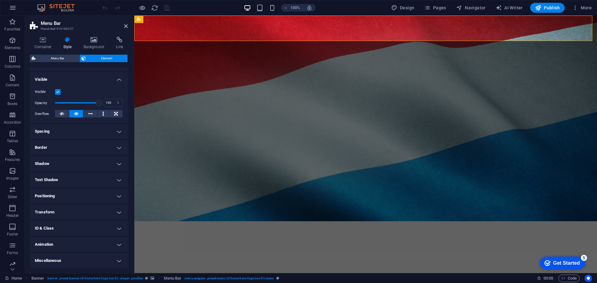
click at [92, 247] on h4 "Animation" at bounding box center [79, 244] width 98 height 15
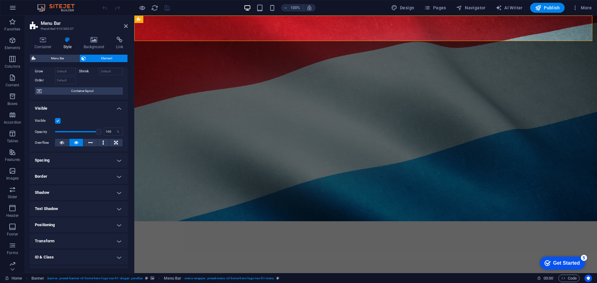
scroll to position [23, 0]
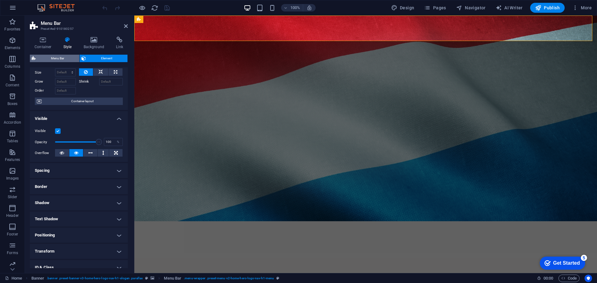
click at [55, 57] on span "Menu Bar" at bounding box center [58, 58] width 40 height 7
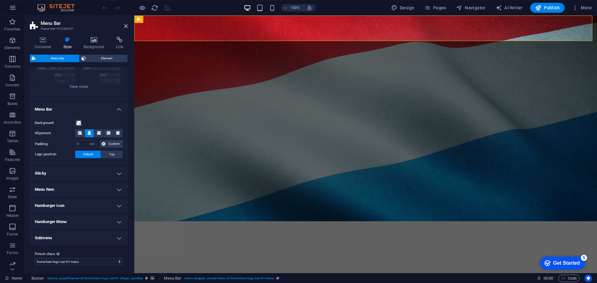
scroll to position [72, 0]
click at [78, 120] on span at bounding box center [78, 122] width 5 height 5
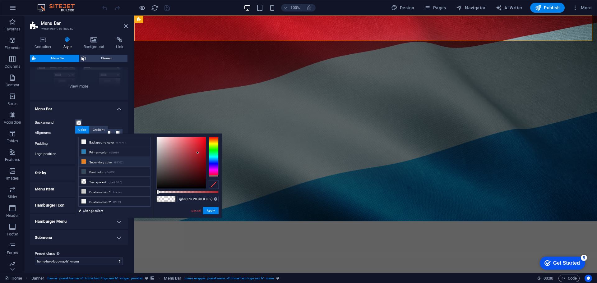
click at [117, 164] on small "#E67E22" at bounding box center [119, 163] width 10 height 4
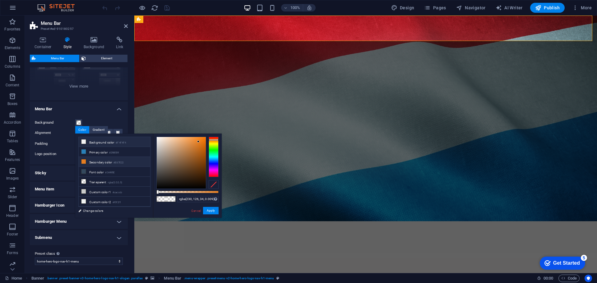
click at [105, 140] on li "Background color #F4F4F4" at bounding box center [115, 142] width 72 height 10
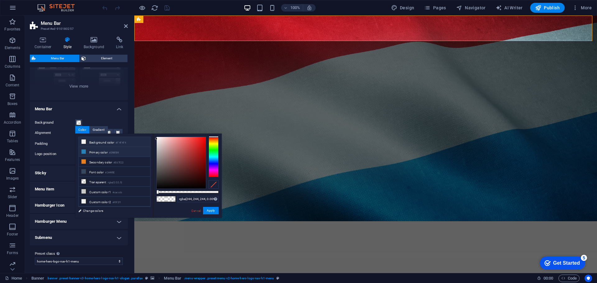
click at [113, 151] on small "#2980B9" at bounding box center [114, 153] width 10 height 4
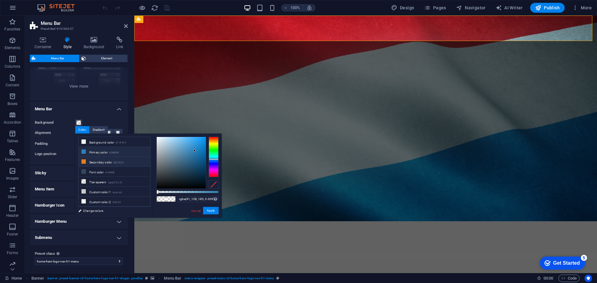
click at [114, 161] on li "Secondary color #E67E22" at bounding box center [115, 162] width 72 height 10
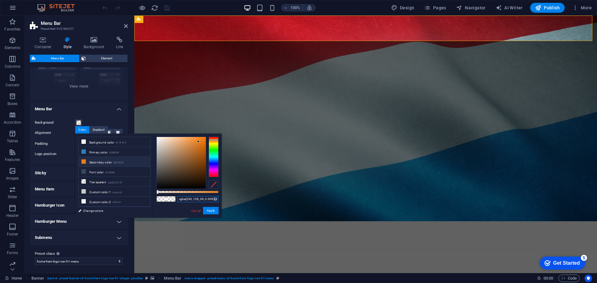
click at [186, 199] on input "rgba(230, 126, 34, 0.009)" at bounding box center [197, 199] width 41 height 6
paste input "174,28,40"
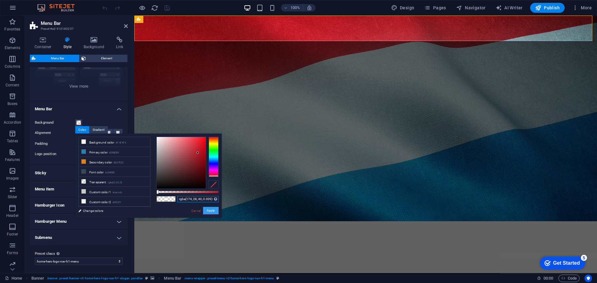
type input "rgba(174, 28, 40, 0.009)"
click at [209, 213] on button "Apply" at bounding box center [211, 210] width 16 height 7
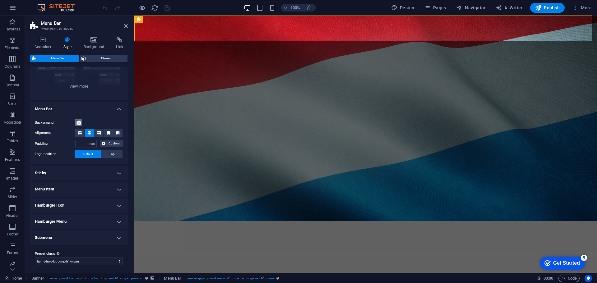
click at [80, 122] on span at bounding box center [78, 122] width 5 height 5
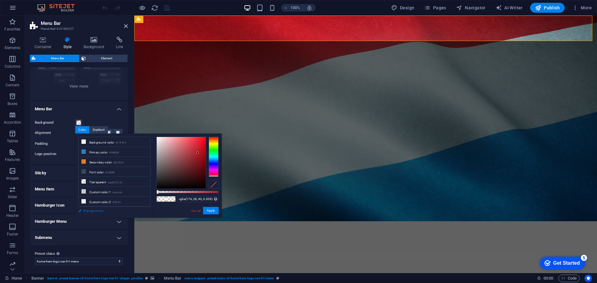
click at [92, 212] on link "Change colors" at bounding box center [111, 211] width 72 height 8
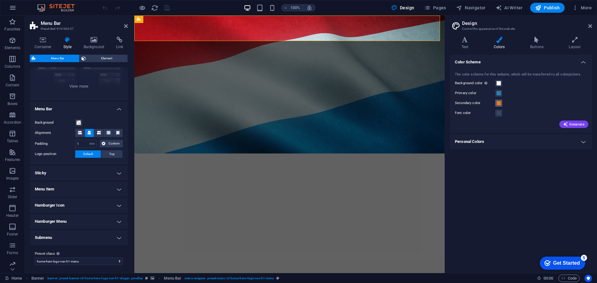
click at [500, 105] on span at bounding box center [498, 103] width 5 height 5
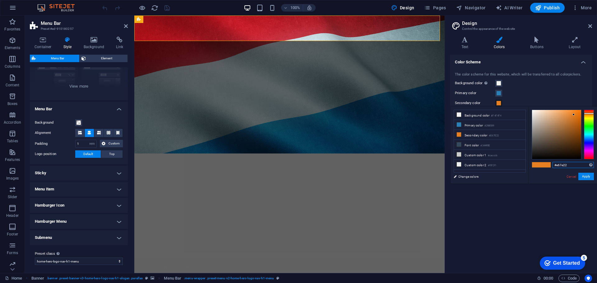
click at [569, 166] on input "#e67e22" at bounding box center [573, 165] width 41 height 6
click at [571, 166] on input "#e67e22" at bounding box center [573, 165] width 41 height 6
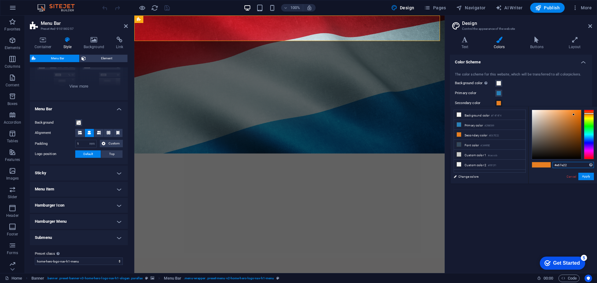
paste input "AE1C28"
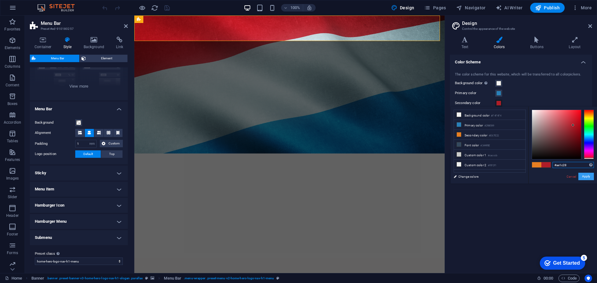
type input "#ae1c28"
click at [590, 177] on button "Apply" at bounding box center [587, 176] width 16 height 7
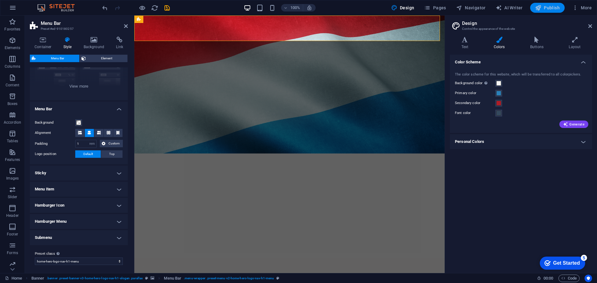
click at [549, 10] on span "Publish" at bounding box center [547, 8] width 25 height 6
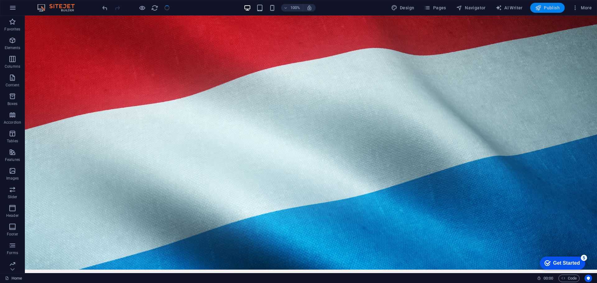
click at [548, 11] on button "Publish" at bounding box center [547, 8] width 35 height 10
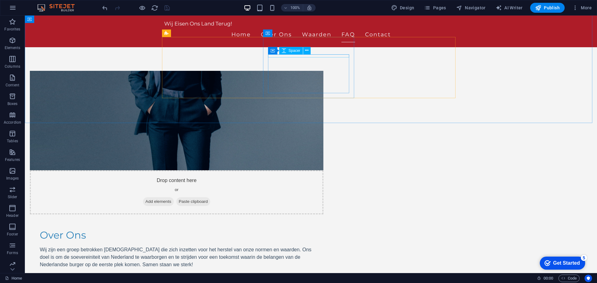
scroll to position [463, 0]
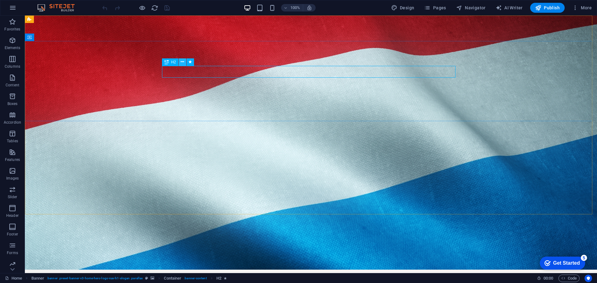
click at [183, 63] on icon at bounding box center [182, 62] width 3 height 7
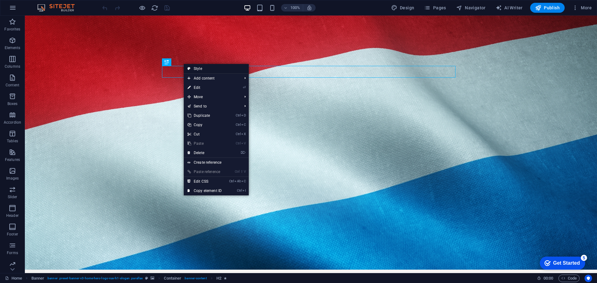
click at [191, 69] on link "Style" at bounding box center [216, 68] width 65 height 9
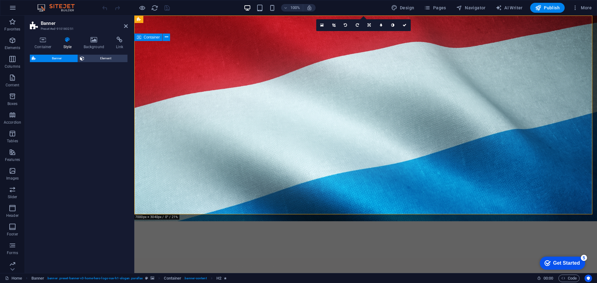
select select "preset-banner-v3-home-hero-logo-nav-h1-slogan"
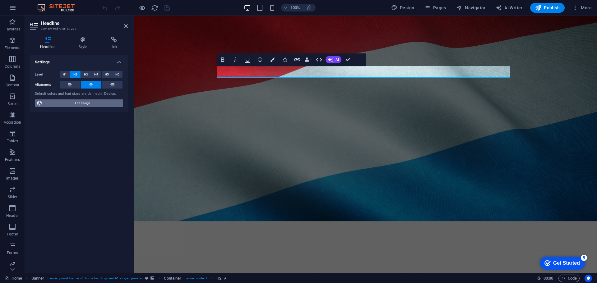
click at [102, 105] on span "Edit design" at bounding box center [82, 103] width 77 height 7
select select "px"
select select "200"
select select "px"
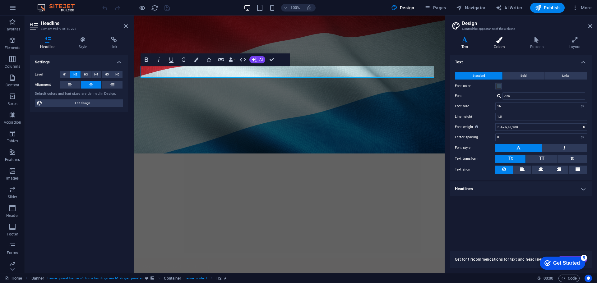
click at [499, 40] on icon at bounding box center [499, 40] width 34 height 6
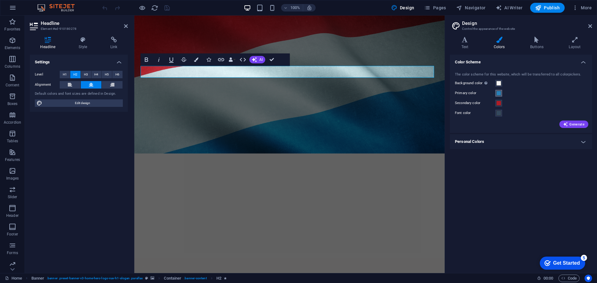
click at [499, 92] on span at bounding box center [498, 93] width 5 height 5
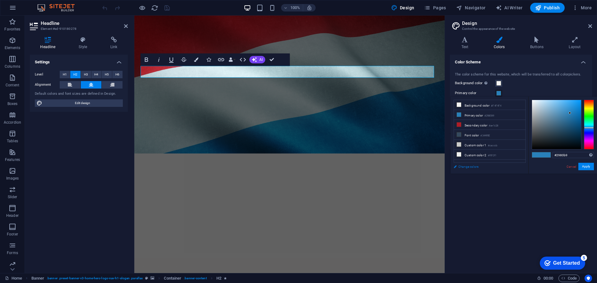
click at [470, 168] on link "Change colors" at bounding box center [487, 167] width 72 height 8
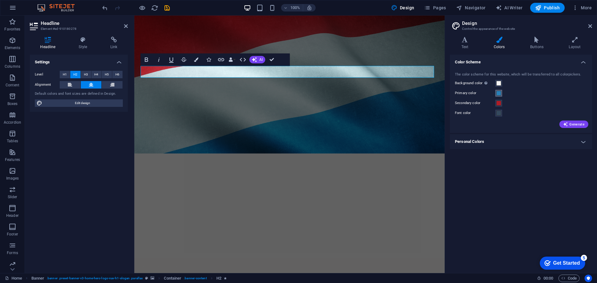
click at [498, 96] on span at bounding box center [498, 93] width 5 height 5
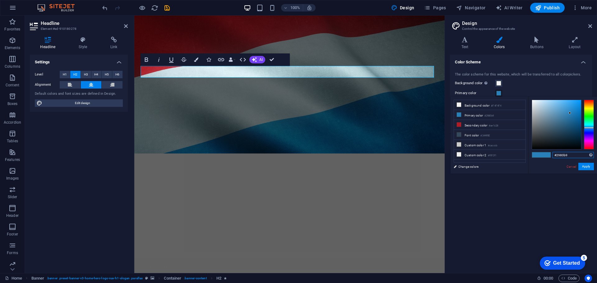
click at [578, 156] on input "#2980b9" at bounding box center [573, 155] width 41 height 6
paste input "1468B"
type input "#21468b"
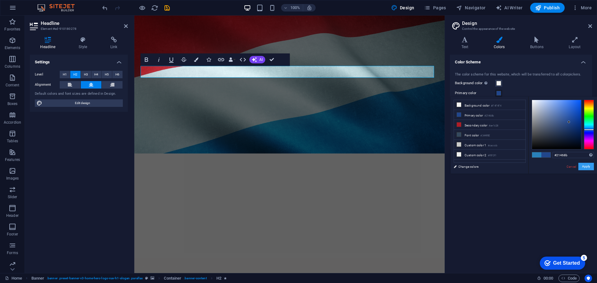
click at [586, 169] on button "Apply" at bounding box center [587, 166] width 16 height 7
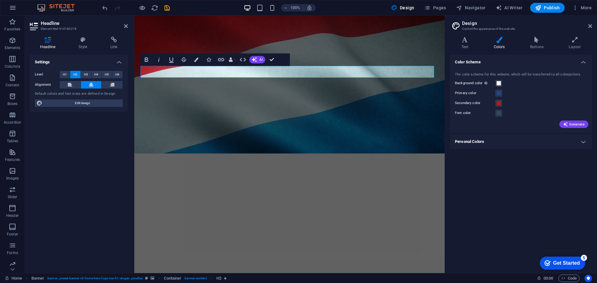
click at [383, 171] on figure at bounding box center [289, 145] width 310 height 258
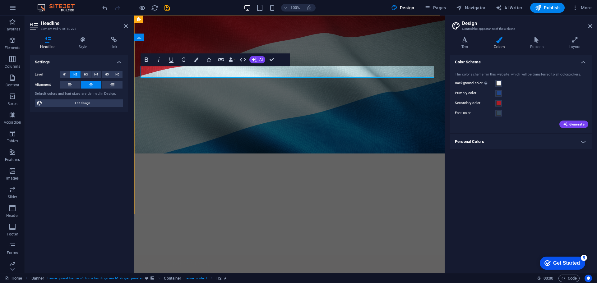
click at [234, 59] on button "Data Bindings" at bounding box center [232, 59] width 9 height 12
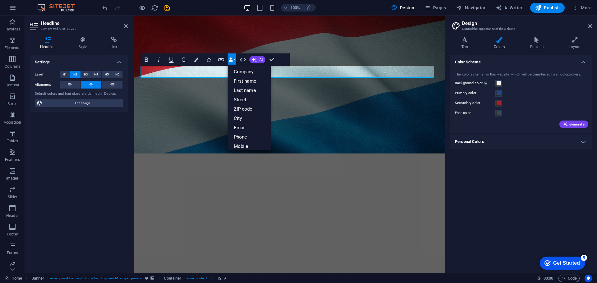
click at [234, 59] on button "Data Bindings" at bounding box center [232, 59] width 9 height 12
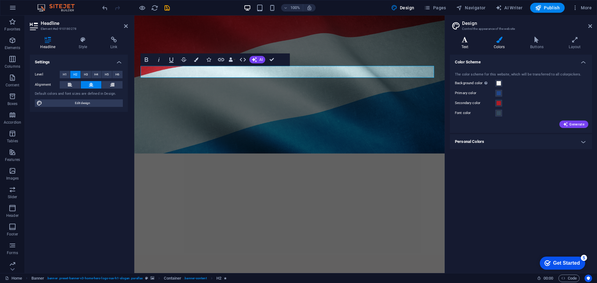
click at [464, 42] on icon at bounding box center [465, 40] width 30 height 6
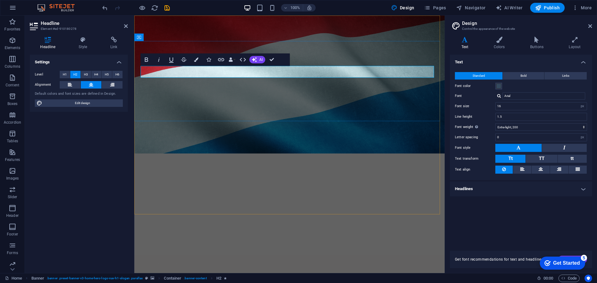
click at [479, 191] on h4 "Headlines" at bounding box center [521, 189] width 142 height 15
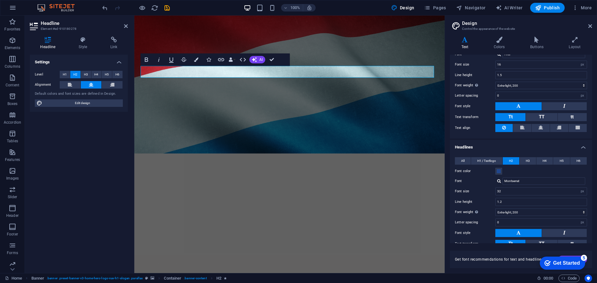
scroll to position [42, 0]
click at [464, 161] on span "All" at bounding box center [462, 160] width 3 height 7
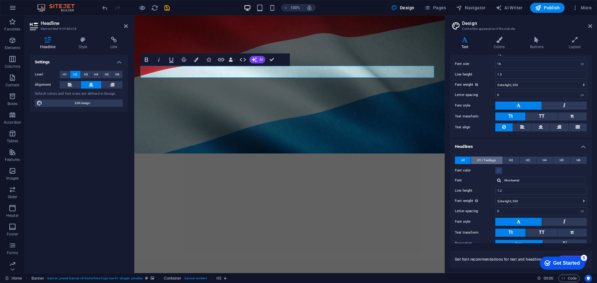
click at [483, 161] on span "H1 / Textlogo" at bounding box center [486, 160] width 19 height 7
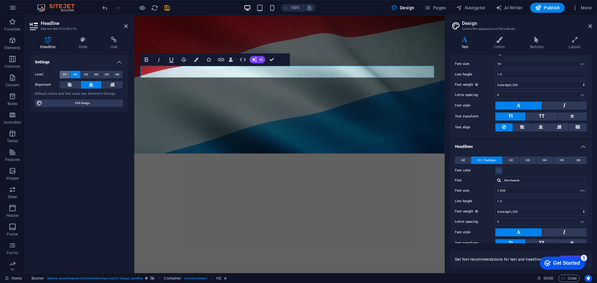
click at [62, 73] on button "H1" at bounding box center [65, 74] width 10 height 7
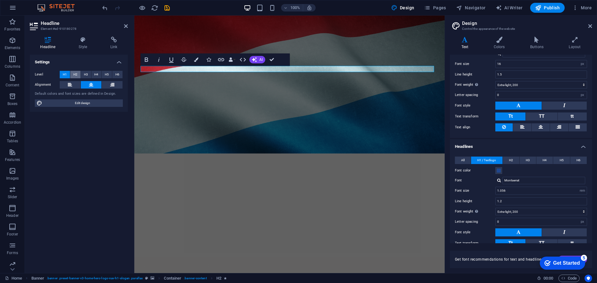
click at [75, 74] on span "H2" at bounding box center [75, 74] width 4 height 7
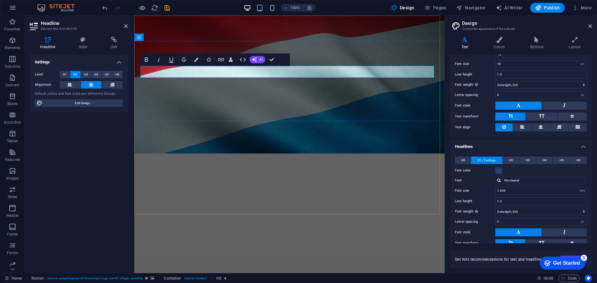
click at [592, 25] on icon at bounding box center [590, 26] width 4 height 5
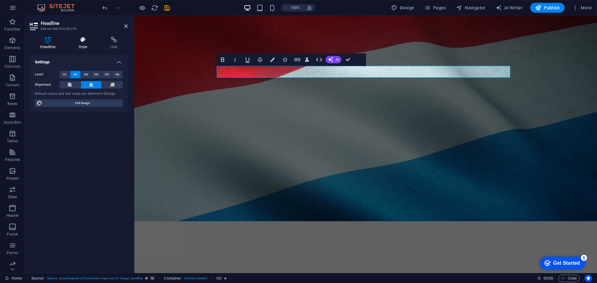
click at [78, 43] on h4 "Style" at bounding box center [84, 43] width 32 height 13
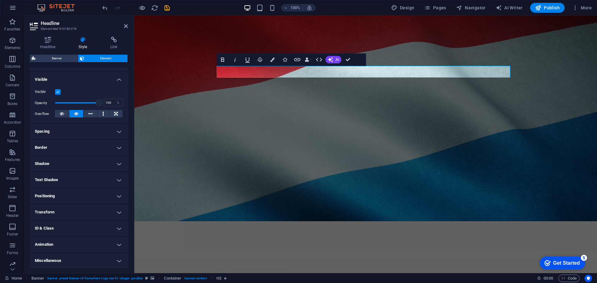
scroll to position [62, 0]
click at [252, 128] on figure at bounding box center [365, 145] width 463 height 258
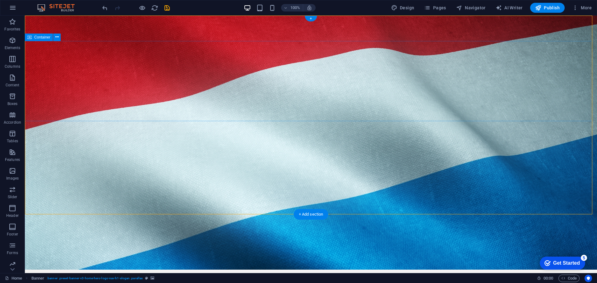
click at [58, 38] on icon at bounding box center [56, 37] width 3 height 7
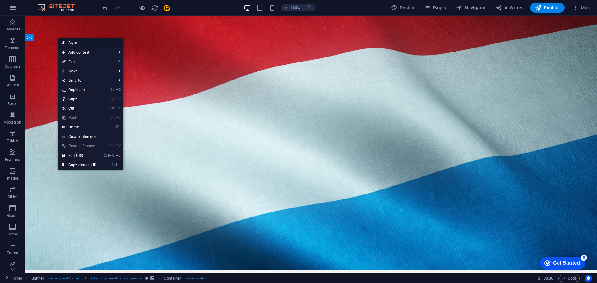
click at [69, 42] on link "Style" at bounding box center [90, 42] width 65 height 9
select select "preset-banner-v3-home-hero-logo-nav-h1-slogan"
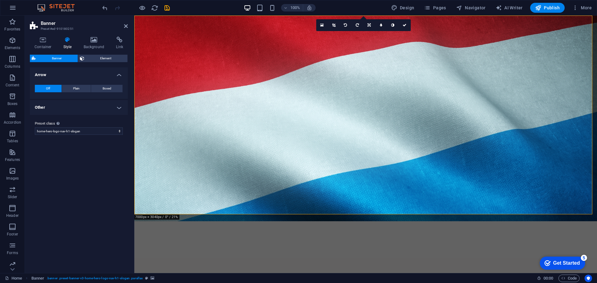
click at [54, 110] on h4 "Other" at bounding box center [79, 107] width 98 height 15
click at [45, 42] on icon at bounding box center [43, 40] width 26 height 6
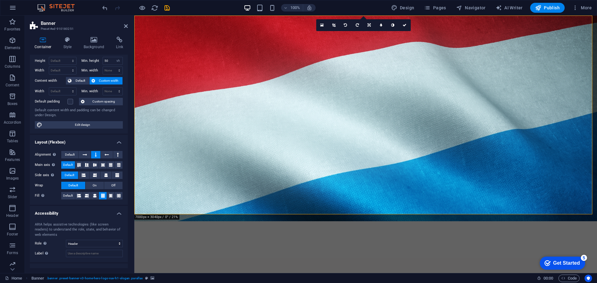
scroll to position [14, 0]
click at [111, 196] on icon at bounding box center [111, 195] width 4 height 7
click at [102, 196] on icon at bounding box center [103, 195] width 4 height 7
click at [67, 197] on span "Default" at bounding box center [68, 195] width 10 height 7
click at [101, 195] on icon at bounding box center [103, 195] width 4 height 7
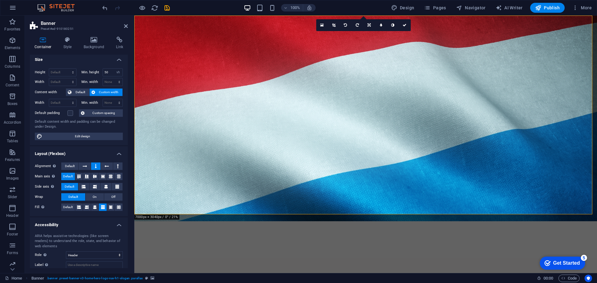
scroll to position [0, 0]
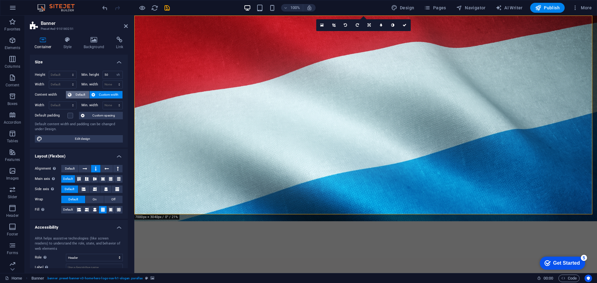
click at [73, 96] on button "Default" at bounding box center [77, 94] width 23 height 7
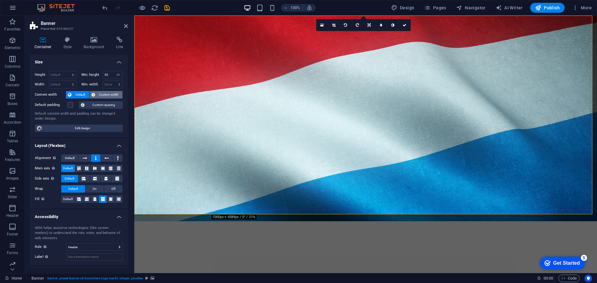
click at [102, 95] on span "Custom width" at bounding box center [109, 94] width 24 height 7
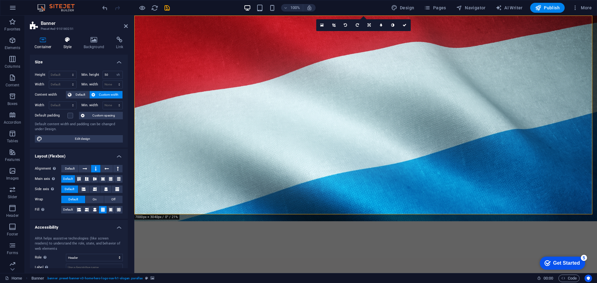
click at [70, 44] on h4 "Style" at bounding box center [69, 43] width 20 height 13
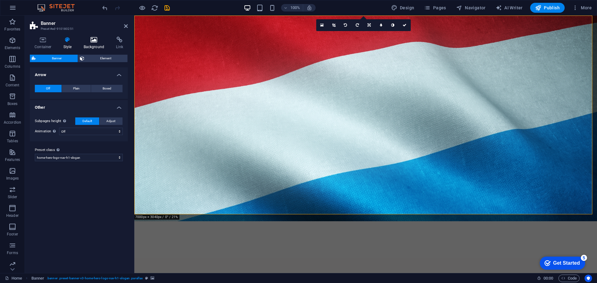
click at [91, 44] on h4 "Background" at bounding box center [95, 43] width 33 height 13
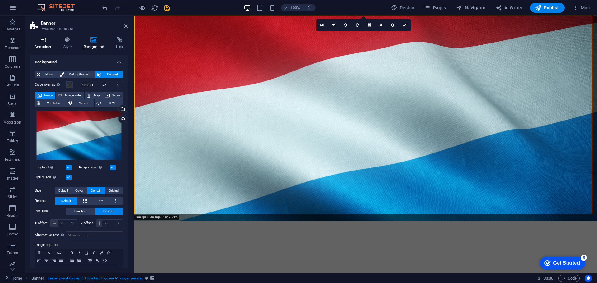
click at [47, 40] on icon at bounding box center [43, 40] width 26 height 6
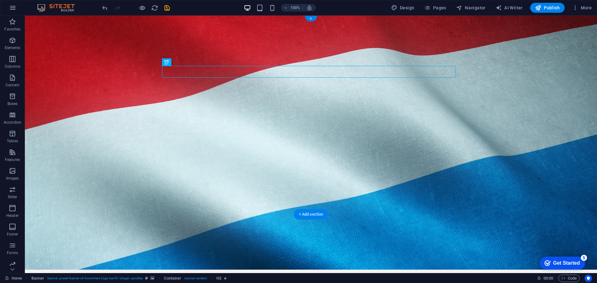
drag, startPoint x: 254, startPoint y: 79, endPoint x: 229, endPoint y: 75, distance: 25.9
click at [57, 38] on icon at bounding box center [56, 37] width 3 height 7
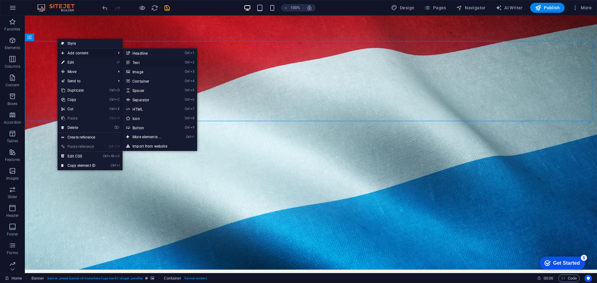
click at [135, 62] on link "Ctrl 2 Text" at bounding box center [148, 62] width 51 height 9
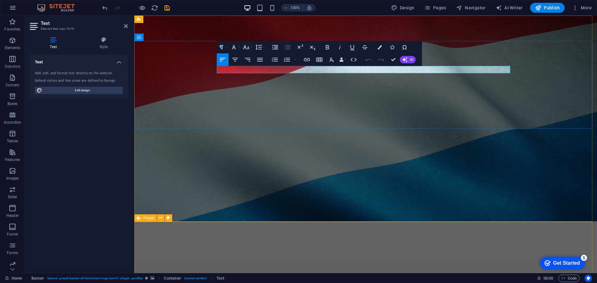
click at [251, 51] on button "Font Size" at bounding box center [248, 47] width 12 height 12
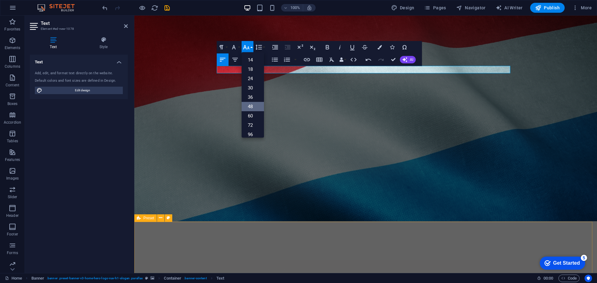
scroll to position [47, 0]
click at [251, 114] on link "60" at bounding box center [253, 114] width 22 height 9
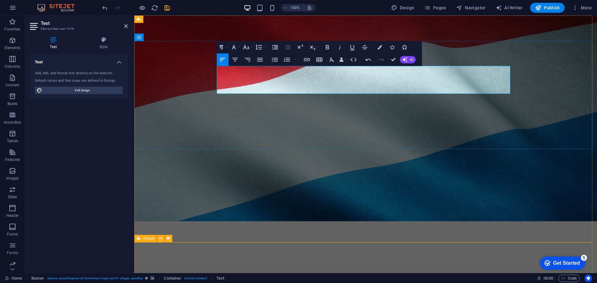
click at [380, 48] on icon "button" at bounding box center [380, 47] width 4 height 4
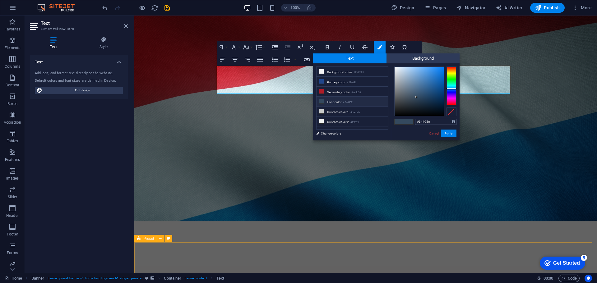
click at [432, 121] on input "#34495e" at bounding box center [435, 122] width 41 height 6
type input "#21468b"
click at [452, 135] on button "Apply" at bounding box center [449, 133] width 16 height 7
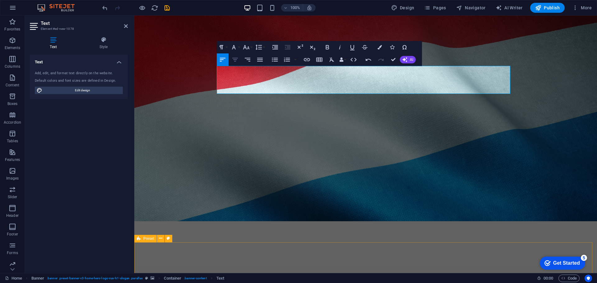
click at [238, 60] on icon "button" at bounding box center [234, 59] width 7 height 7
click at [231, 172] on figure at bounding box center [365, 145] width 463 height 258
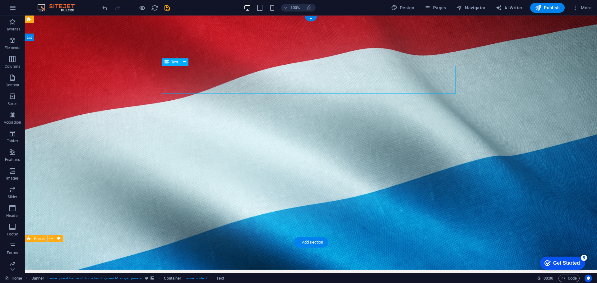
click at [187, 62] on button at bounding box center [184, 61] width 7 height 7
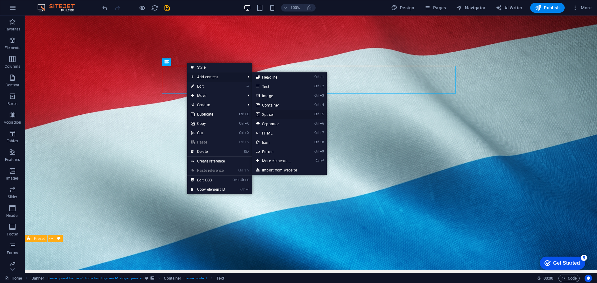
click at [278, 116] on link "Ctrl 5 Spacer" at bounding box center [277, 114] width 51 height 9
select select "px"
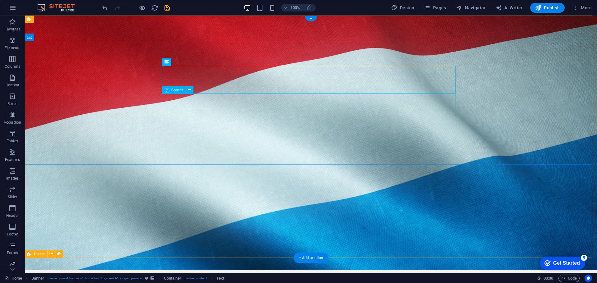
click at [191, 91] on icon at bounding box center [189, 90] width 3 height 7
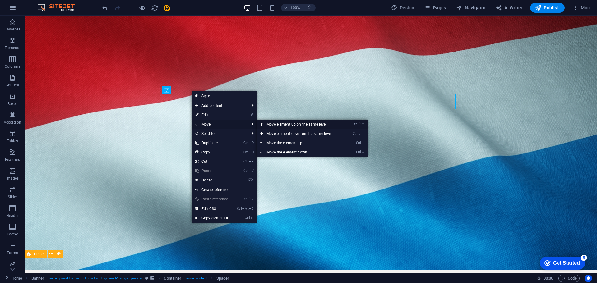
click at [316, 126] on link "Ctrl ⇧ ⬆ Move element up on the same level" at bounding box center [301, 124] width 88 height 9
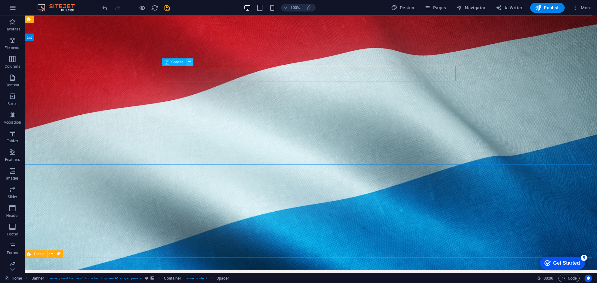
click at [190, 63] on icon at bounding box center [189, 62] width 3 height 7
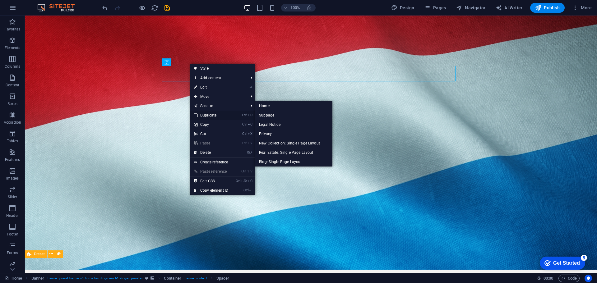
click at [208, 114] on link "Ctrl D Duplicate" at bounding box center [211, 115] width 42 height 9
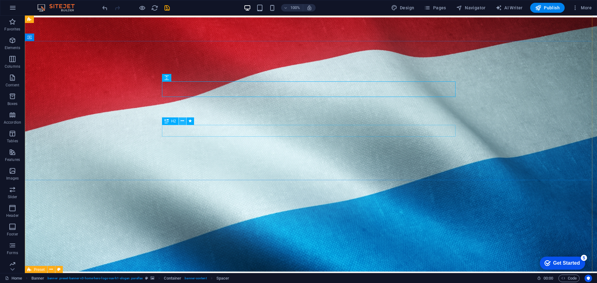
click at [183, 122] on icon at bounding box center [182, 121] width 3 height 7
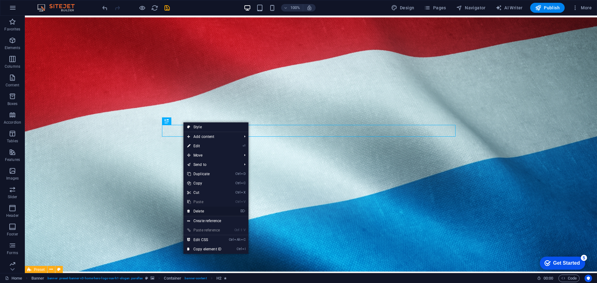
click at [202, 212] on link "⌦ Delete" at bounding box center [205, 211] width 42 height 9
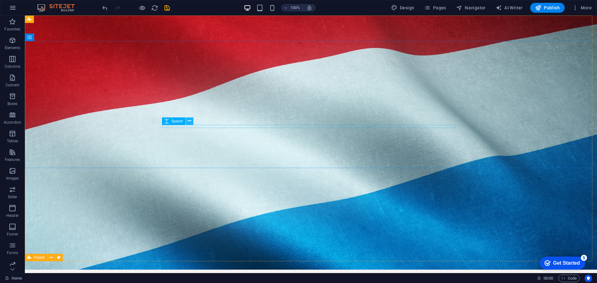
click at [188, 121] on icon at bounding box center [189, 121] width 3 height 7
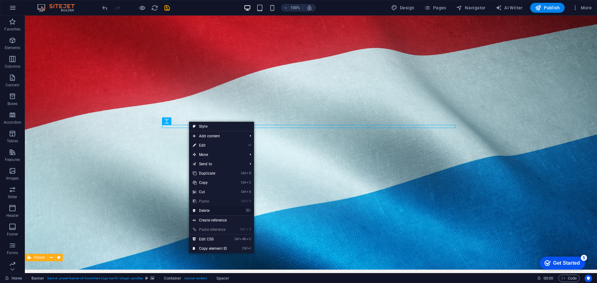
click at [210, 209] on link "⌦ Delete" at bounding box center [210, 210] width 42 height 9
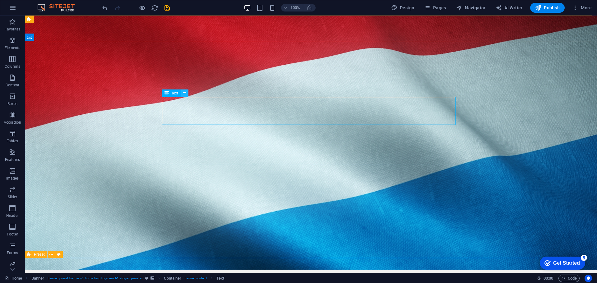
click at [183, 95] on icon at bounding box center [184, 93] width 3 height 7
click at [182, 121] on icon at bounding box center [182, 121] width 3 height 7
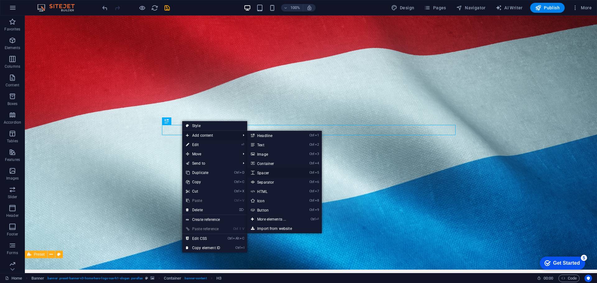
click at [271, 174] on link "Ctrl 5 Spacer" at bounding box center [272, 172] width 51 height 9
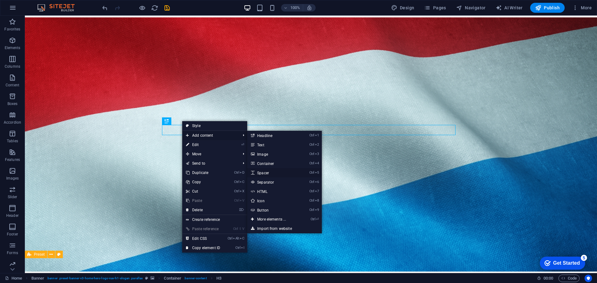
select select "px"
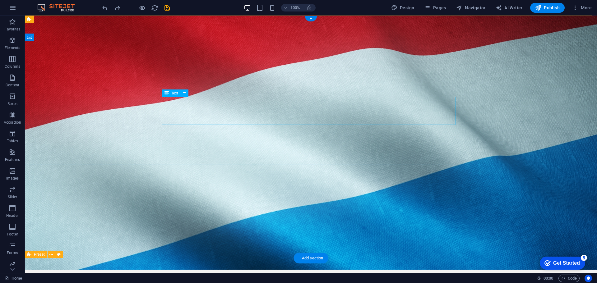
click at [184, 95] on icon at bounding box center [184, 93] width 3 height 7
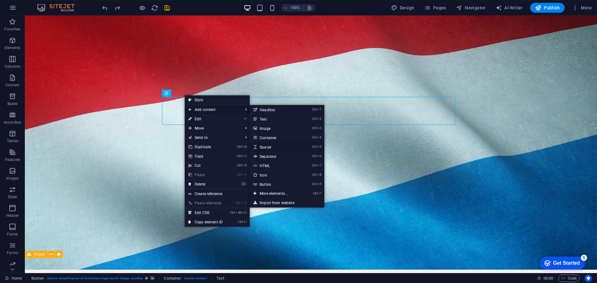
click at [273, 145] on link "Ctrl 5 Spacer" at bounding box center [275, 146] width 51 height 9
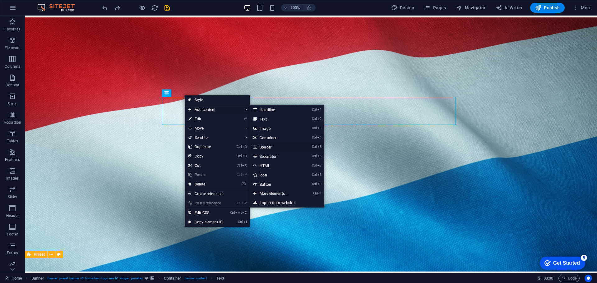
select select "px"
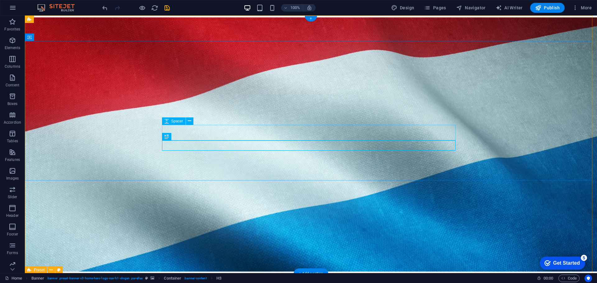
click at [189, 121] on icon at bounding box center [189, 121] width 3 height 7
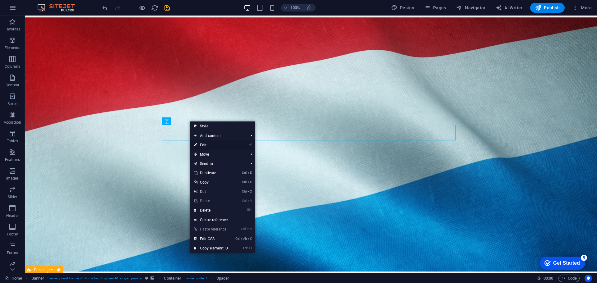
click at [199, 145] on link "⏎ Edit" at bounding box center [211, 145] width 42 height 9
select select "px"
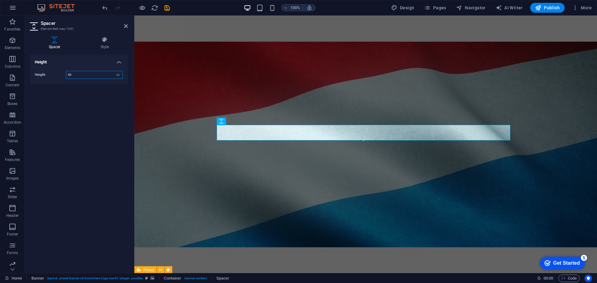
click at [103, 77] on input "50" at bounding box center [94, 74] width 56 height 7
type input "20"
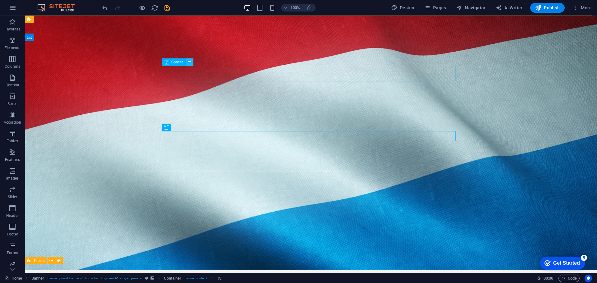
click at [189, 63] on icon at bounding box center [189, 62] width 3 height 7
click at [190, 123] on icon at bounding box center [189, 121] width 3 height 7
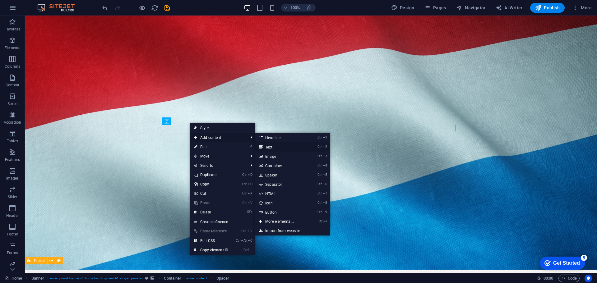
click at [279, 146] on link "Ctrl 2 Text" at bounding box center [280, 146] width 51 height 9
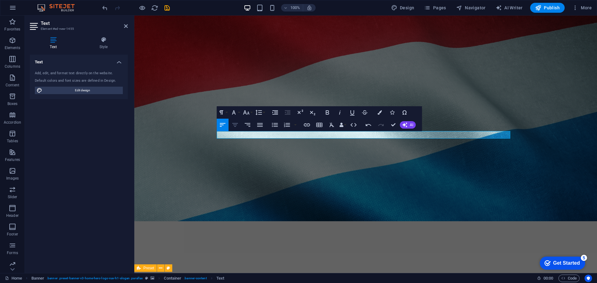
click at [234, 127] on icon "button" at bounding box center [235, 125] width 6 height 4
click at [236, 111] on icon "button" at bounding box center [233, 112] width 7 height 7
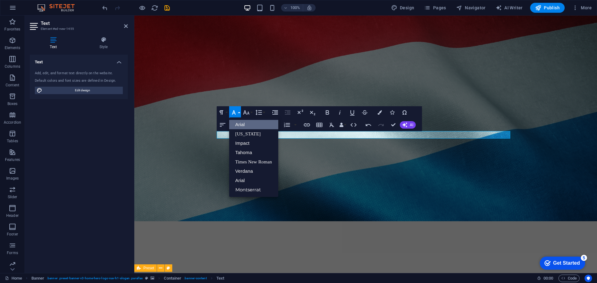
scroll to position [0, 0]
click at [250, 112] on button "Font Size" at bounding box center [248, 112] width 12 height 12
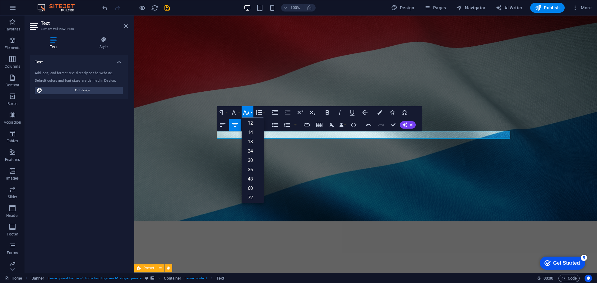
scroll to position [39, 0]
click at [252, 177] on link "48" at bounding box center [253, 178] width 22 height 9
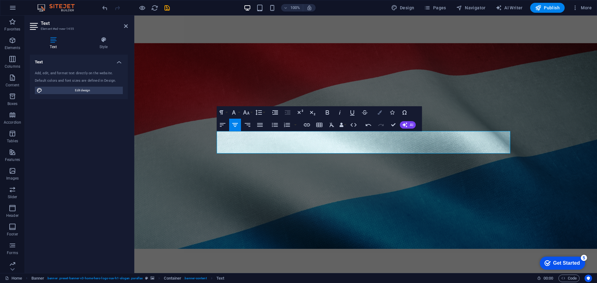
click at [377, 114] on button "Colors" at bounding box center [380, 112] width 12 height 12
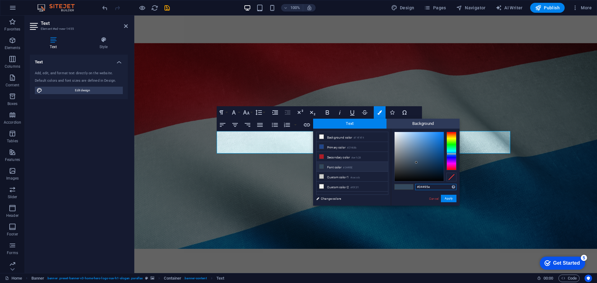
paste input "AE1C28"
type input "#ae1c28"
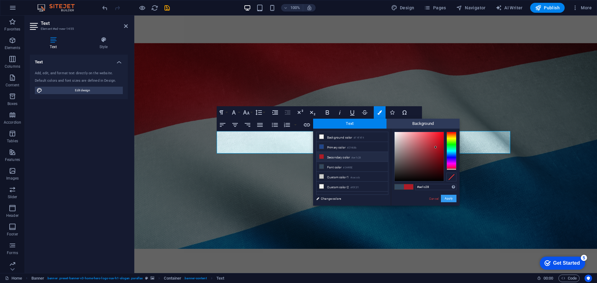
click at [450, 201] on button "Apply" at bounding box center [449, 198] width 16 height 7
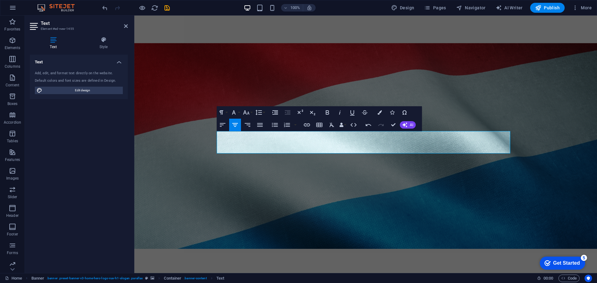
click at [387, 209] on figure at bounding box center [365, 146] width 463 height 261
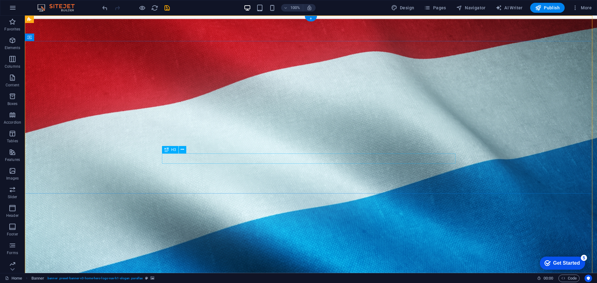
click at [183, 150] on icon at bounding box center [182, 149] width 3 height 7
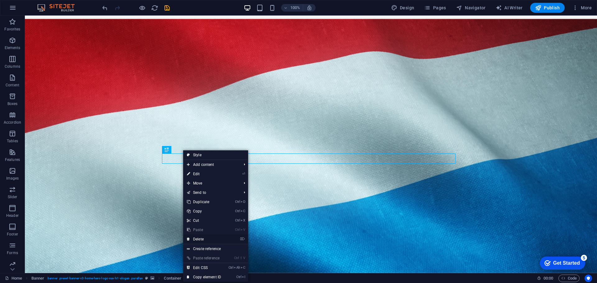
click at [202, 238] on link "⌦ Delete" at bounding box center [204, 239] width 42 height 9
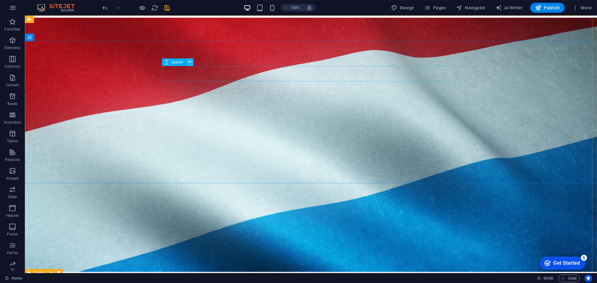
click at [191, 63] on icon at bounding box center [189, 62] width 3 height 7
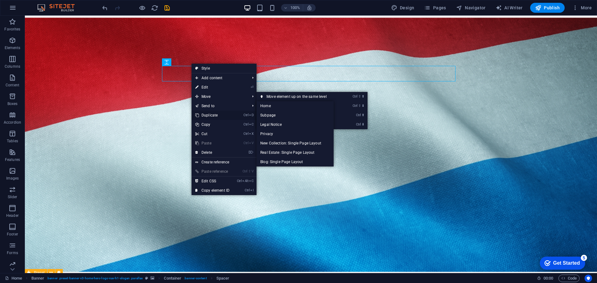
click at [208, 115] on link "Ctrl D Duplicate" at bounding box center [213, 115] width 42 height 9
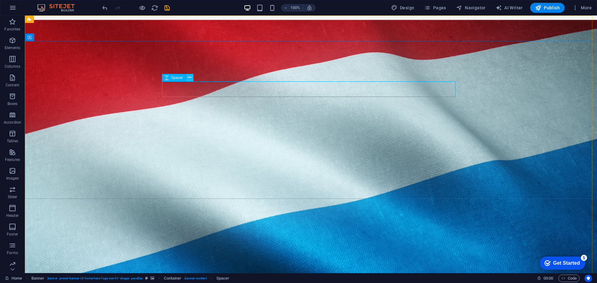
click at [189, 79] on icon at bounding box center [189, 77] width 3 height 7
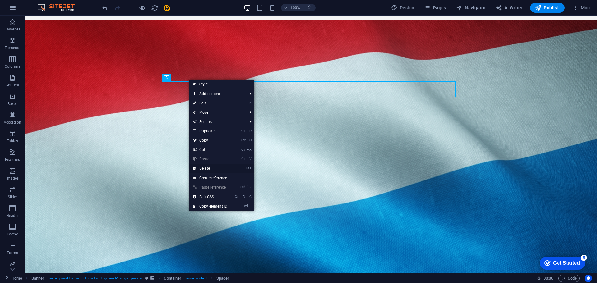
click at [219, 169] on link "⌦ Delete" at bounding box center [210, 168] width 42 height 9
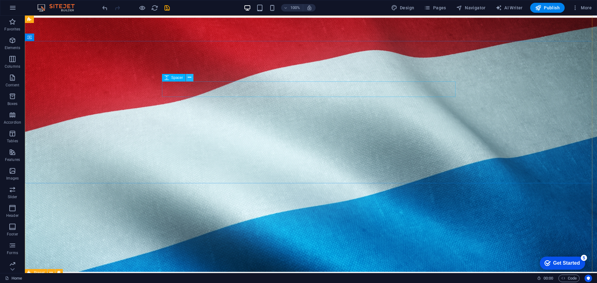
click at [191, 79] on icon at bounding box center [189, 77] width 3 height 7
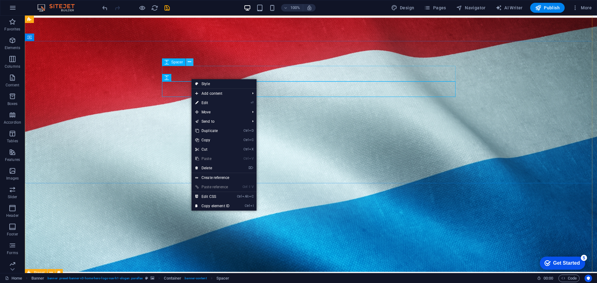
click at [191, 62] on icon at bounding box center [189, 62] width 3 height 7
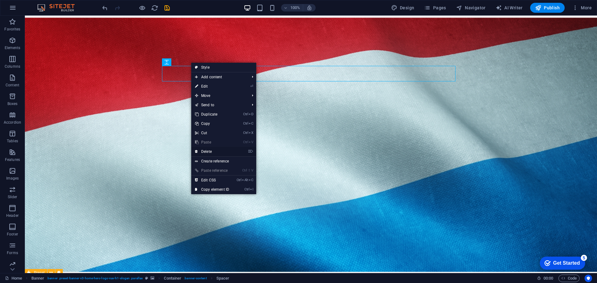
click at [210, 150] on link "⌦ Delete" at bounding box center [212, 151] width 42 height 9
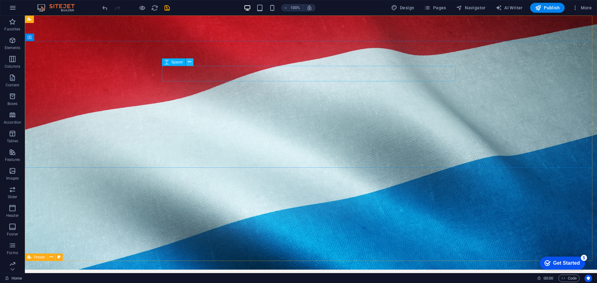
click at [188, 61] on icon at bounding box center [189, 62] width 3 height 7
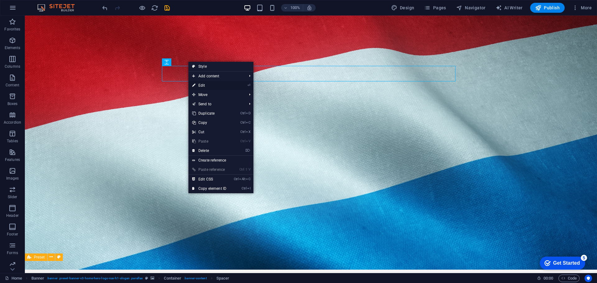
click at [201, 86] on link "⏎ Edit" at bounding box center [209, 85] width 42 height 9
select select "px"
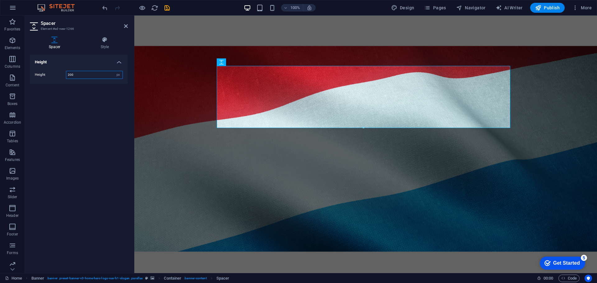
click at [81, 75] on input "200" at bounding box center [94, 74] width 56 height 7
drag, startPoint x: 81, startPoint y: 75, endPoint x: 81, endPoint y: 82, distance: 7.2
click at [81, 82] on div "Height 200 px rem vh vw" at bounding box center [79, 75] width 98 height 18
type input "2"
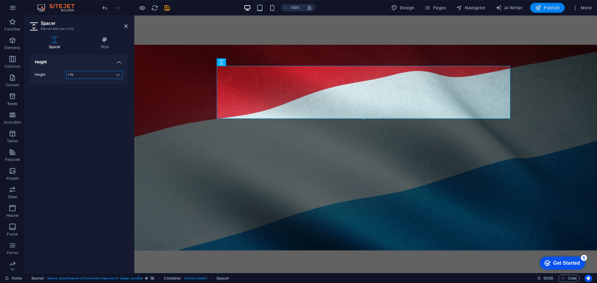
type input "170"
click at [544, 11] on span "Publish" at bounding box center [547, 8] width 25 height 6
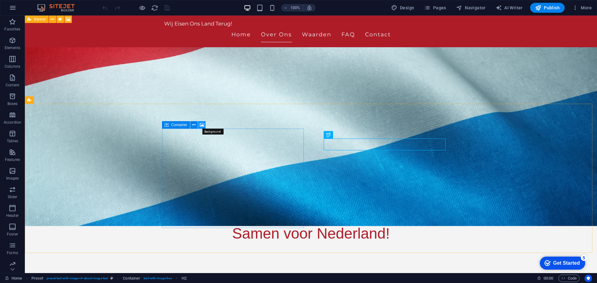
click at [201, 126] on icon at bounding box center [202, 125] width 5 height 7
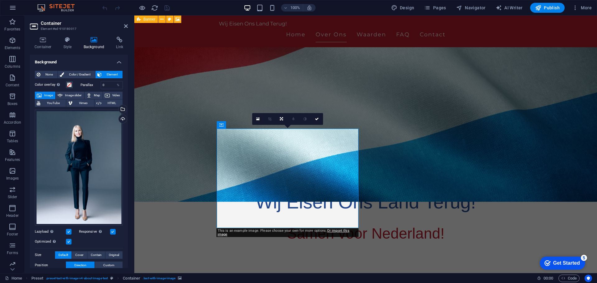
click at [94, 43] on h4 "Background" at bounding box center [95, 43] width 33 height 13
click at [118, 110] on div "Select files from the file manager, stock photos, or upload file(s)" at bounding box center [97, 109] width 40 height 23
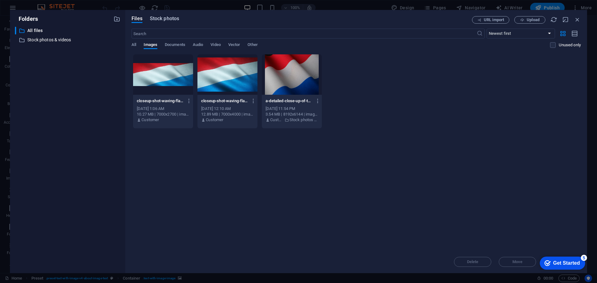
click at [176, 19] on span "Stock photos" at bounding box center [164, 18] width 29 height 7
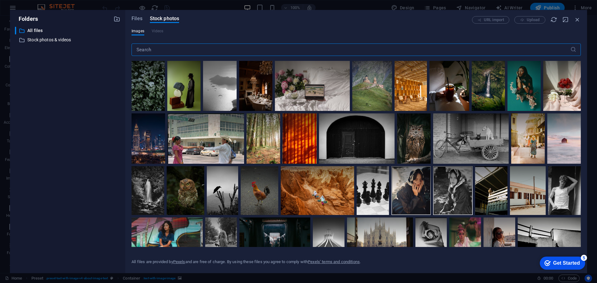
click at [209, 47] on input "text" at bounding box center [351, 50] width 439 height 12
click at [235, 49] on input "text" at bounding box center [351, 50] width 439 height 12
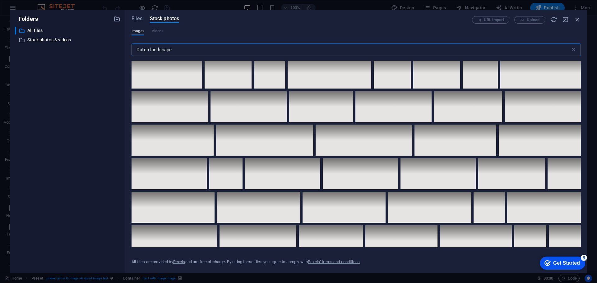
scroll to position [1377, 0]
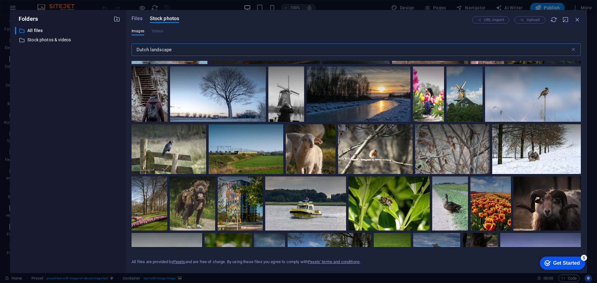
click at [196, 50] on input "Dutch landscape" at bounding box center [351, 50] width 439 height 12
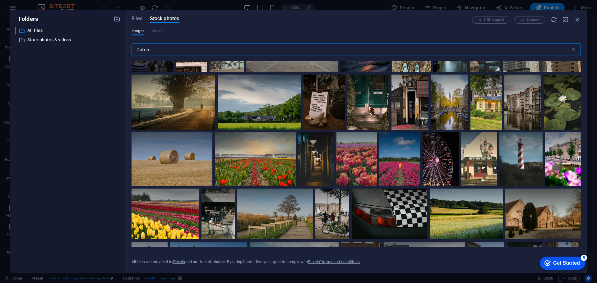
scroll to position [2709, 0]
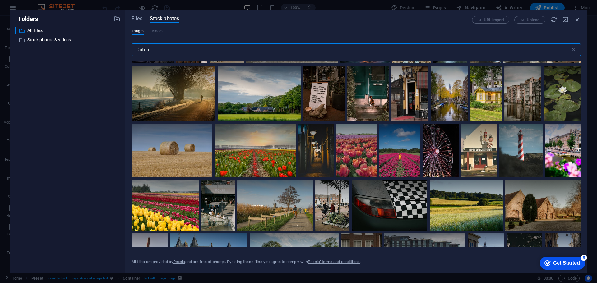
click at [219, 51] on input "Dutch" at bounding box center [351, 50] width 439 height 12
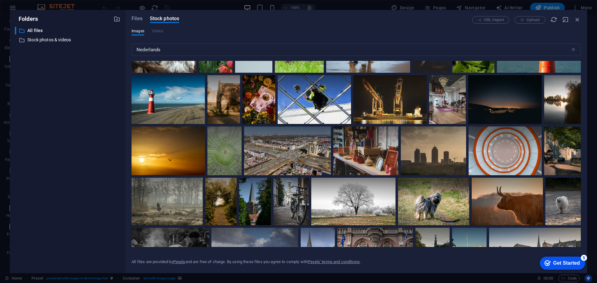
scroll to position [1324, 0]
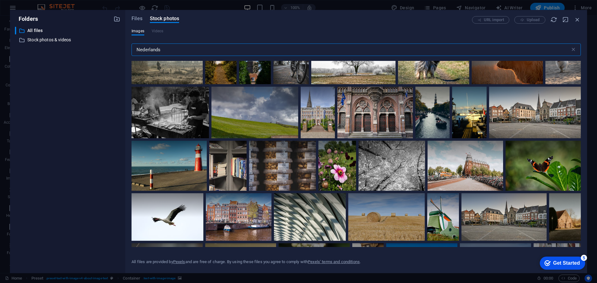
click at [203, 51] on input "Nederlands" at bounding box center [351, 50] width 439 height 12
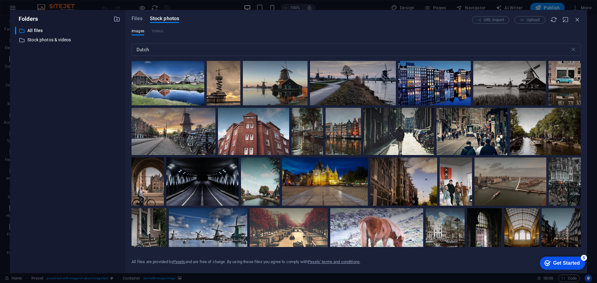
scroll to position [532, 0]
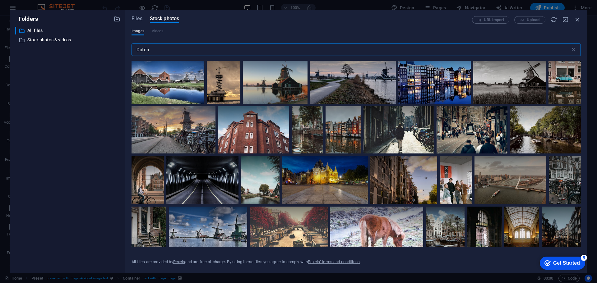
click at [176, 52] on input "Dutch" at bounding box center [351, 50] width 439 height 12
click at [229, 46] on input "Dutch" at bounding box center [351, 50] width 439 height 12
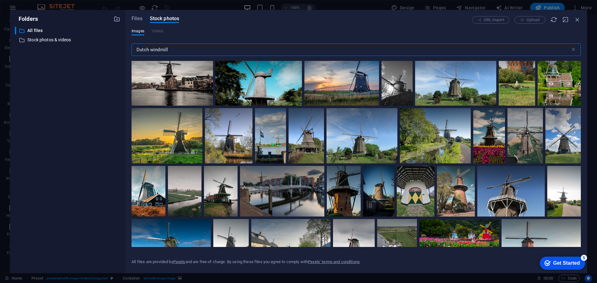
scroll to position [317, 0]
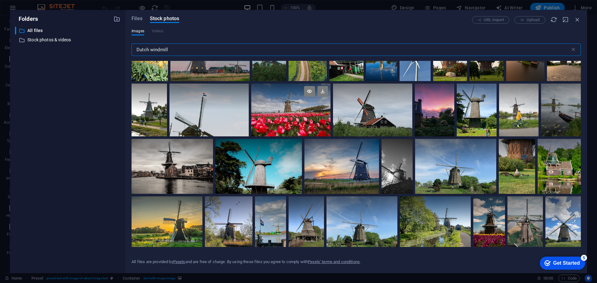
type input "Dutch windmill"
click at [300, 114] on div at bounding box center [290, 110] width 79 height 53
click at [324, 93] on icon at bounding box center [323, 91] width 11 height 11
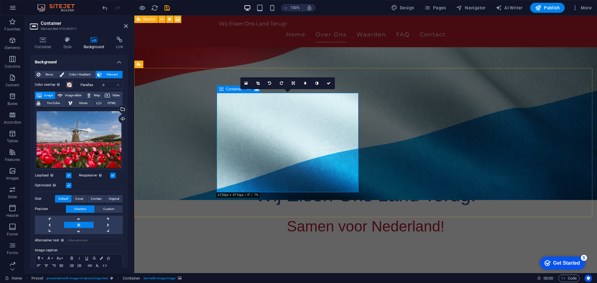
scroll to position [202, 0]
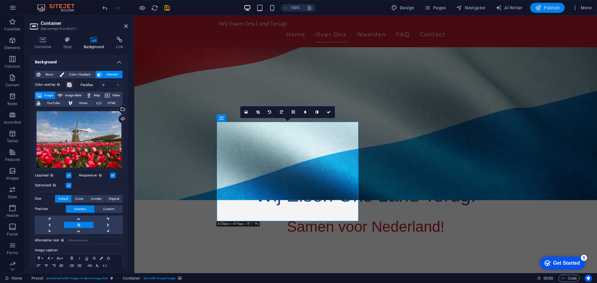
click at [545, 7] on span "Publish" at bounding box center [547, 8] width 25 height 6
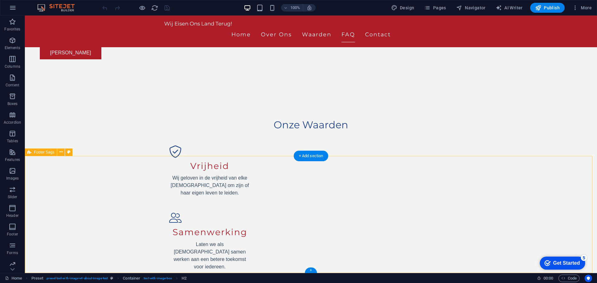
scroll to position [774, 0]
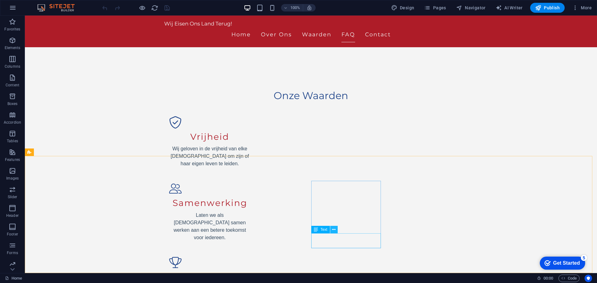
click at [333, 233] on icon at bounding box center [333, 230] width 3 height 7
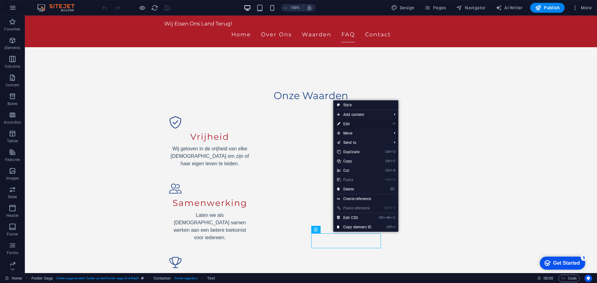
click at [353, 123] on link "⏎ Edit" at bounding box center [354, 123] width 42 height 9
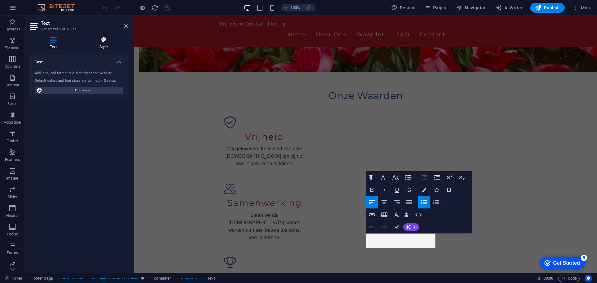
click at [106, 45] on h4 "Style" at bounding box center [103, 43] width 49 height 13
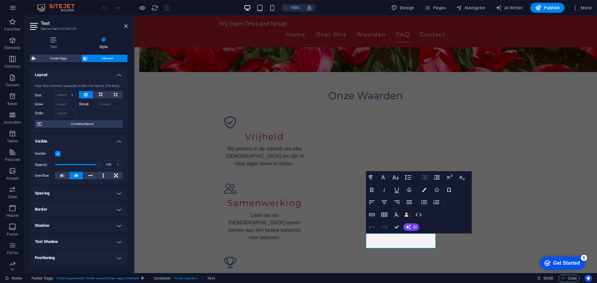
click at [57, 152] on label at bounding box center [58, 154] width 6 height 6
click at [0, 0] on input "Visible" at bounding box center [0, 0] width 0 height 0
click at [57, 152] on label at bounding box center [58, 154] width 6 height 6
click at [0, 0] on input "Visible" at bounding box center [0, 0] width 0 height 0
click at [62, 177] on icon at bounding box center [62, 175] width 4 height 7
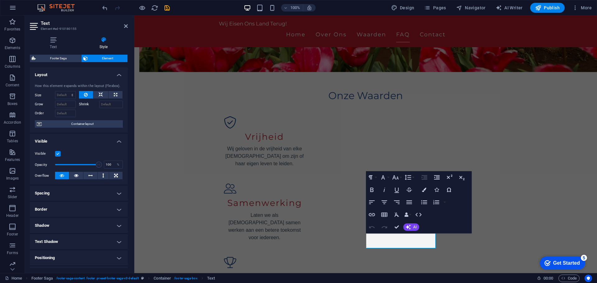
click at [62, 177] on icon at bounding box center [62, 175] width 4 height 7
click at [57, 153] on label at bounding box center [58, 154] width 6 height 6
click at [0, 0] on input "Visible" at bounding box center [0, 0] width 0 height 0
click at [57, 153] on label at bounding box center [58, 154] width 6 height 6
click at [0, 0] on input "Visible" at bounding box center [0, 0] width 0 height 0
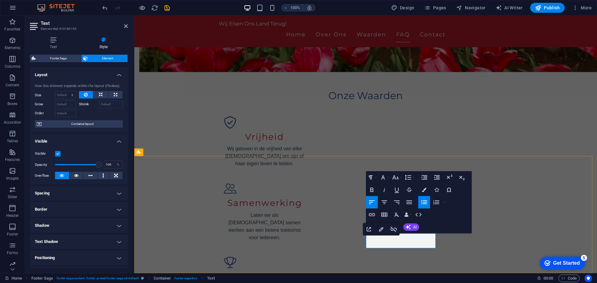
click at [58, 154] on label at bounding box center [58, 154] width 6 height 6
click at [0, 0] on input "Visible" at bounding box center [0, 0] width 0 height 0
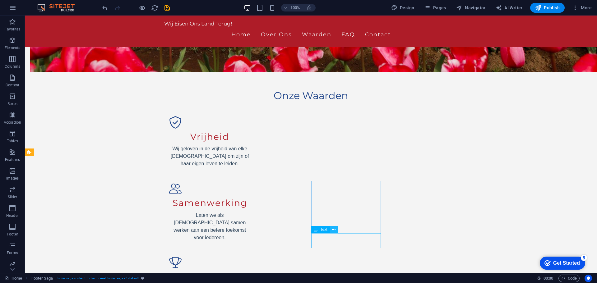
click at [332, 229] on icon at bounding box center [333, 230] width 3 height 7
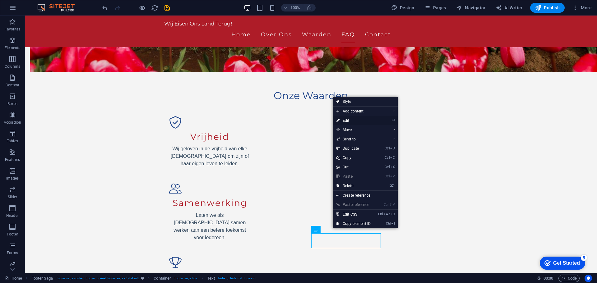
click at [359, 120] on link "⏎ Edit" at bounding box center [354, 120] width 42 height 9
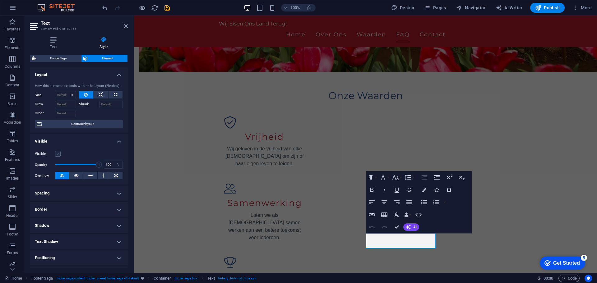
click at [58, 156] on label at bounding box center [58, 154] width 6 height 6
click at [0, 0] on input "Visible" at bounding box center [0, 0] width 0 height 0
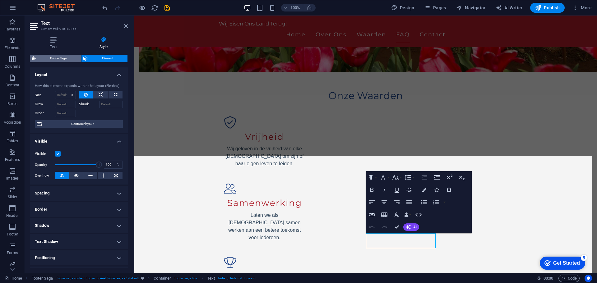
click at [59, 58] on span "Footer Saga" at bounding box center [59, 58] width 42 height 7
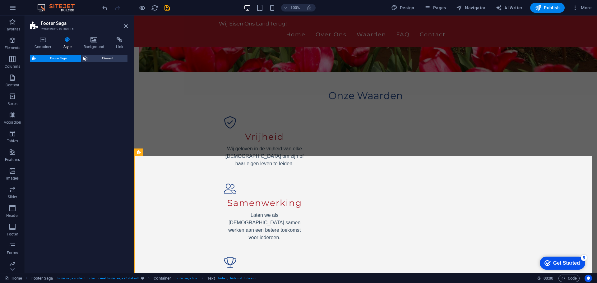
select select "rem"
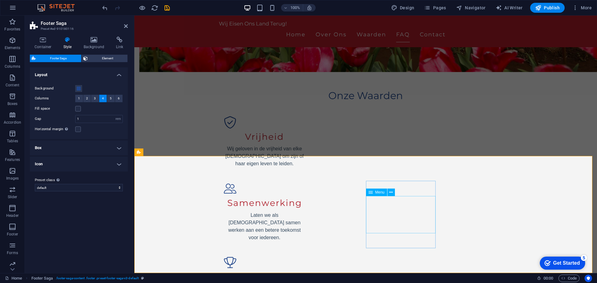
select select
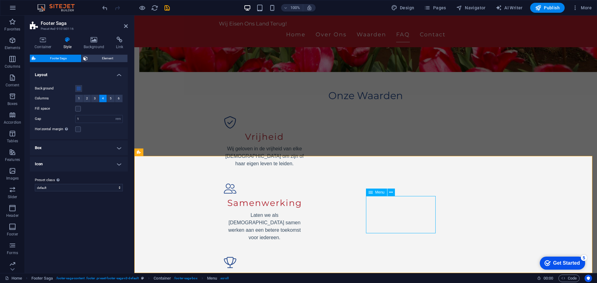
select select
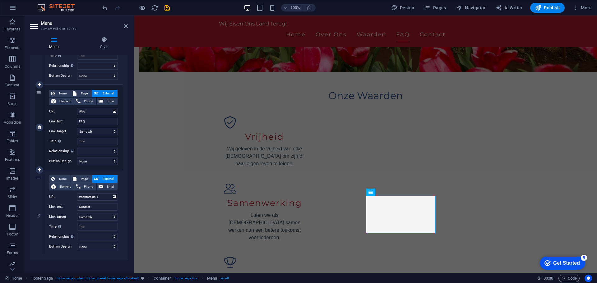
scroll to position [290, 0]
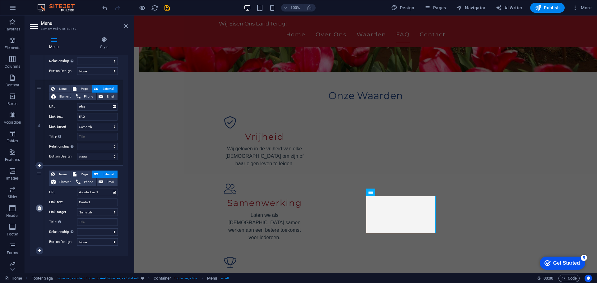
click at [38, 208] on icon at bounding box center [39, 208] width 3 height 4
select select
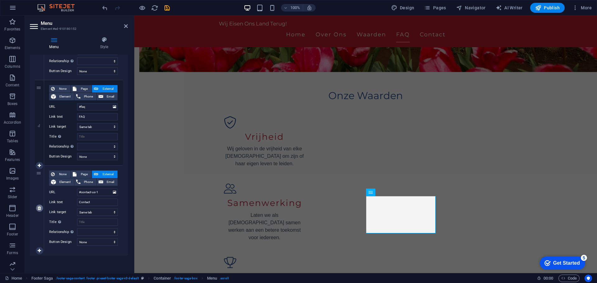
scroll to position [205, 0]
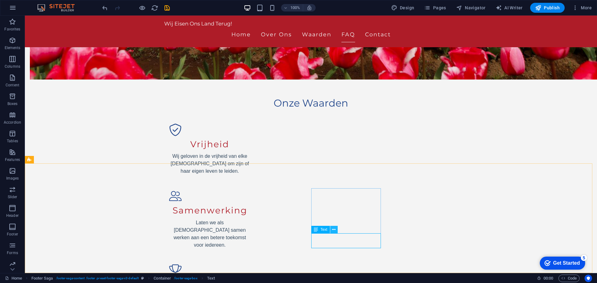
click at [333, 230] on icon at bounding box center [333, 230] width 3 height 7
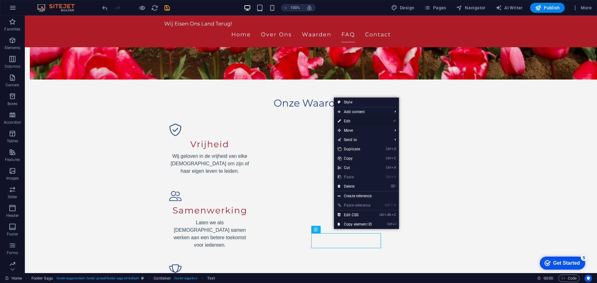
click at [356, 123] on link "⏎ Edit" at bounding box center [355, 121] width 42 height 9
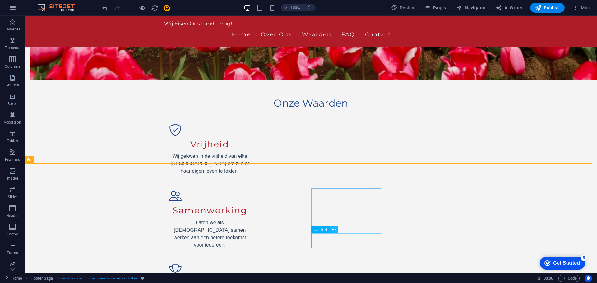
click at [333, 230] on icon at bounding box center [333, 230] width 3 height 7
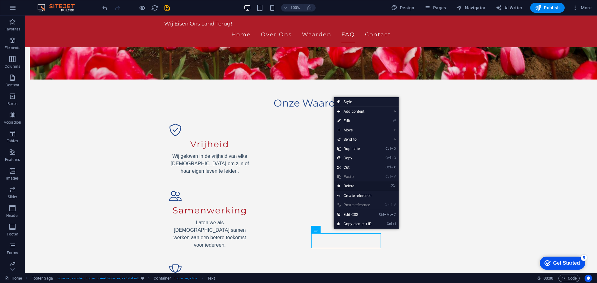
click at [361, 186] on link "⌦ Delete" at bounding box center [355, 186] width 42 height 9
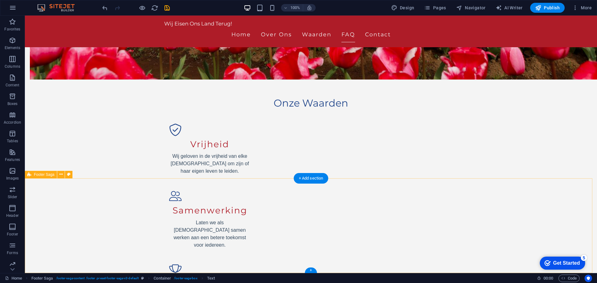
scroll to position [751, 0]
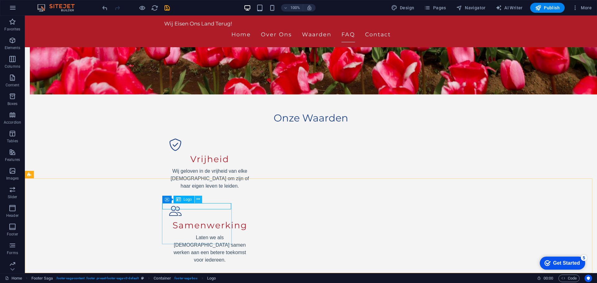
click at [198, 201] on icon at bounding box center [198, 199] width 3 height 7
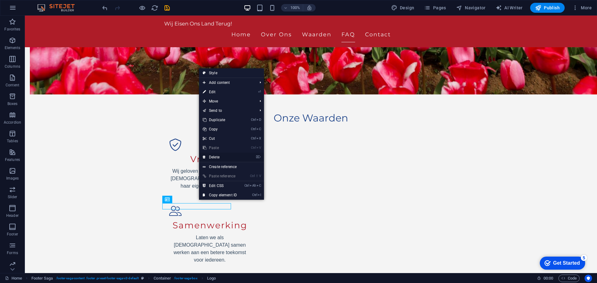
click at [216, 156] on link "⌦ Delete" at bounding box center [220, 157] width 42 height 9
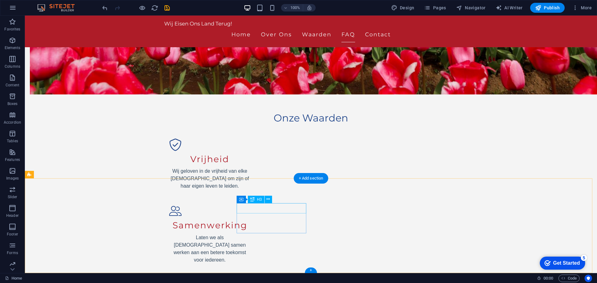
click at [268, 200] on icon at bounding box center [268, 199] width 3 height 7
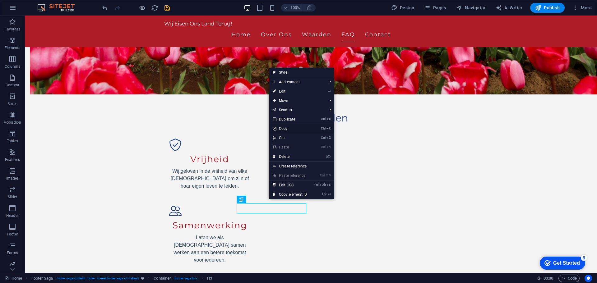
click at [302, 128] on link "Ctrl C Copy" at bounding box center [290, 128] width 42 height 9
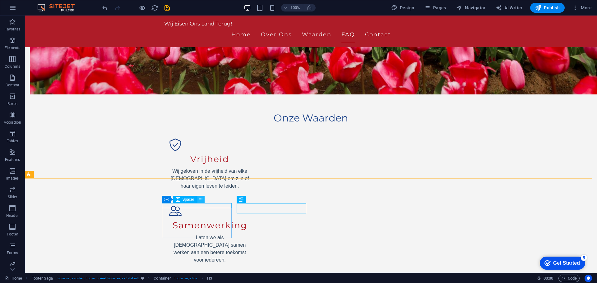
click at [202, 201] on icon at bounding box center [200, 199] width 3 height 7
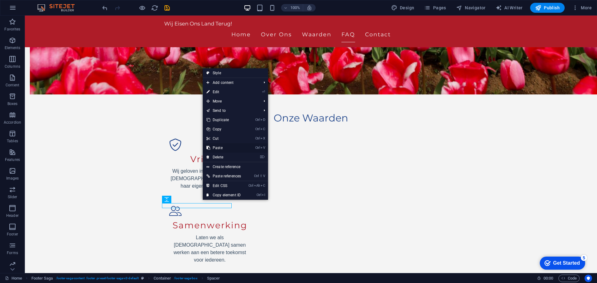
click at [232, 147] on link "Ctrl V Paste" at bounding box center [224, 147] width 42 height 9
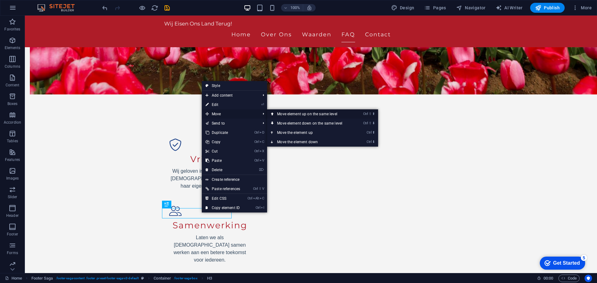
click at [303, 115] on link "Ctrl ⇧ ⬆ Move element up on the same level" at bounding box center [311, 113] width 88 height 9
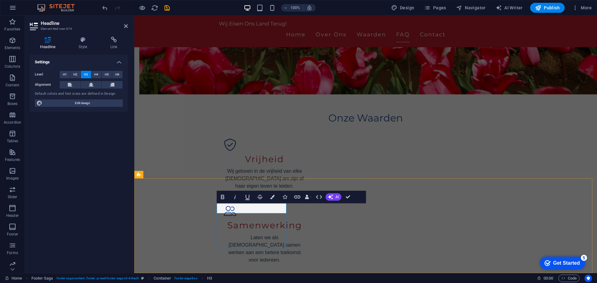
click at [95, 74] on span "H4" at bounding box center [96, 74] width 4 height 7
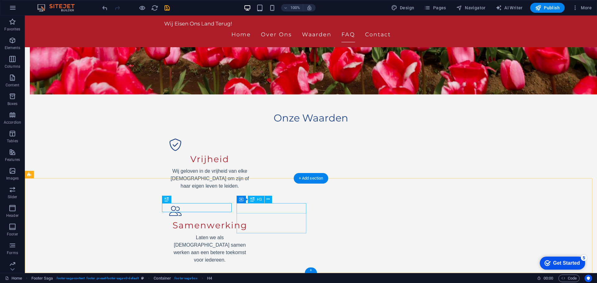
click at [267, 198] on icon at bounding box center [268, 199] width 3 height 7
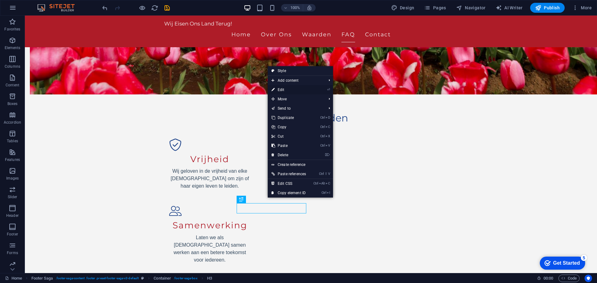
click at [289, 89] on link "⏎ Edit" at bounding box center [289, 89] width 42 height 9
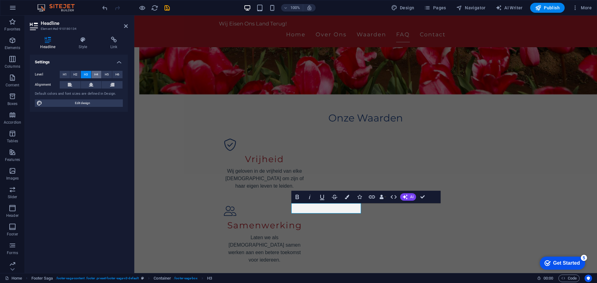
click at [96, 72] on span "H4" at bounding box center [96, 74] width 4 height 7
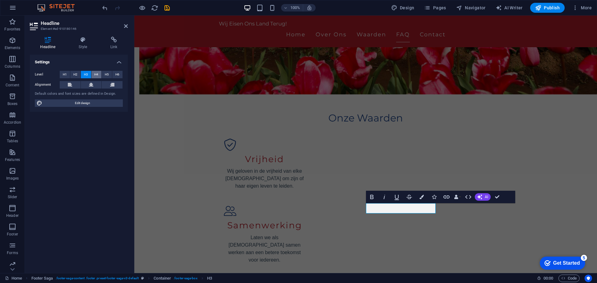
click at [98, 75] on span "H4" at bounding box center [96, 74] width 4 height 7
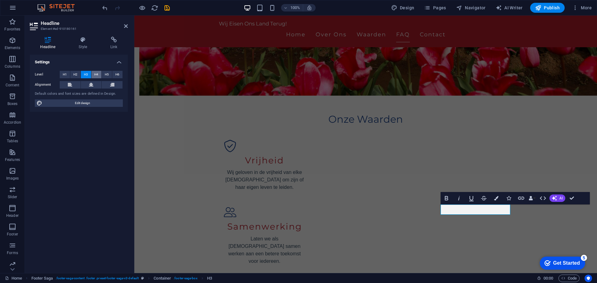
click at [95, 74] on span "H4" at bounding box center [96, 74] width 4 height 7
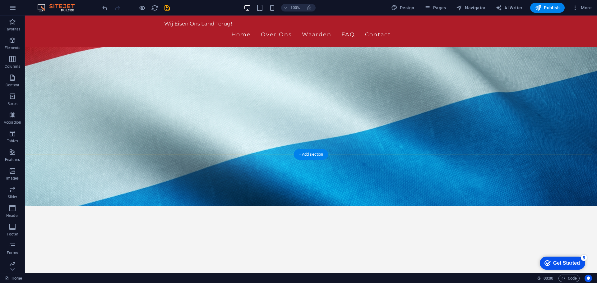
scroll to position [352, 0]
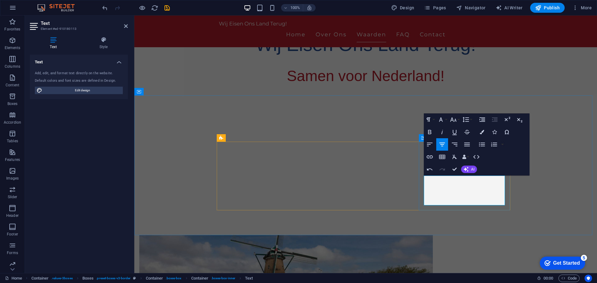
drag, startPoint x: 487, startPoint y: 202, endPoint x: 470, endPoint y: 196, distance: 18.3
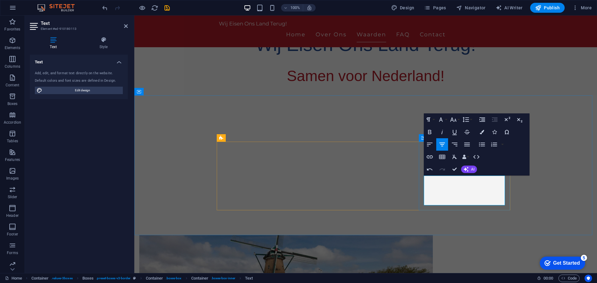
drag, startPoint x: 489, startPoint y: 203, endPoint x: 471, endPoint y: 203, distance: 18.1
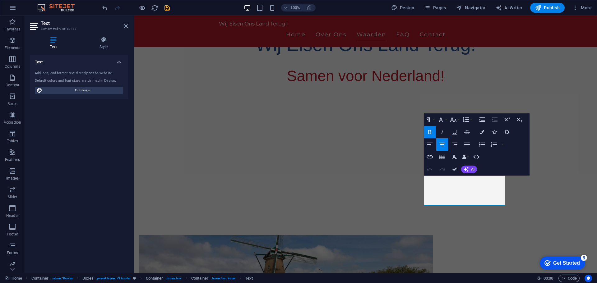
click at [432, 134] on icon "button" at bounding box center [429, 131] width 7 height 7
click at [429, 133] on icon "button" at bounding box center [429, 131] width 7 height 7
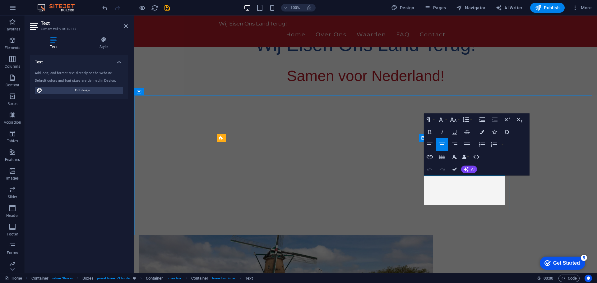
click at [550, 8] on span "Publish" at bounding box center [547, 8] width 25 height 6
